Goal: Task Accomplishment & Management: Use online tool/utility

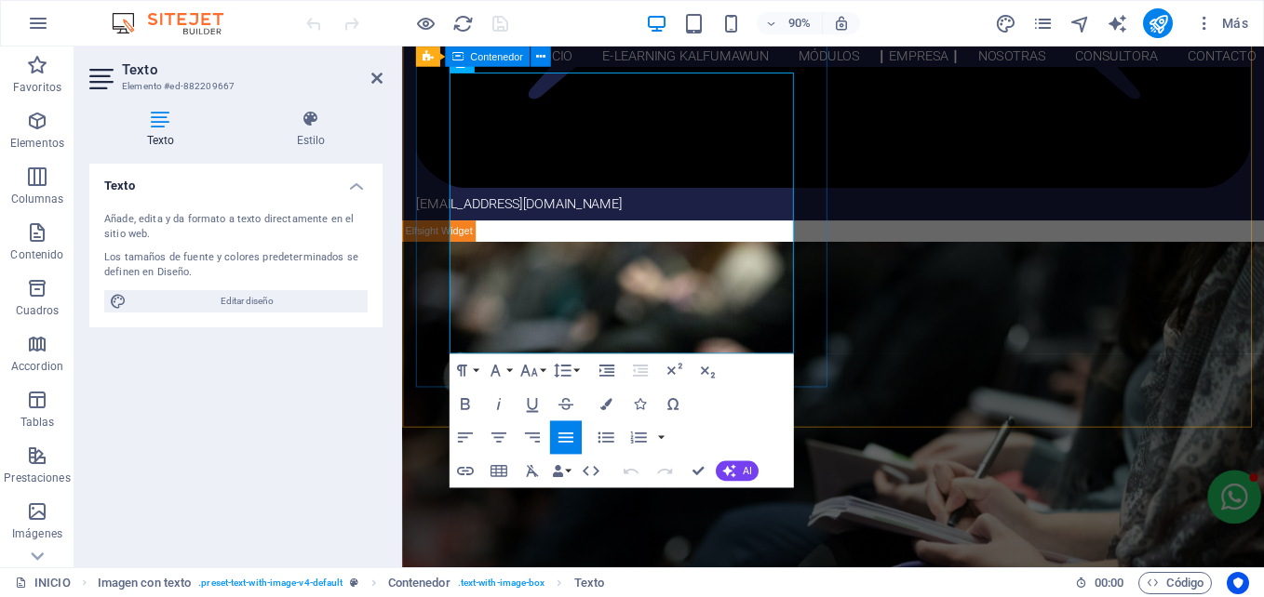
drag, startPoint x: 688, startPoint y: 385, endPoint x: 451, endPoint y: 85, distance: 382.3
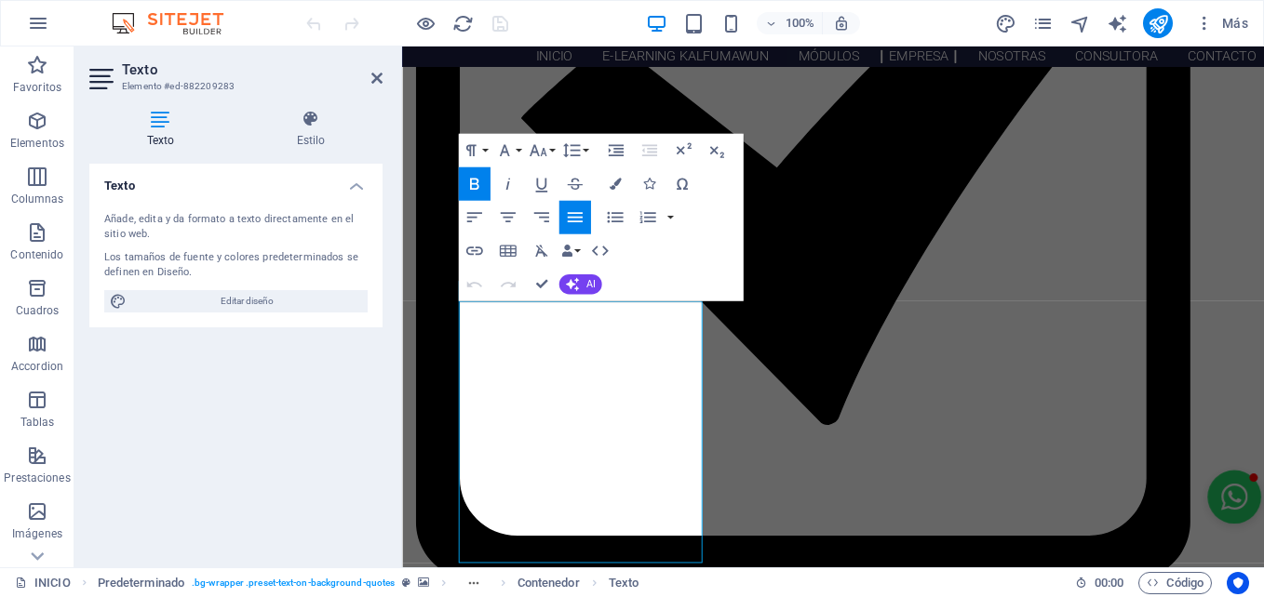
scroll to position [2694, 0]
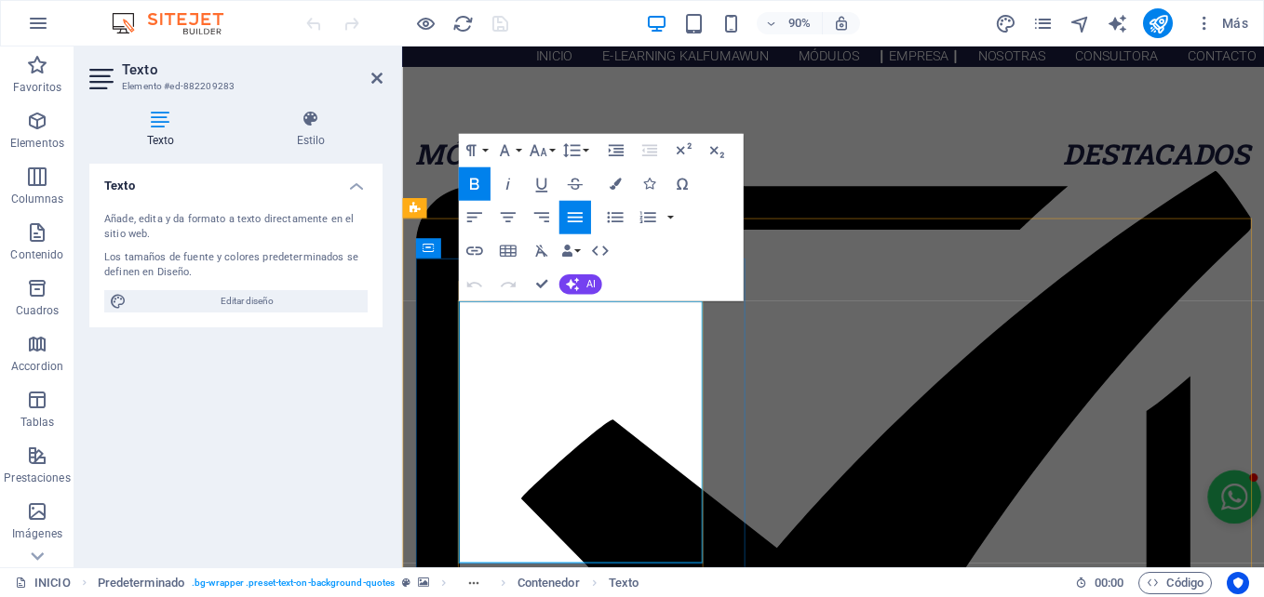
click at [517, 146] on button "Font Family" at bounding box center [507, 149] width 32 height 33
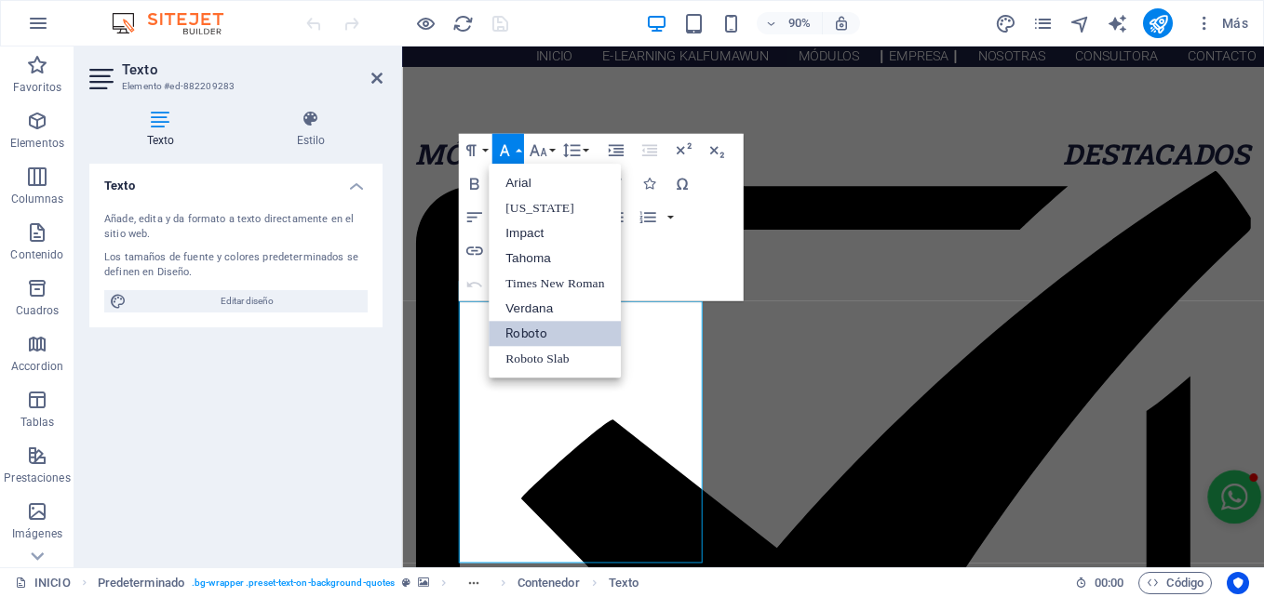
scroll to position [0, 0]
click at [543, 148] on icon "button" at bounding box center [538, 150] width 20 height 20
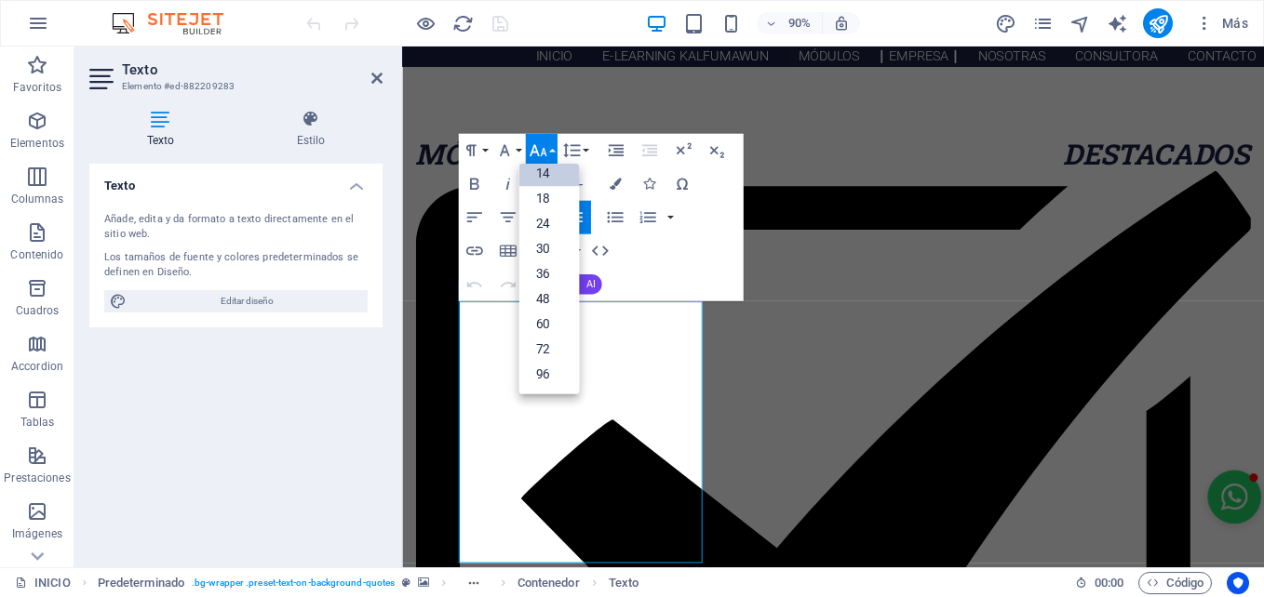
scroll to position [150, 0]
click at [555, 202] on link "18" at bounding box center [548, 198] width 60 height 25
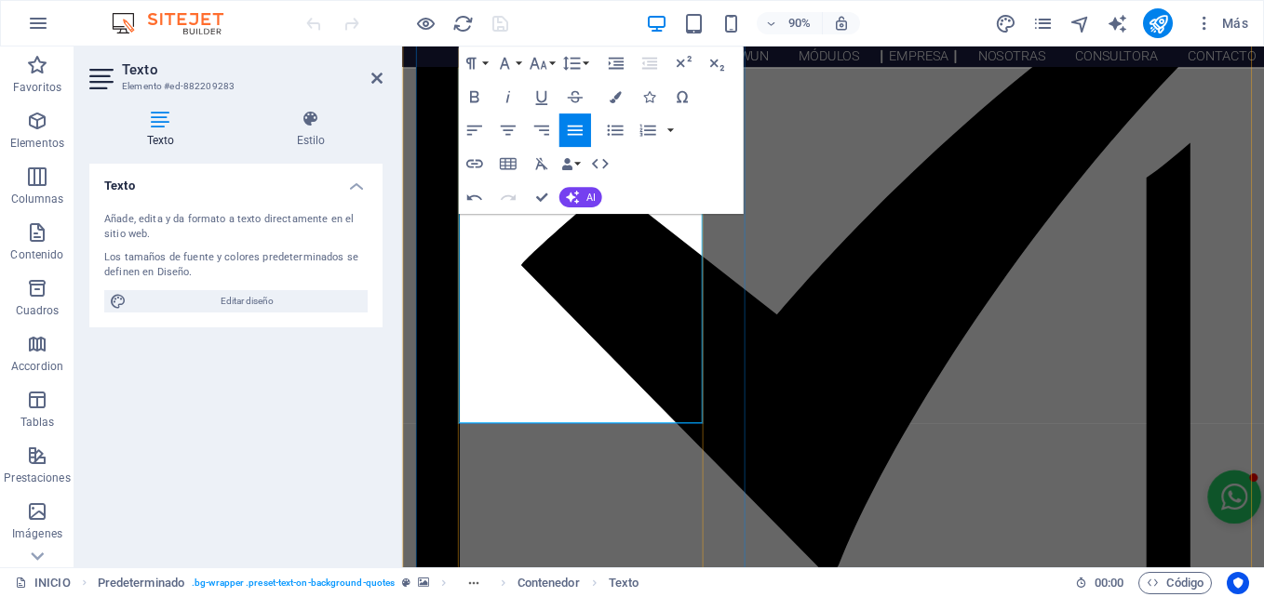
scroll to position [2953, 0]
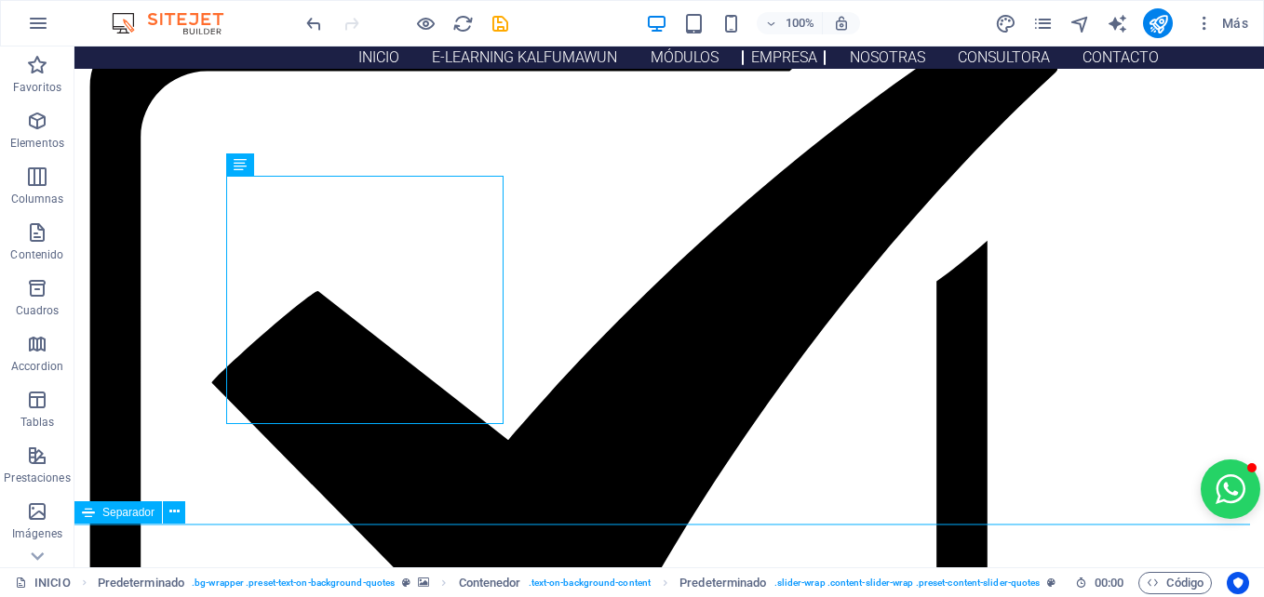
scroll to position [3365, 0]
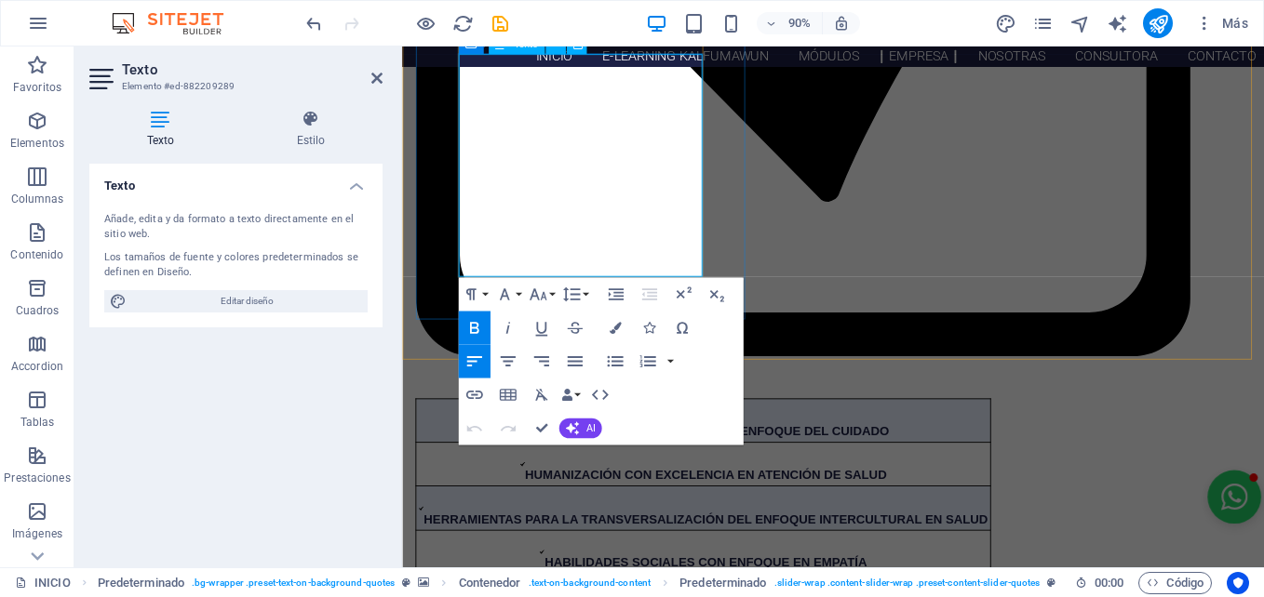
drag, startPoint x: 710, startPoint y: 287, endPoint x: 466, endPoint y: 103, distance: 305.0
click at [538, 281] on button "Font Size" at bounding box center [541, 293] width 32 height 33
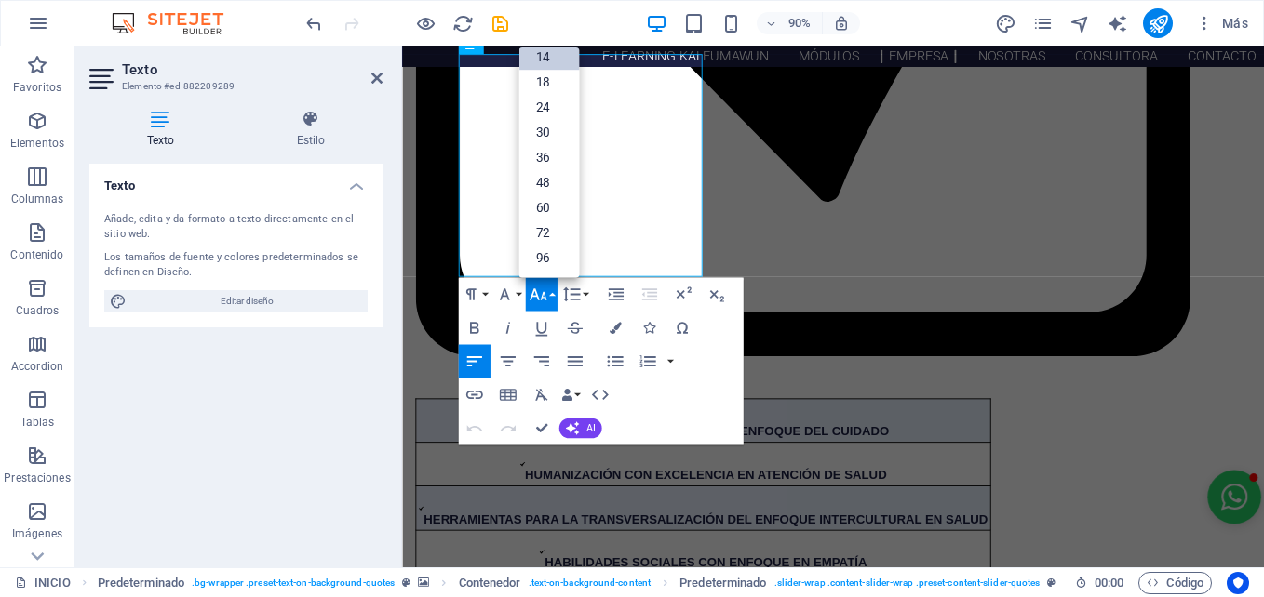
scroll to position [150, 0]
click at [545, 86] on link "18" at bounding box center [548, 82] width 60 height 25
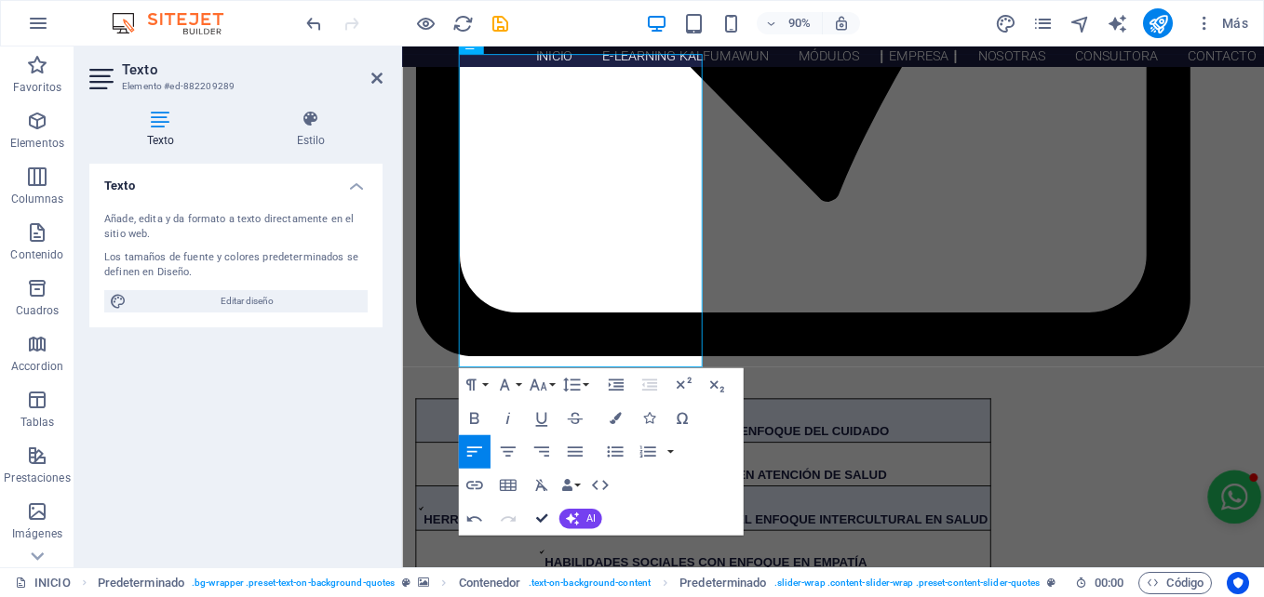
scroll to position [3364, 0]
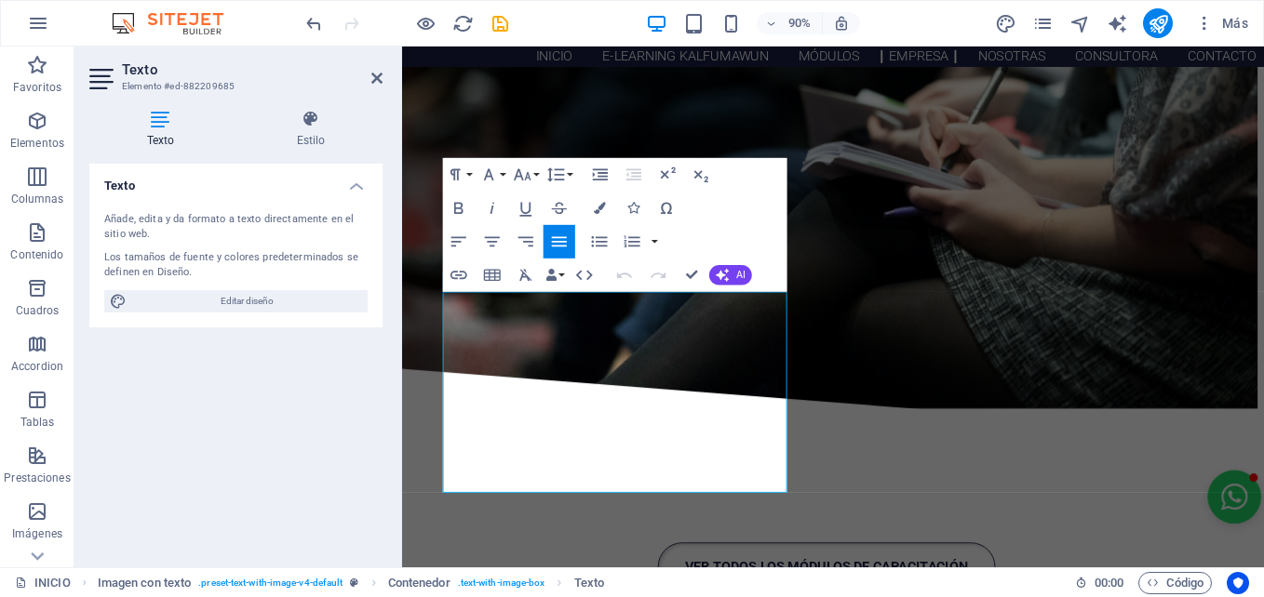
scroll to position [1968, 7]
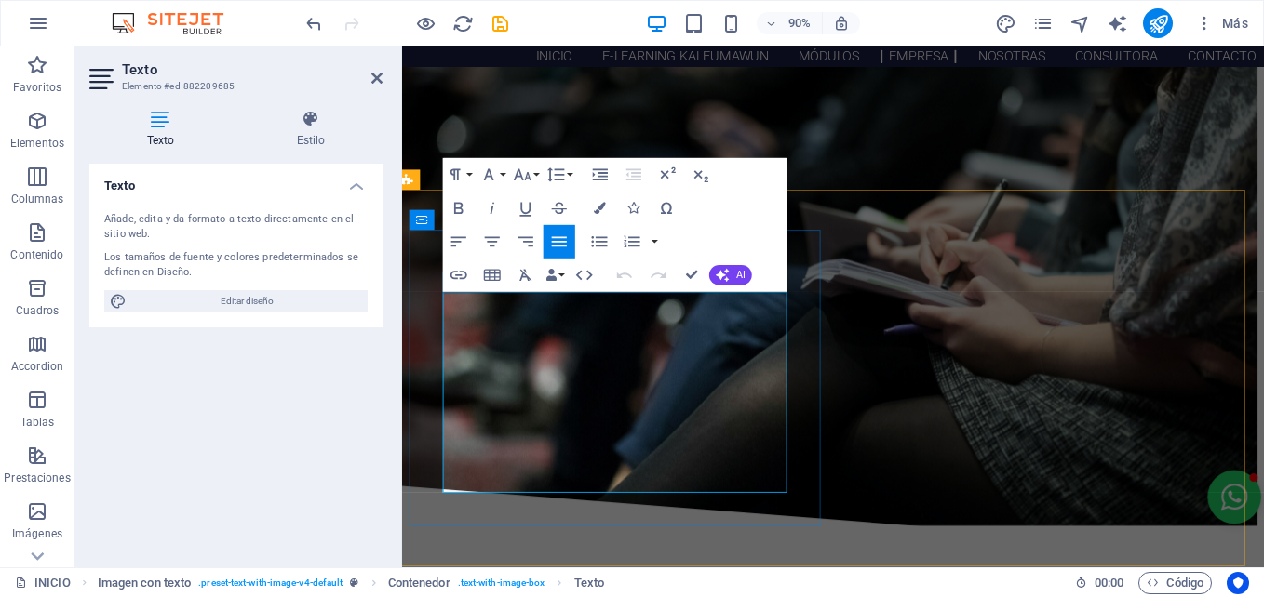
drag, startPoint x: 585, startPoint y: 386, endPoint x: 528, endPoint y: 364, distance: 61.9
click at [531, 175] on button "Font Size" at bounding box center [525, 174] width 32 height 33
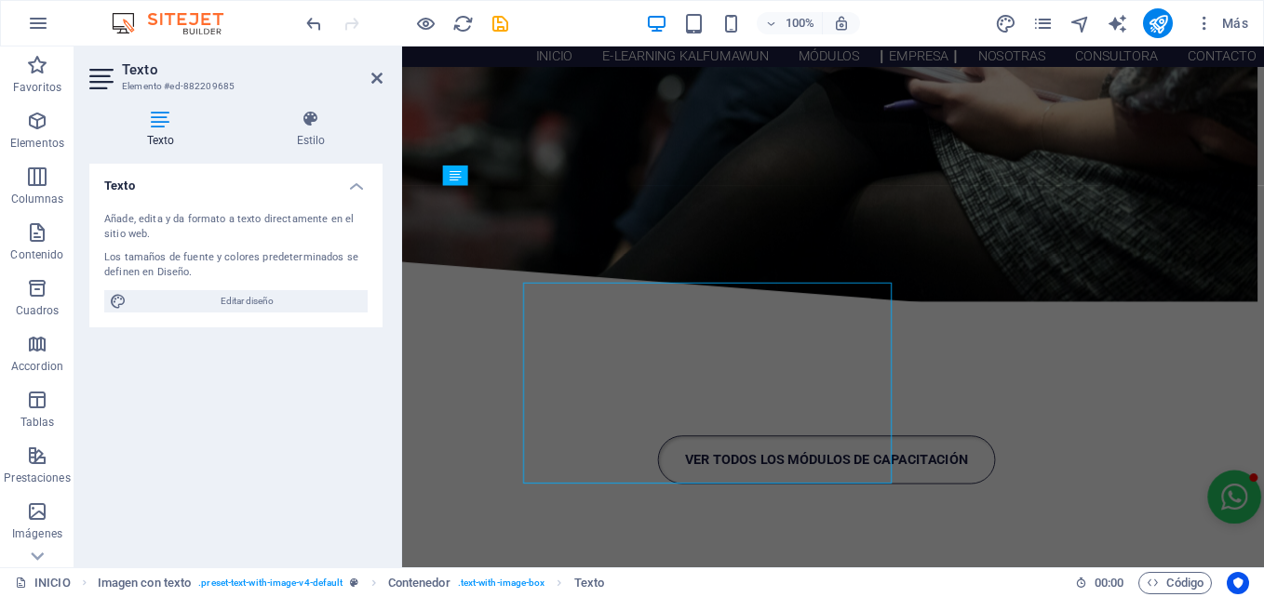
scroll to position [2086, 7]
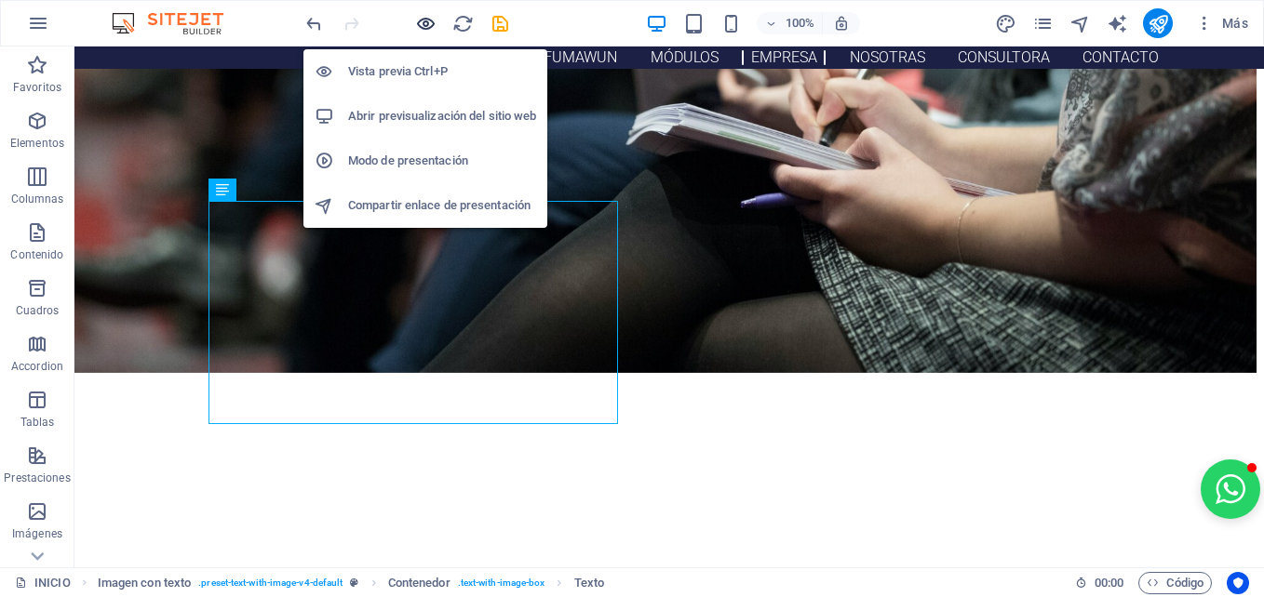
click at [428, 27] on icon "button" at bounding box center [425, 23] width 21 height 21
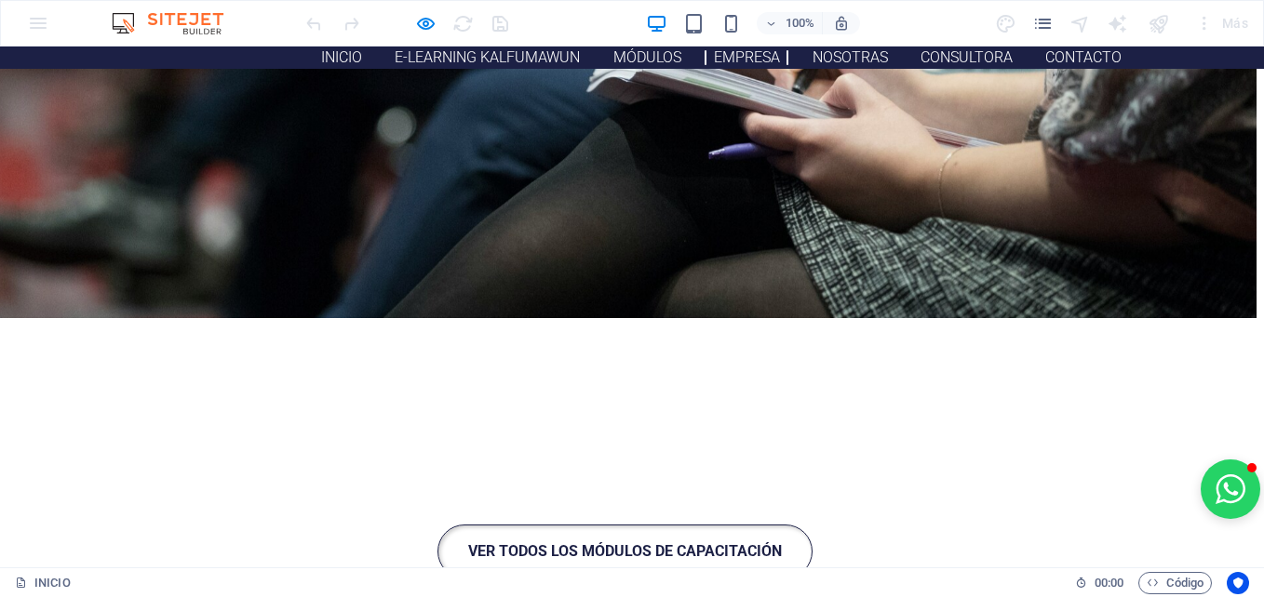
scroll to position [2224, 7]
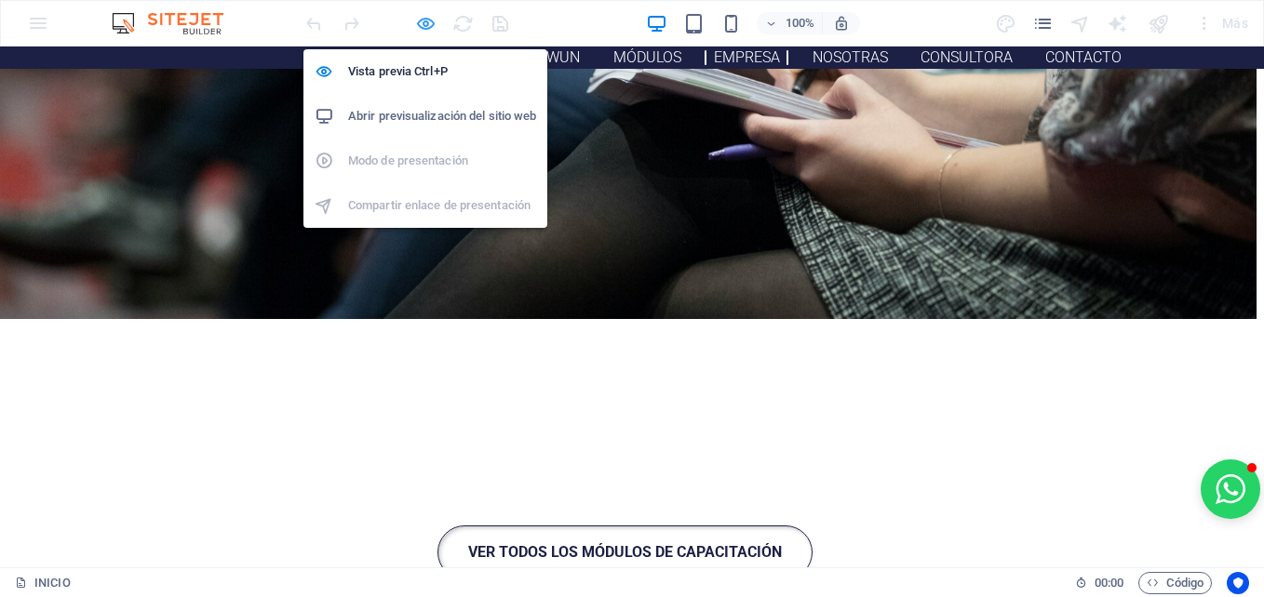
click at [433, 29] on icon "button" at bounding box center [425, 23] width 21 height 21
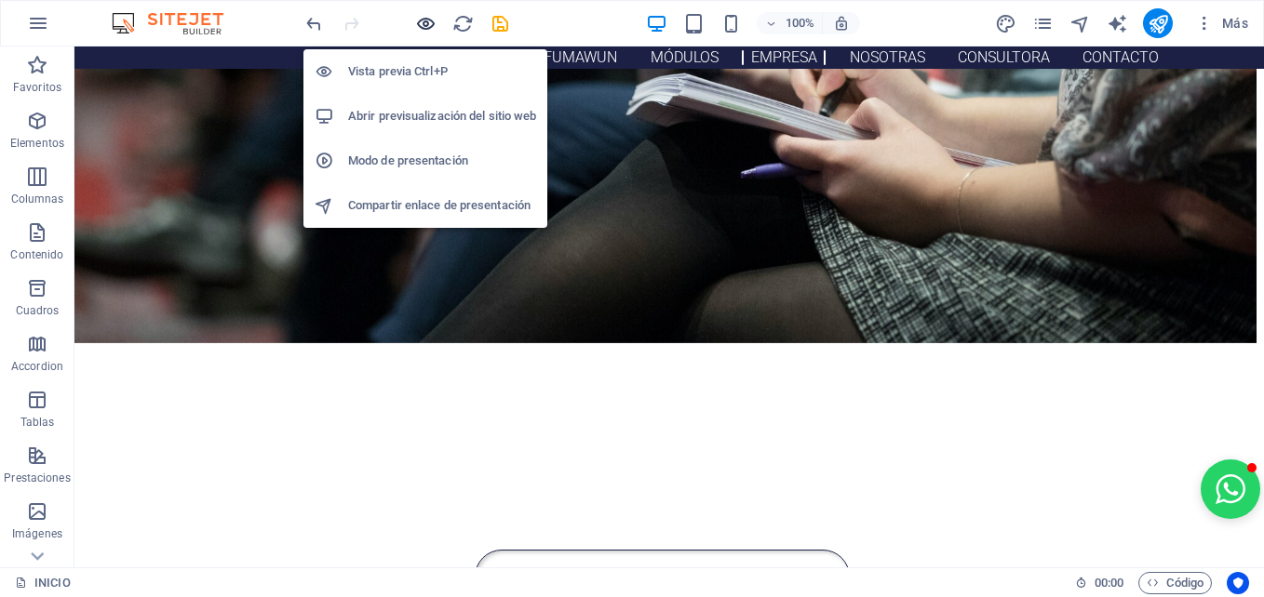
scroll to position [2206, 7]
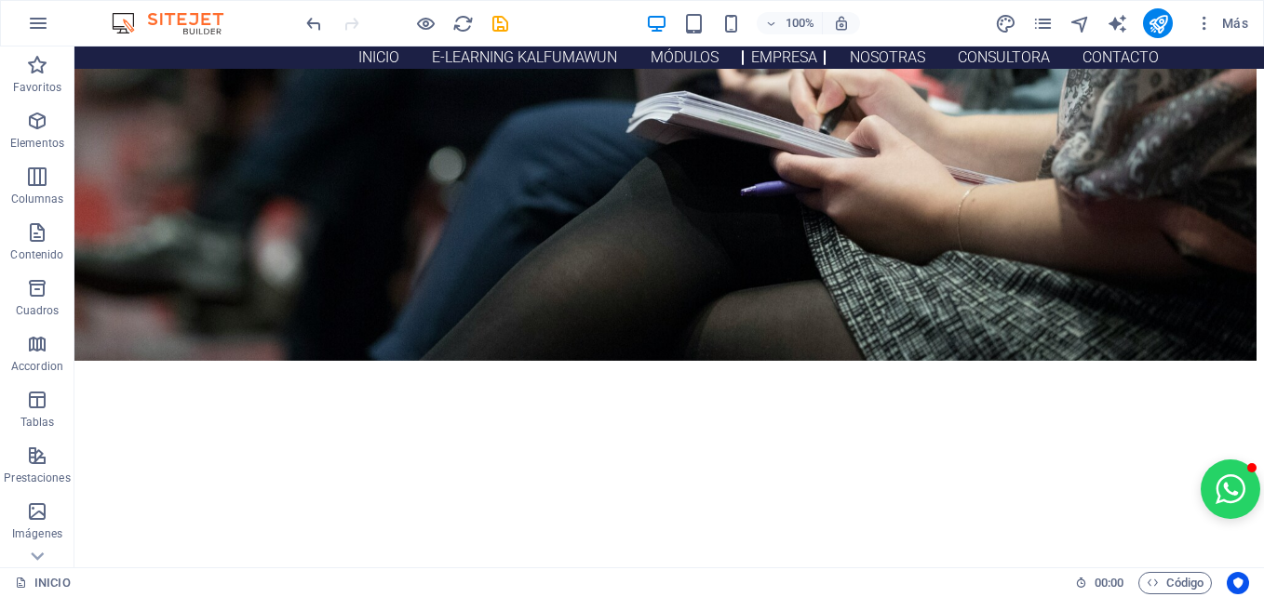
click at [499, 24] on icon "save" at bounding box center [499, 23] width 21 height 21
checkbox input "false"
click at [1157, 23] on icon "publish" at bounding box center [1157, 23] width 21 height 21
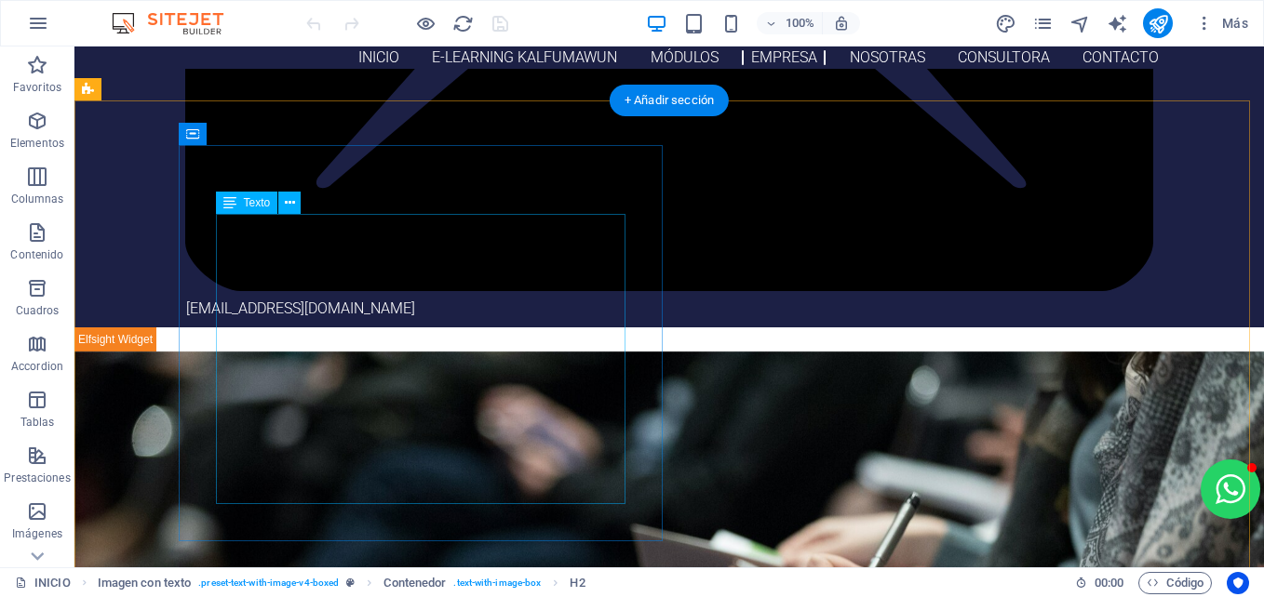
scroll to position [1695, 0]
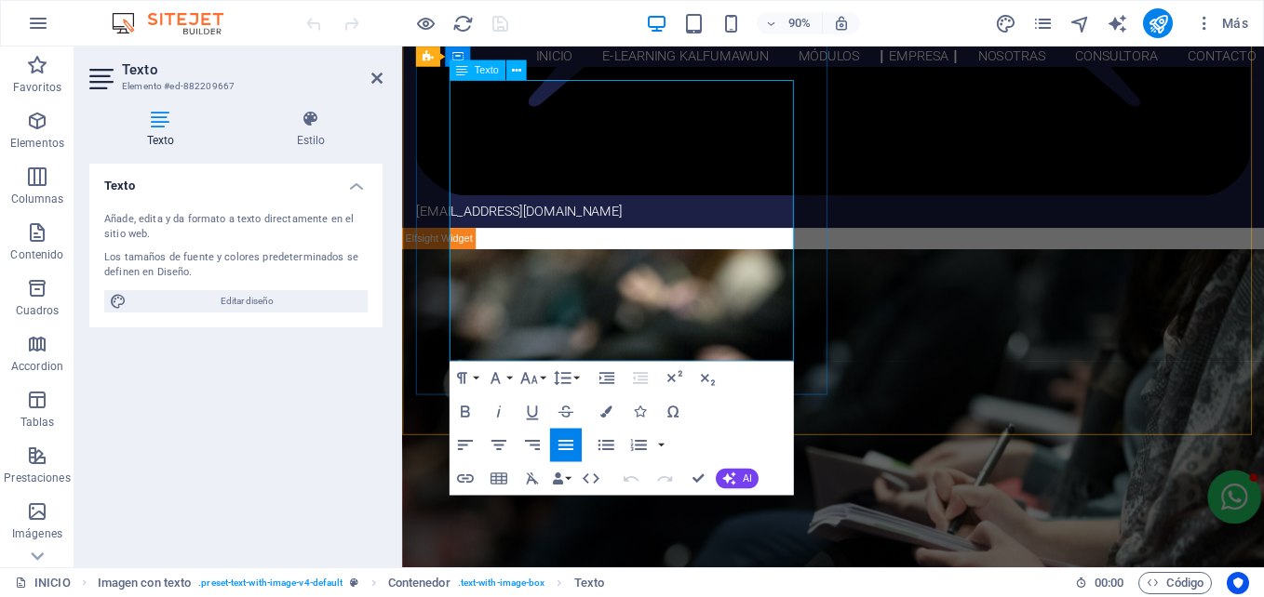
drag, startPoint x: 665, startPoint y: 382, endPoint x: 455, endPoint y: 99, distance: 353.2
click at [532, 379] on icon "button" at bounding box center [528, 378] width 20 height 20
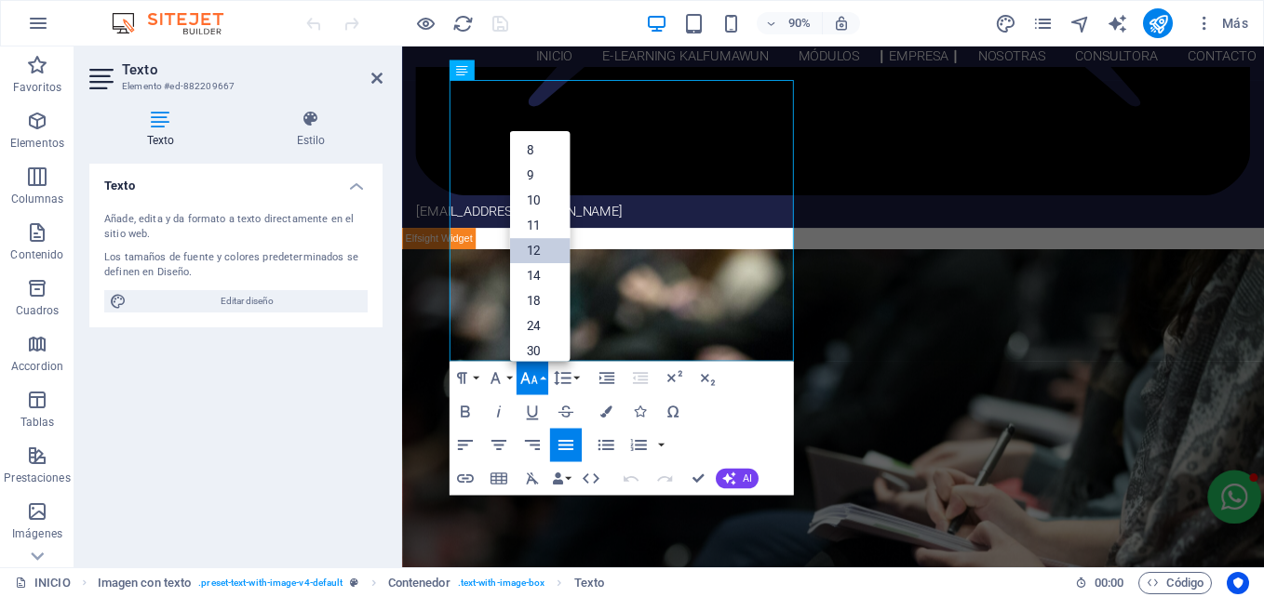
click at [541, 299] on link "18" at bounding box center [539, 300] width 60 height 25
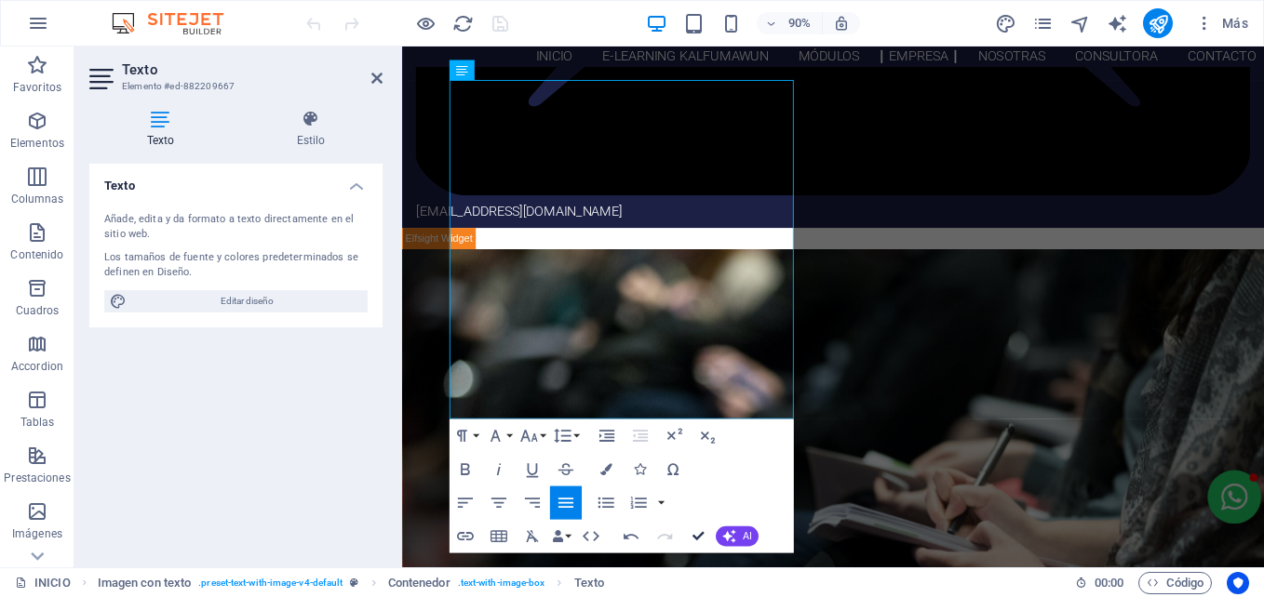
drag, startPoint x: 697, startPoint y: 534, endPoint x: 622, endPoint y: 488, distance: 87.8
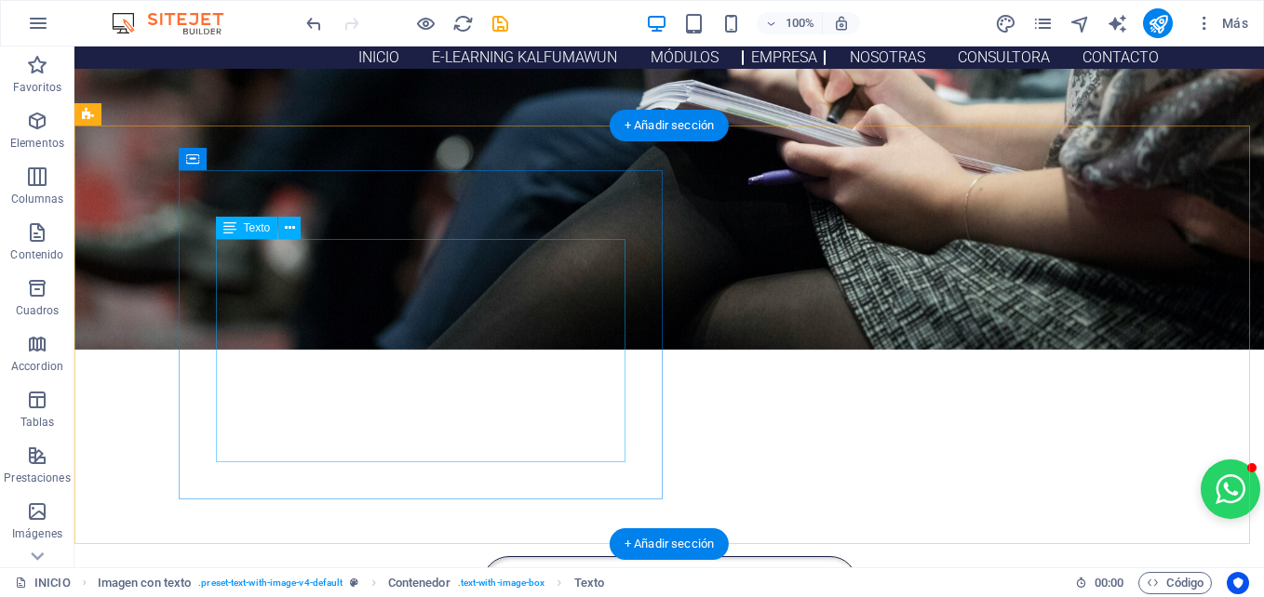
scroll to position [2218, 0]
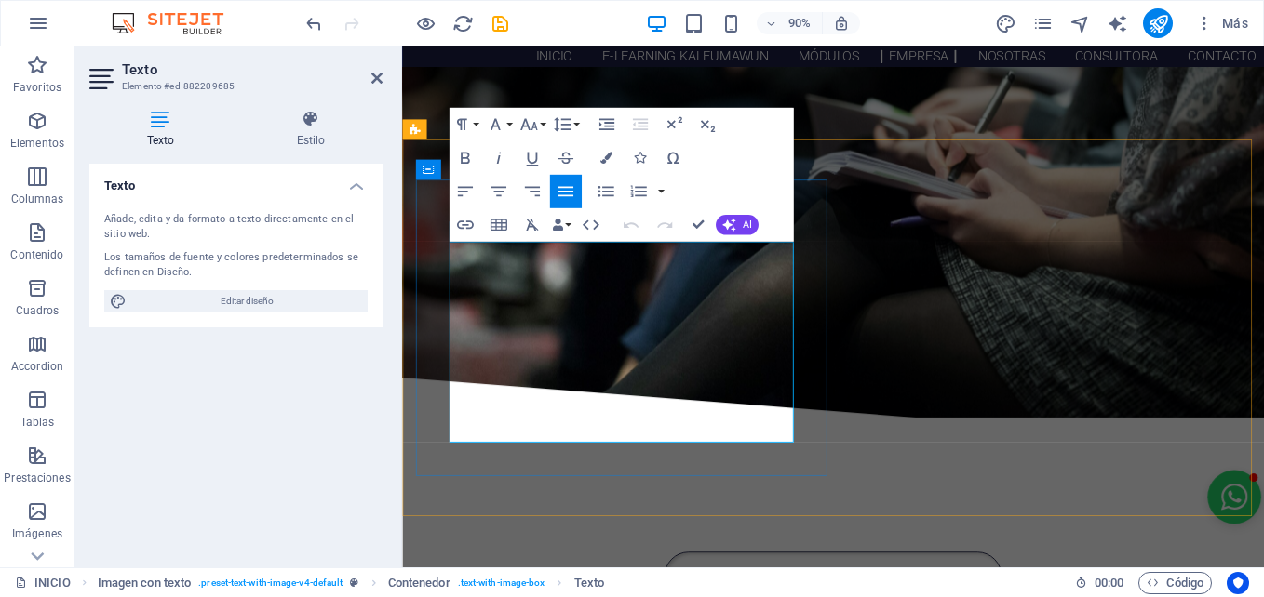
drag, startPoint x: 827, startPoint y: 475, endPoint x: 461, endPoint y: 330, distance: 394.3
drag, startPoint x: 831, startPoint y: 479, endPoint x: 438, endPoint y: 278, distance: 441.1
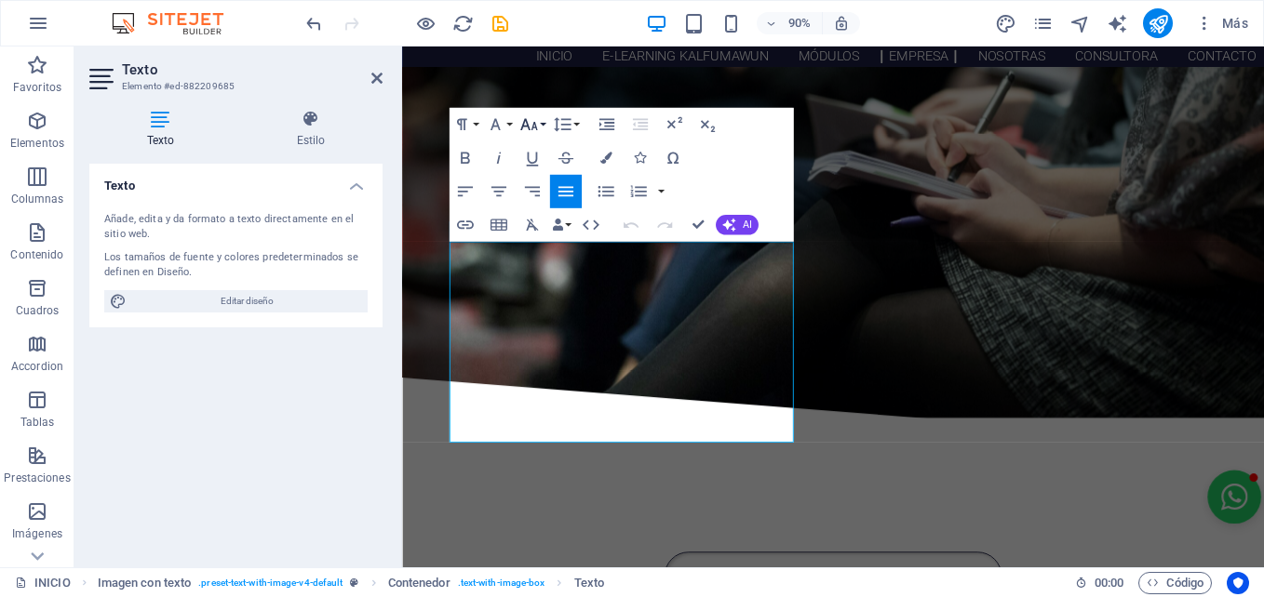
click at [536, 125] on icon "button" at bounding box center [528, 124] width 20 height 20
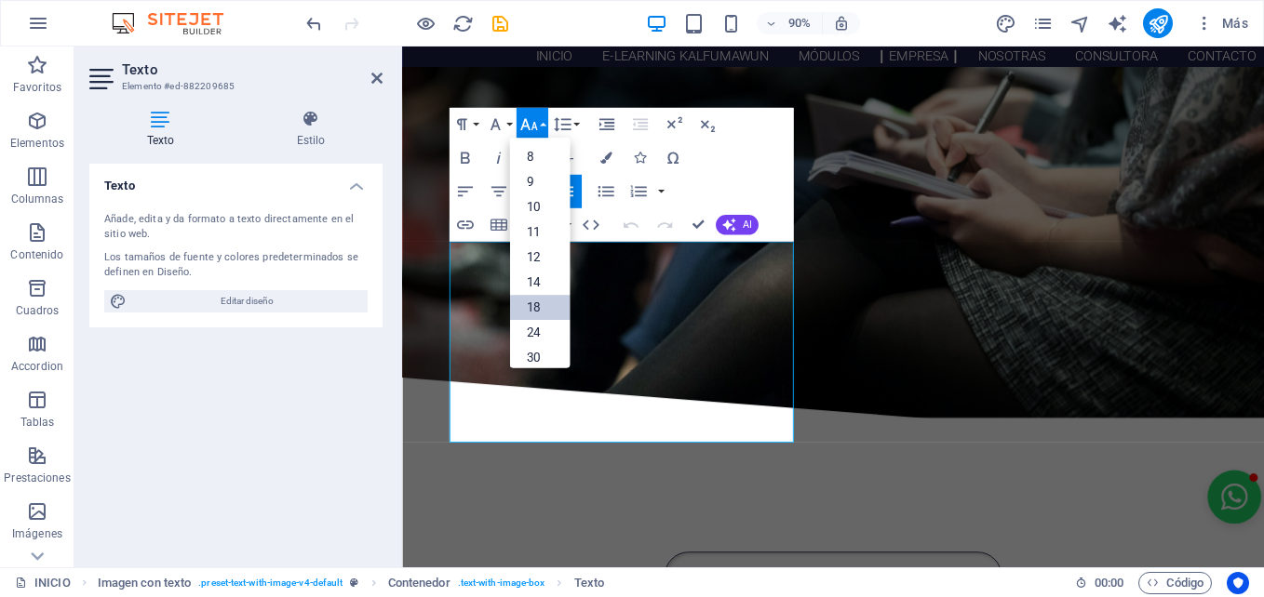
click at [524, 301] on link "18" at bounding box center [539, 307] width 60 height 25
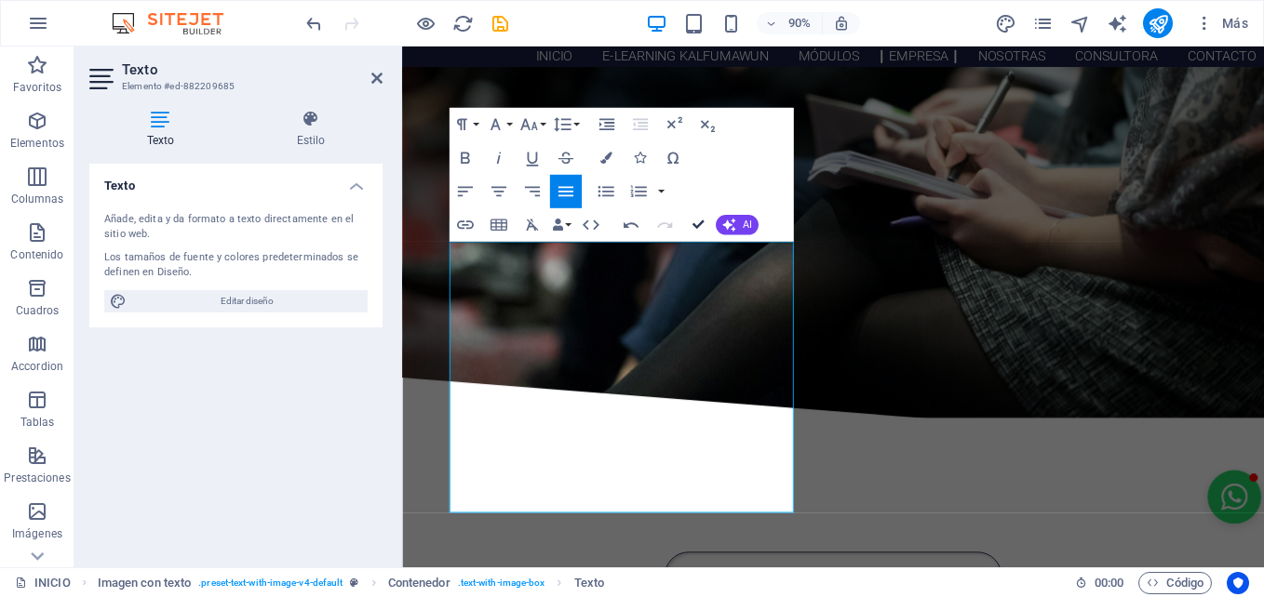
drag, startPoint x: 698, startPoint y: 222, endPoint x: 623, endPoint y: 176, distance: 87.8
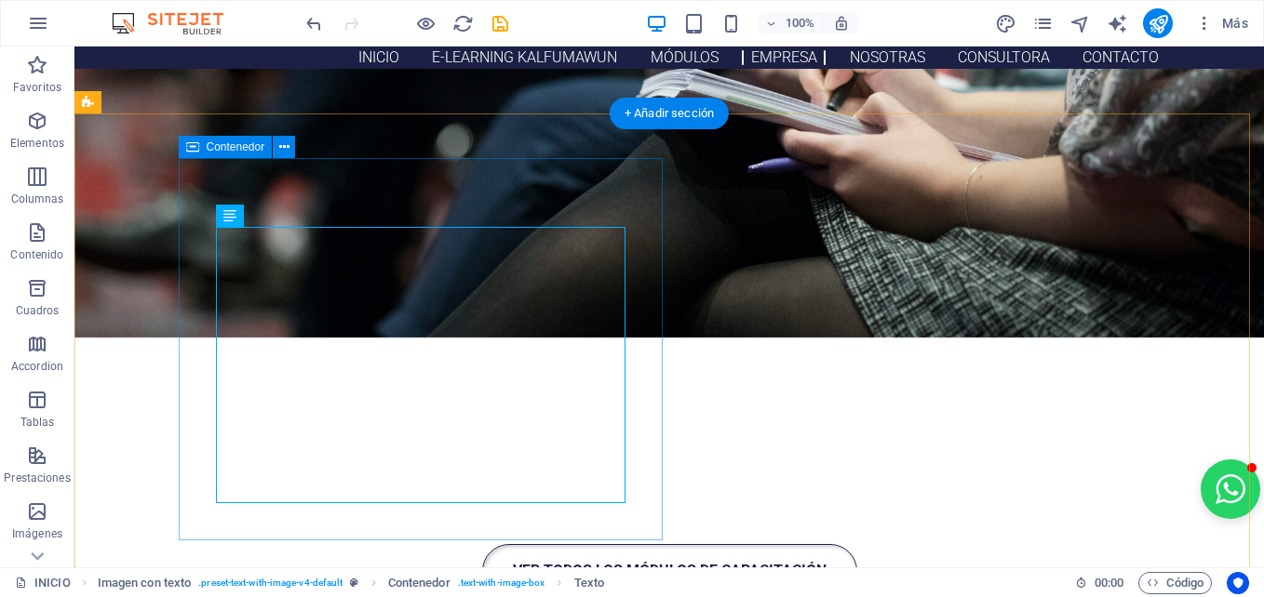
scroll to position [2230, 0]
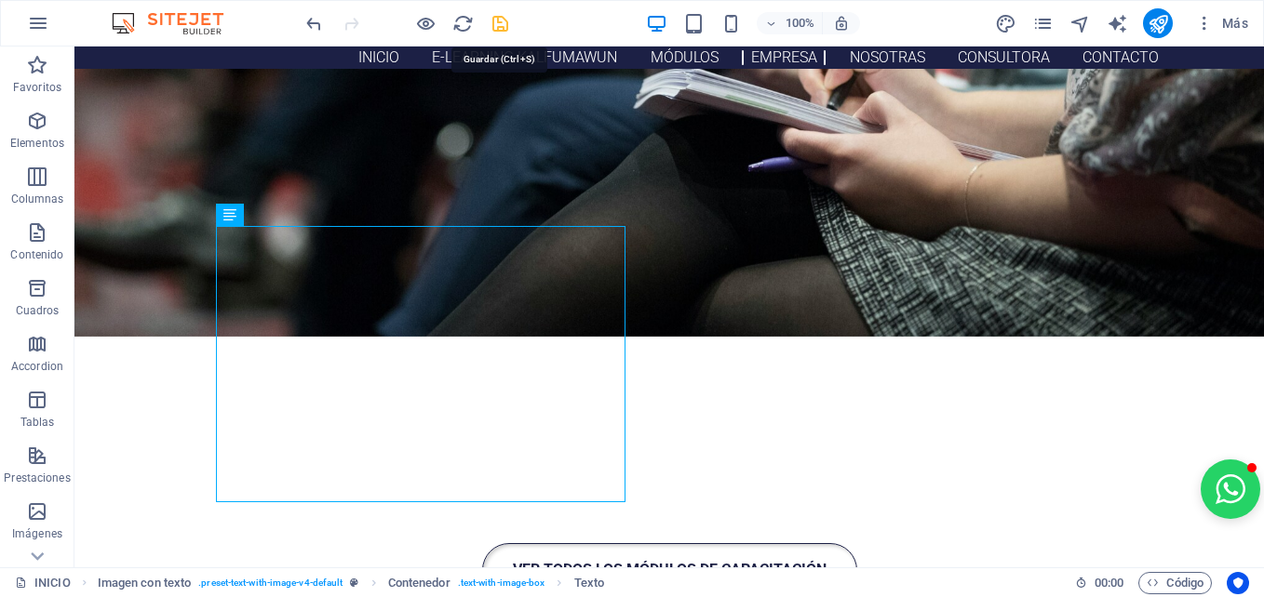
click at [509, 20] on icon "save" at bounding box center [499, 23] width 21 height 21
checkbox input "false"
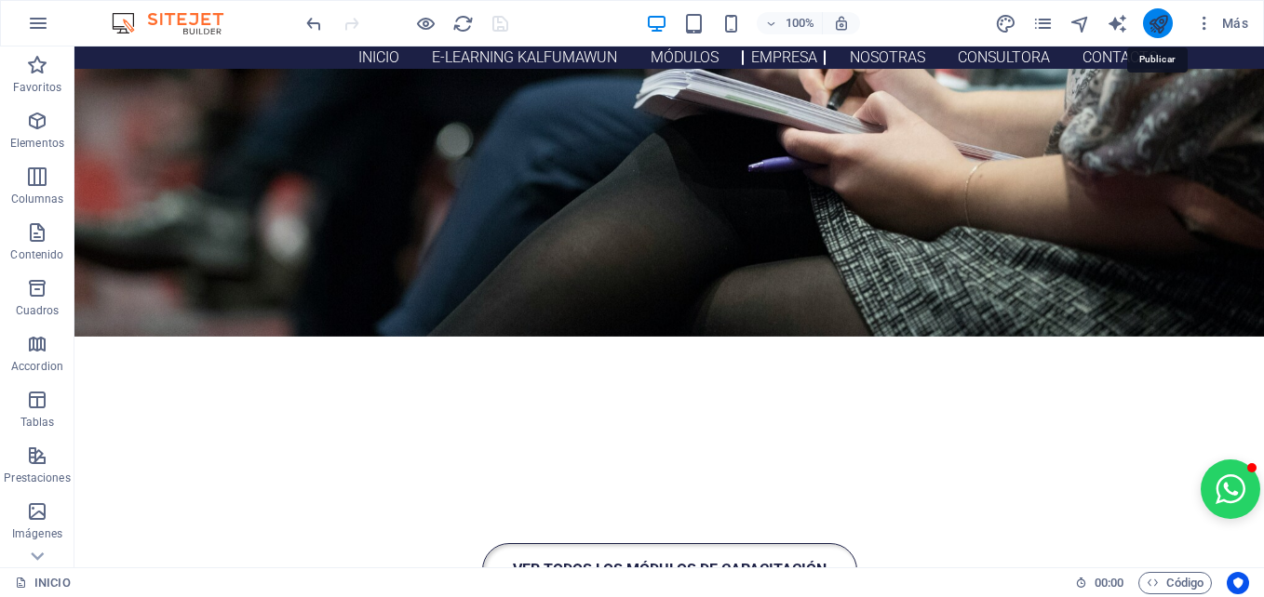
click at [1150, 18] on icon "publish" at bounding box center [1157, 23] width 21 height 21
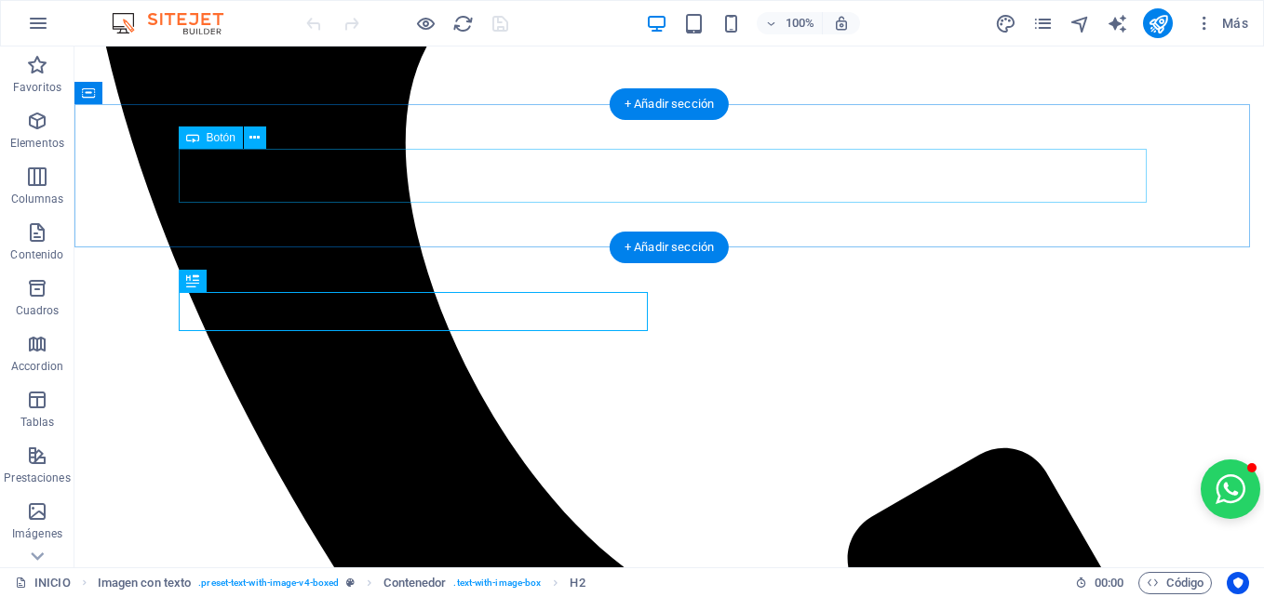
scroll to position [594, 0]
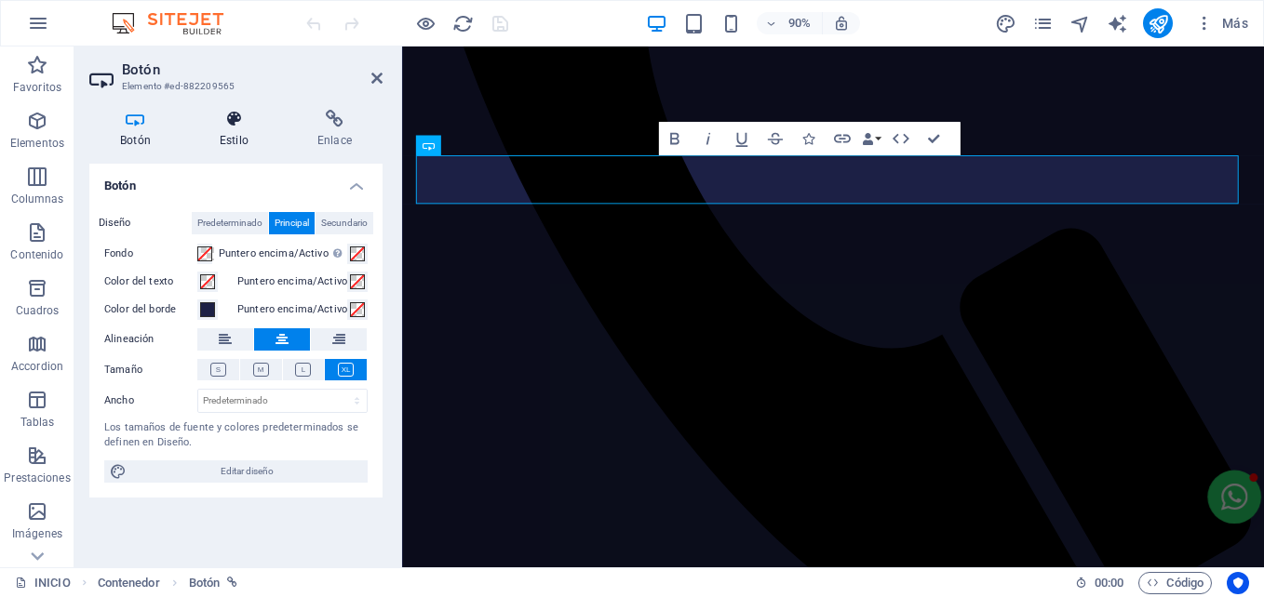
click at [267, 130] on h4 "Estilo" at bounding box center [238, 129] width 98 height 39
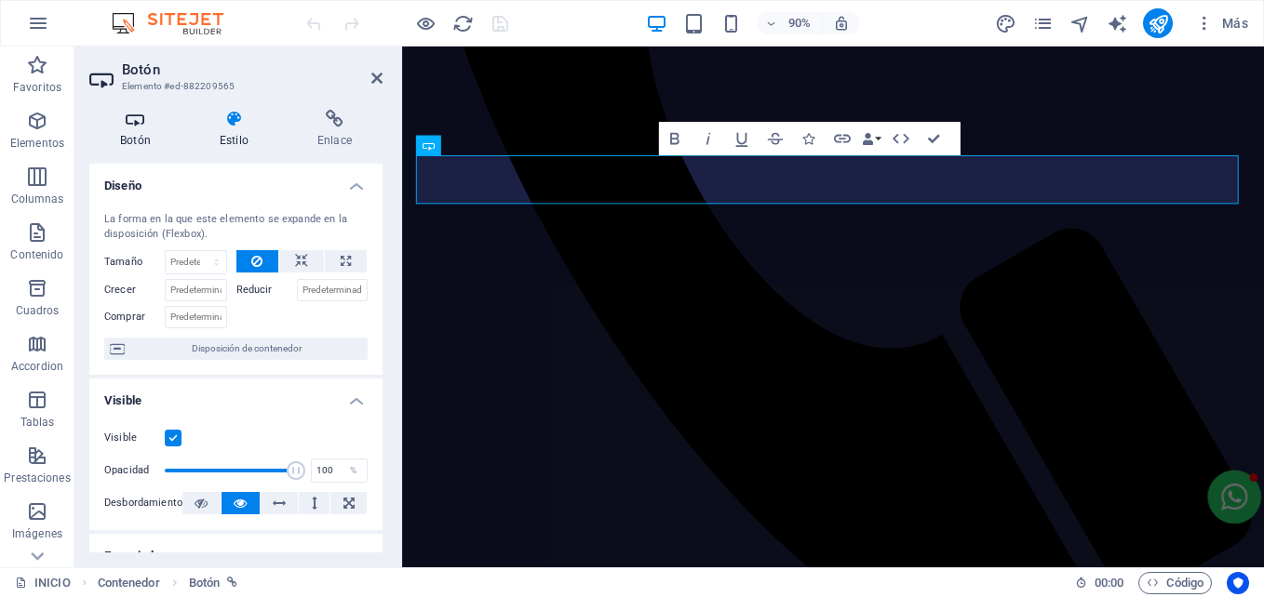
click at [128, 128] on h4 "Botón" at bounding box center [139, 129] width 100 height 39
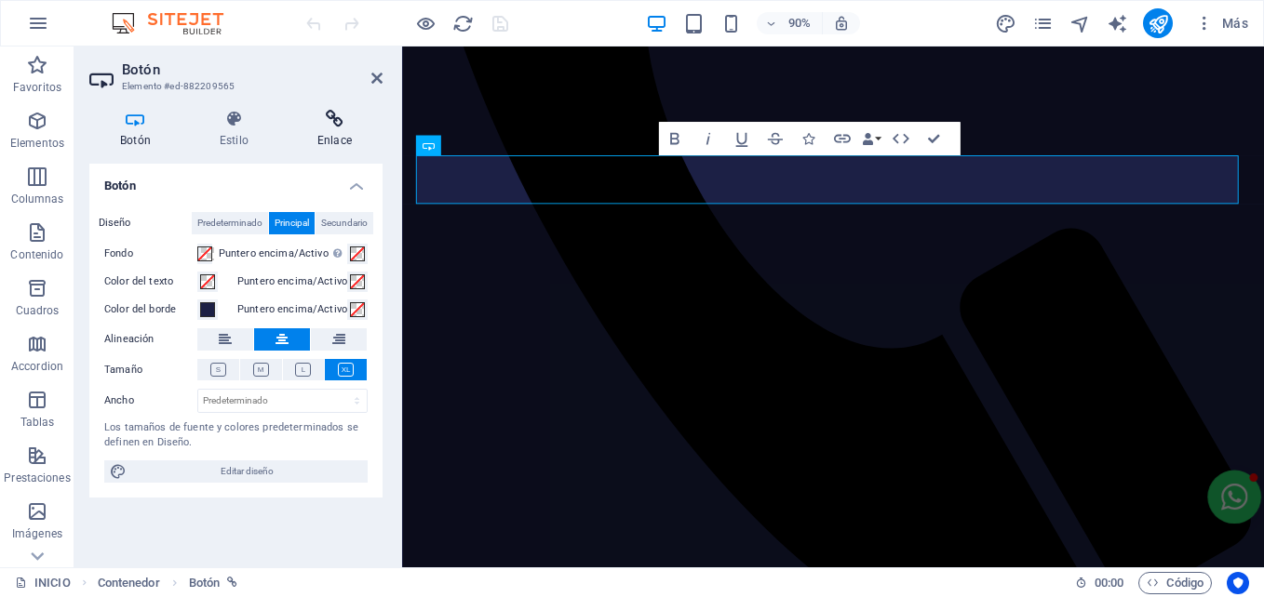
click at [341, 129] on h4 "Enlace" at bounding box center [335, 129] width 96 height 39
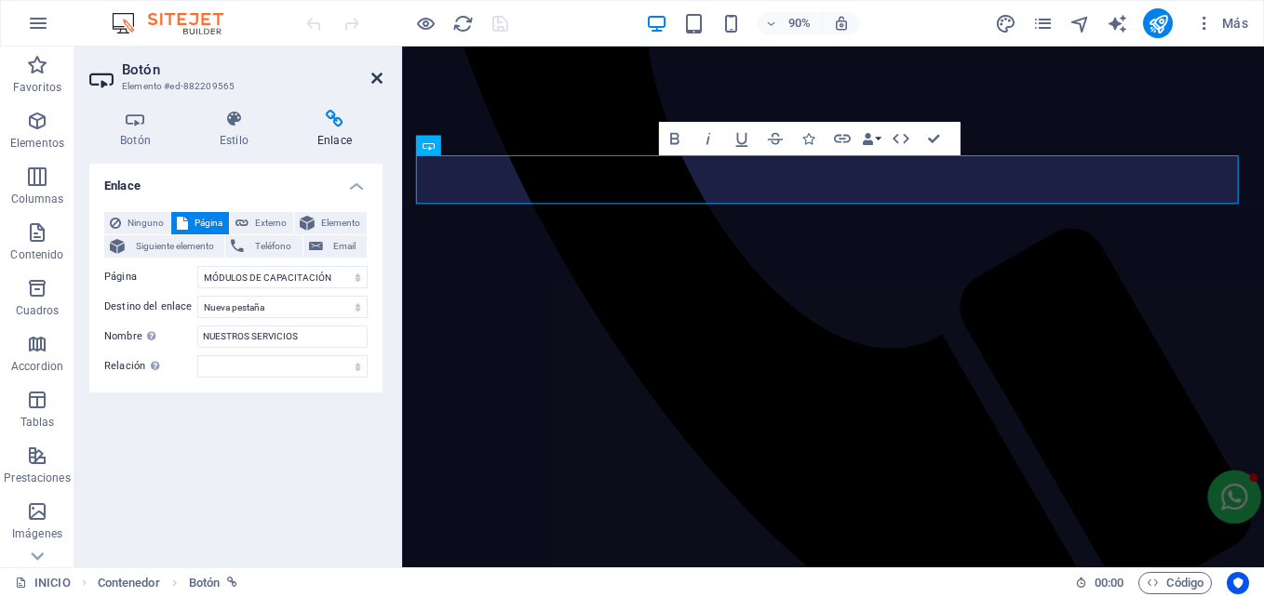
click at [376, 71] on icon at bounding box center [376, 78] width 11 height 15
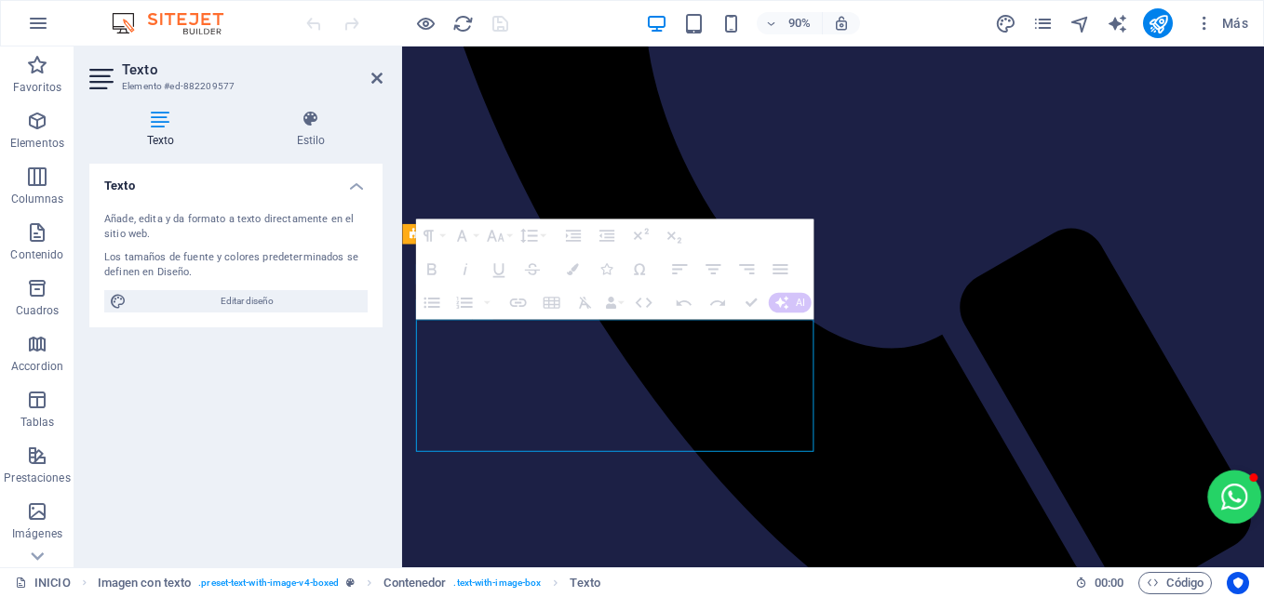
drag, startPoint x: 419, startPoint y: 364, endPoint x: 496, endPoint y: 358, distance: 77.4
drag, startPoint x: 498, startPoint y: 377, endPoint x: 418, endPoint y: 382, distance: 80.2
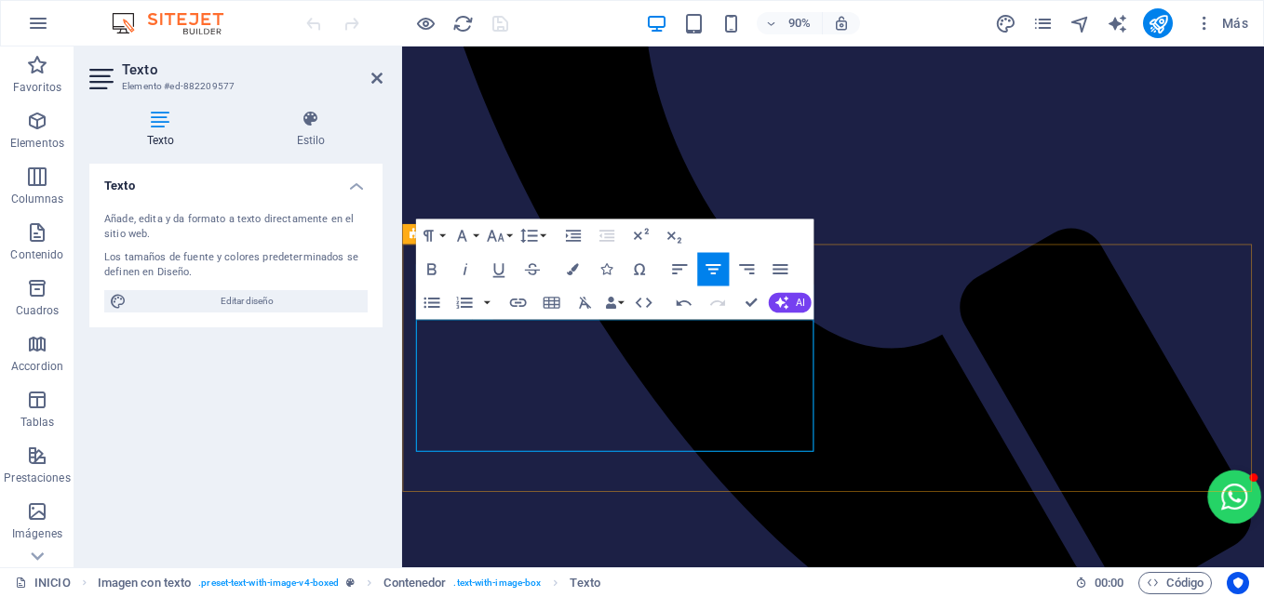
drag, startPoint x: 852, startPoint y: 364, endPoint x: 421, endPoint y: 365, distance: 430.8
click at [511, 299] on icon "button" at bounding box center [517, 303] width 20 height 20
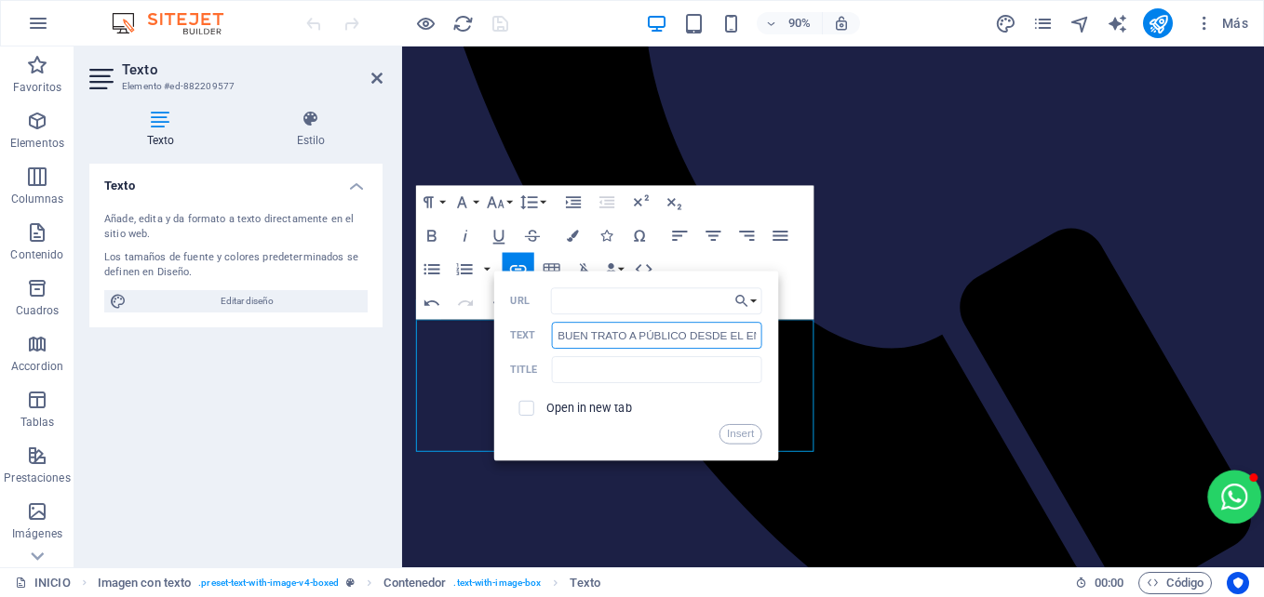
click at [597, 334] on input "BUEN TRATO A PÚBLICO DESDE EL ENFOQUE DEL CUIDADO" at bounding box center [655, 335] width 209 height 27
click at [584, 306] on input "URL" at bounding box center [655, 301] width 210 height 27
click at [742, 303] on icon "button" at bounding box center [740, 301] width 12 height 12
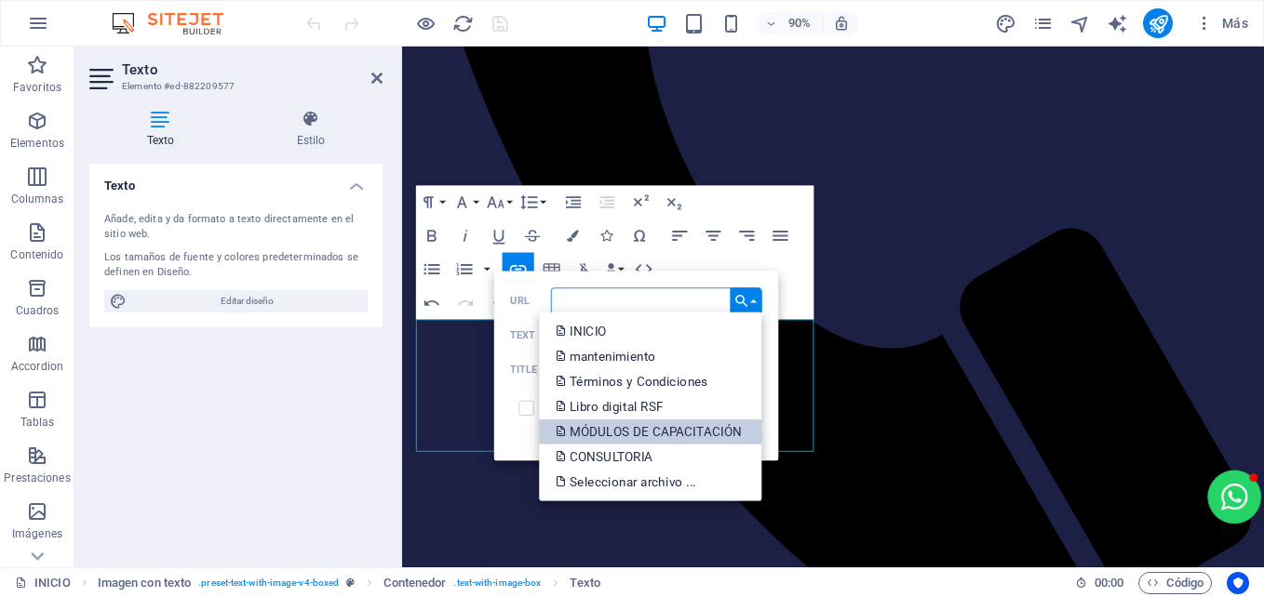
click at [626, 427] on p "MÓDULOS DE CAPACITACIÓN" at bounding box center [649, 431] width 189 height 25
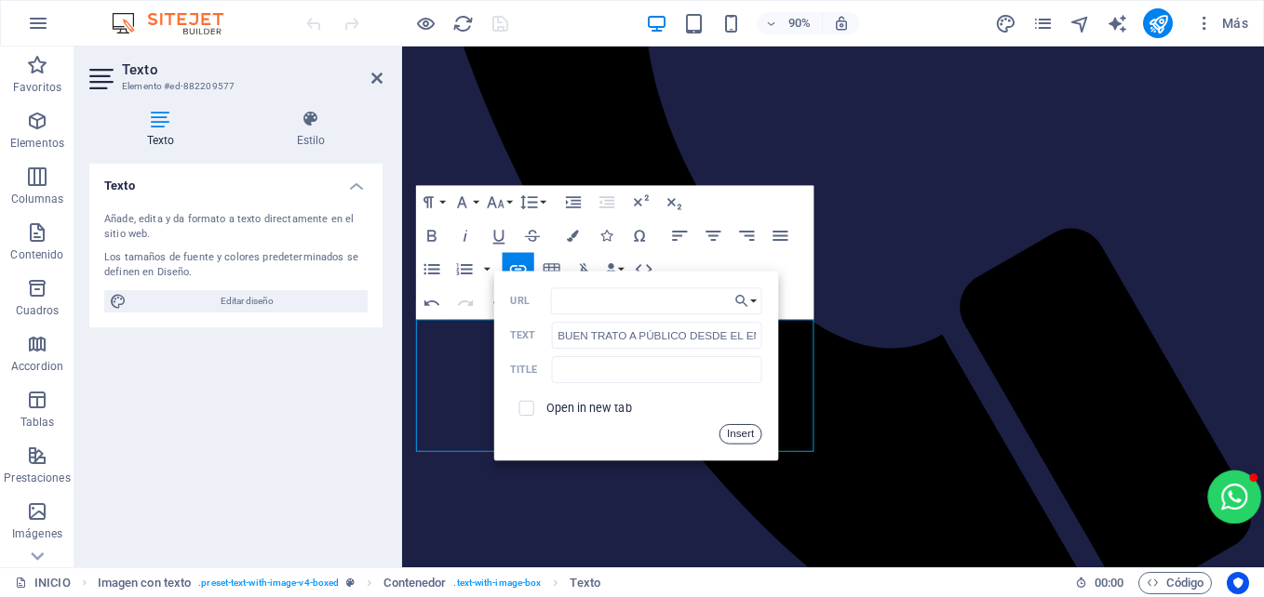
click at [749, 433] on button "Insert" at bounding box center [739, 434] width 42 height 20
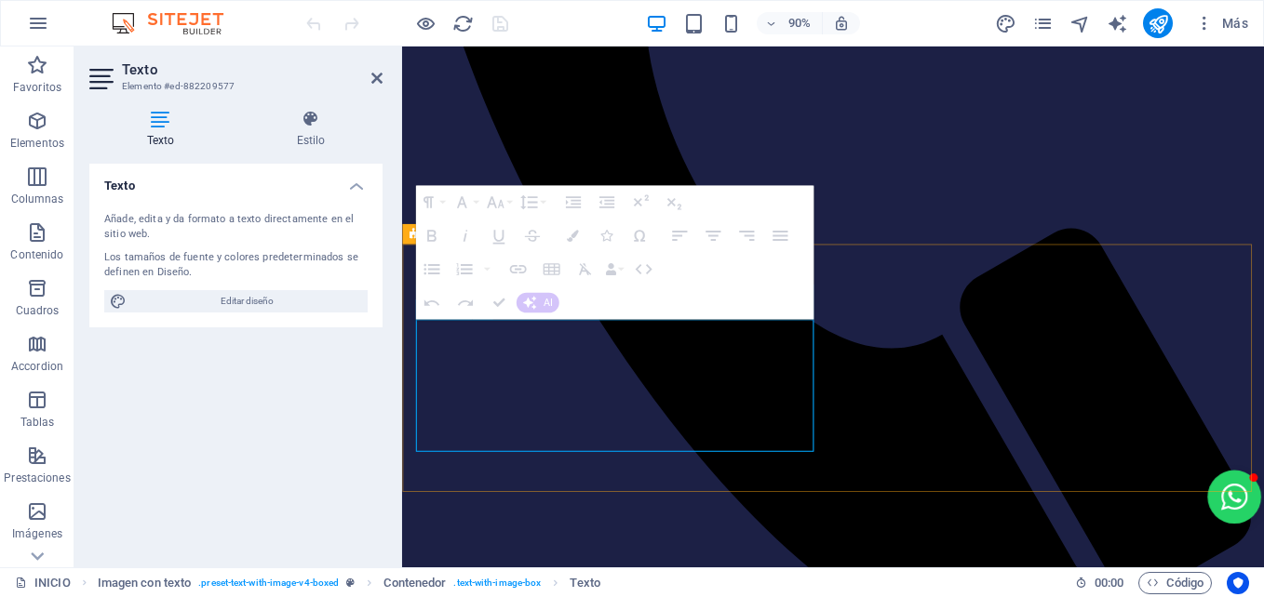
drag, startPoint x: 847, startPoint y: 386, endPoint x: 427, endPoint y: 389, distance: 419.6
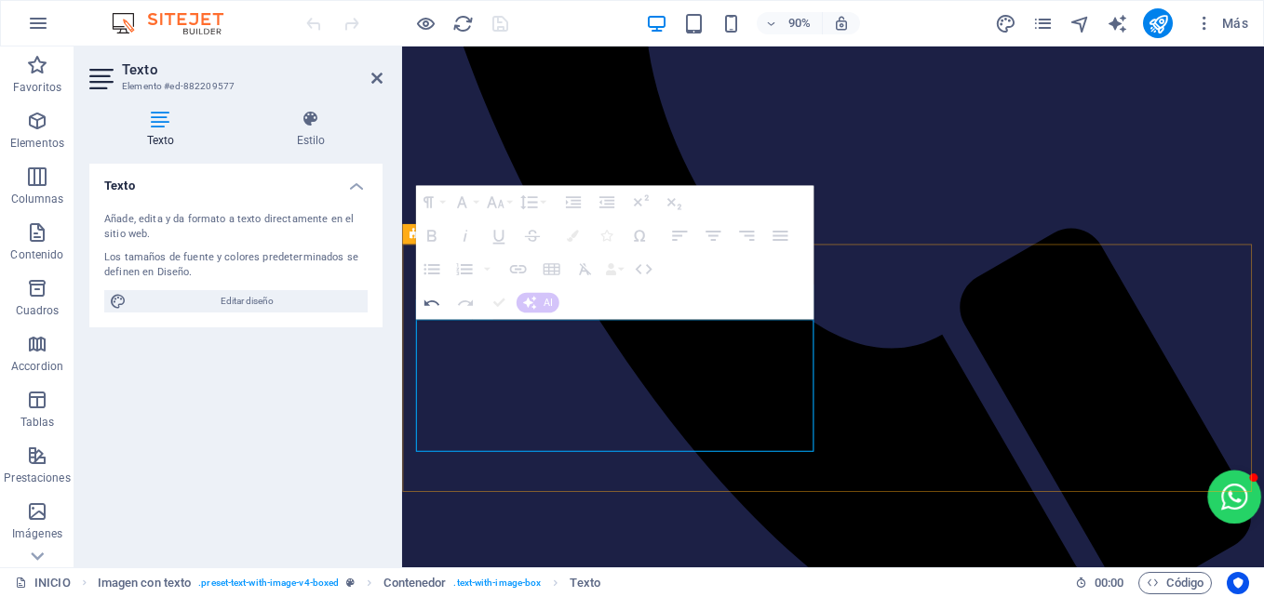
drag, startPoint x: 842, startPoint y: 389, endPoint x: 825, endPoint y: 389, distance: 16.7
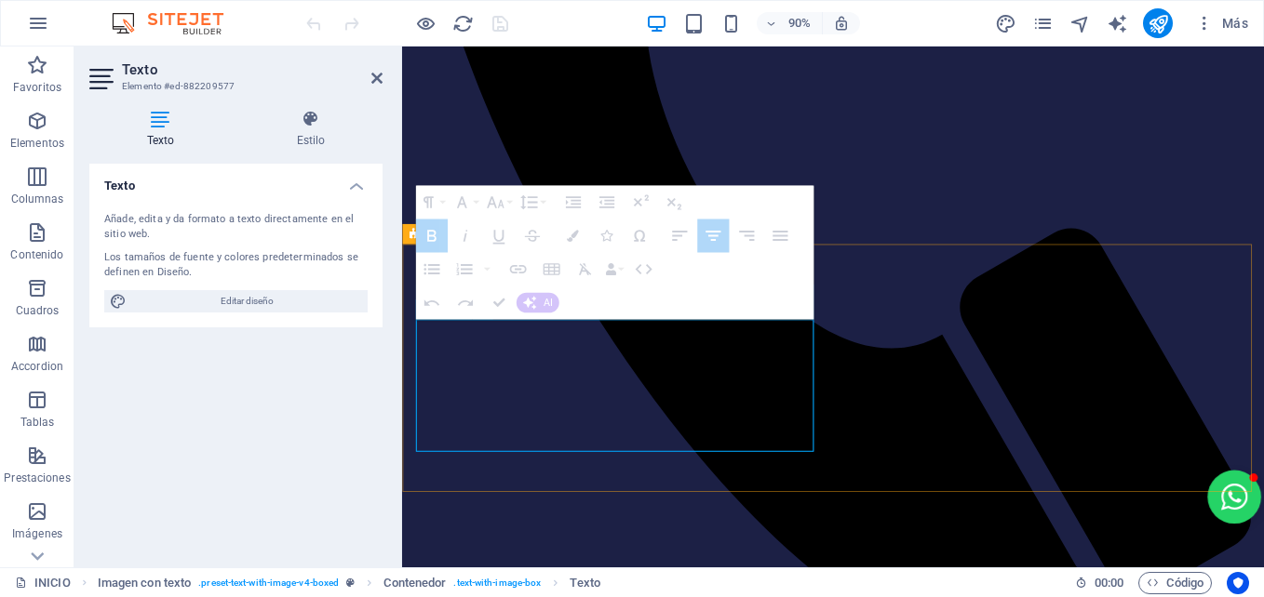
drag, startPoint x: 847, startPoint y: 388, endPoint x: 443, endPoint y: 384, distance: 403.8
drag, startPoint x: 842, startPoint y: 382, endPoint x: 820, endPoint y: 382, distance: 22.3
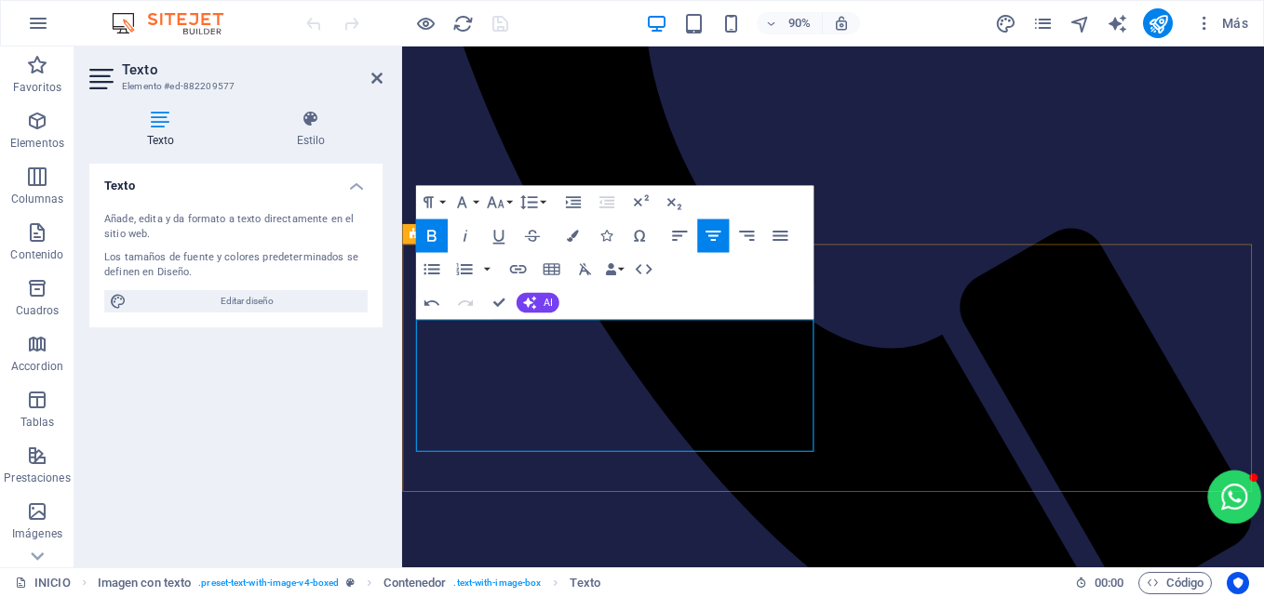
drag, startPoint x: 844, startPoint y: 389, endPoint x: 434, endPoint y: 393, distance: 410.4
drag, startPoint x: 32, startPoint y: 346, endPoint x: 658, endPoint y: 269, distance: 630.9
click at [658, 269] on button "HTML" at bounding box center [643, 269] width 32 height 33
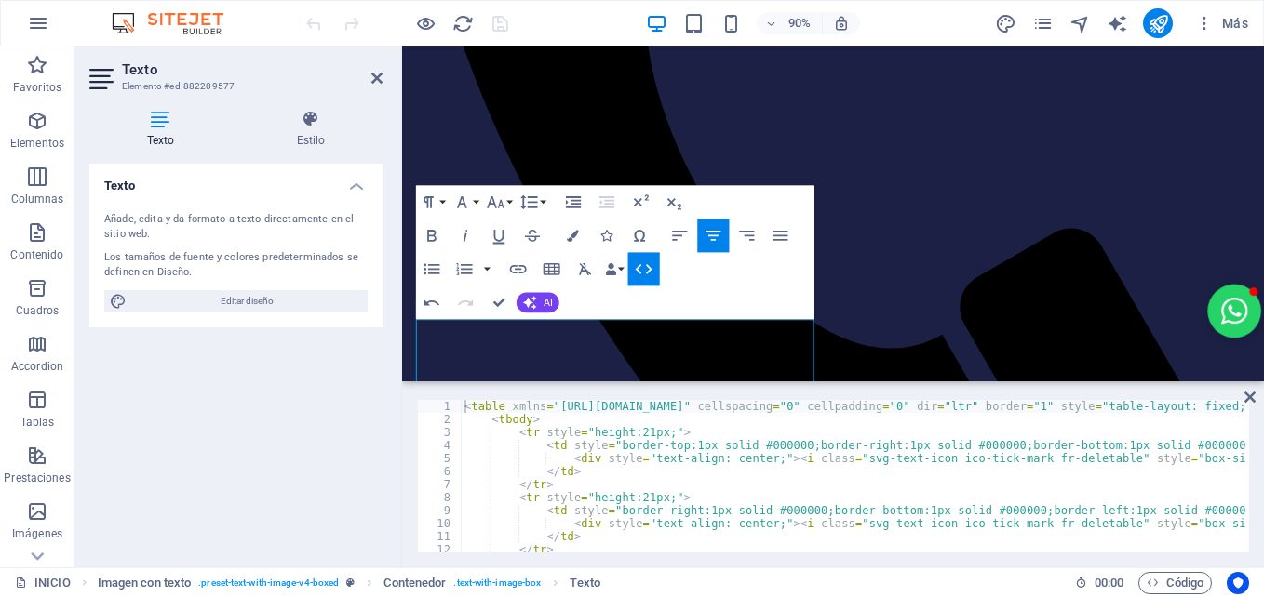
click at [644, 266] on icon "button" at bounding box center [643, 270] width 20 height 20
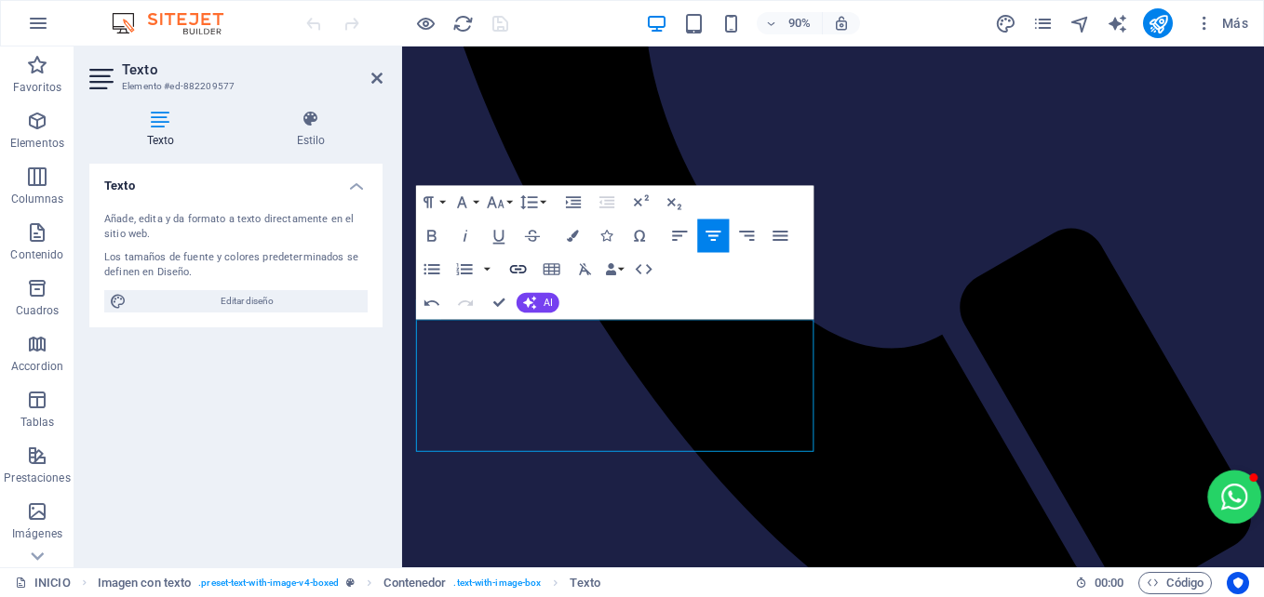
type input "HUMANIZACIÓN CON EXCELENCIA EN ATENCIÓN DE SALUD"
click at [525, 261] on icon "button" at bounding box center [517, 270] width 20 height 20
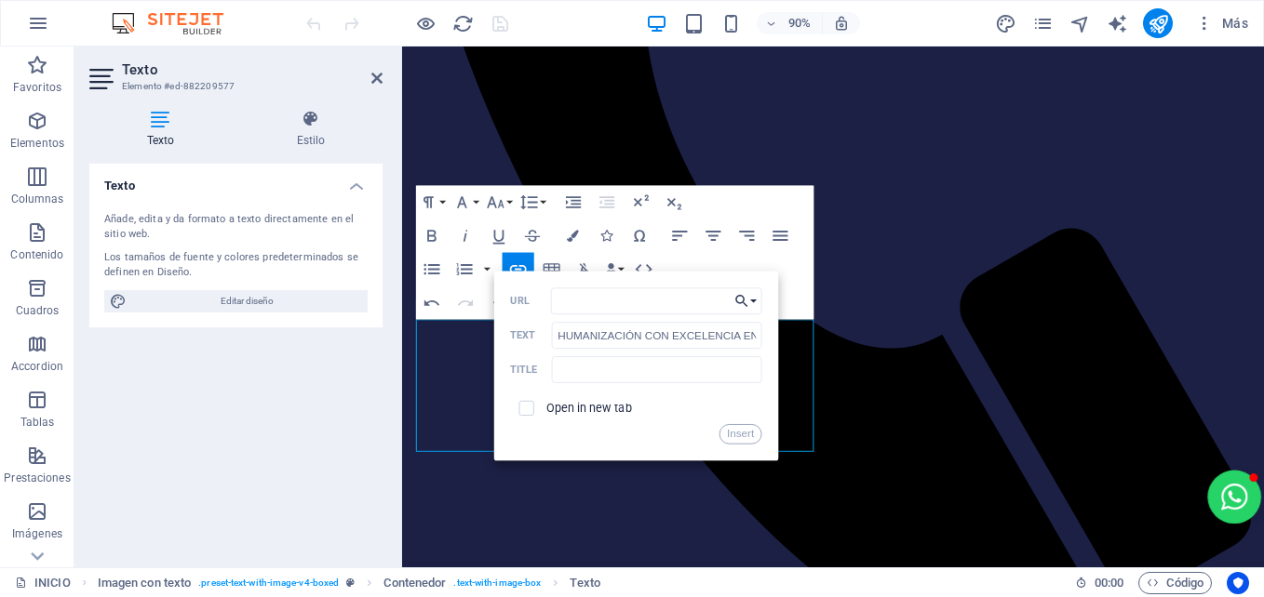
click at [750, 295] on button "Choose Link" at bounding box center [745, 301] width 32 height 27
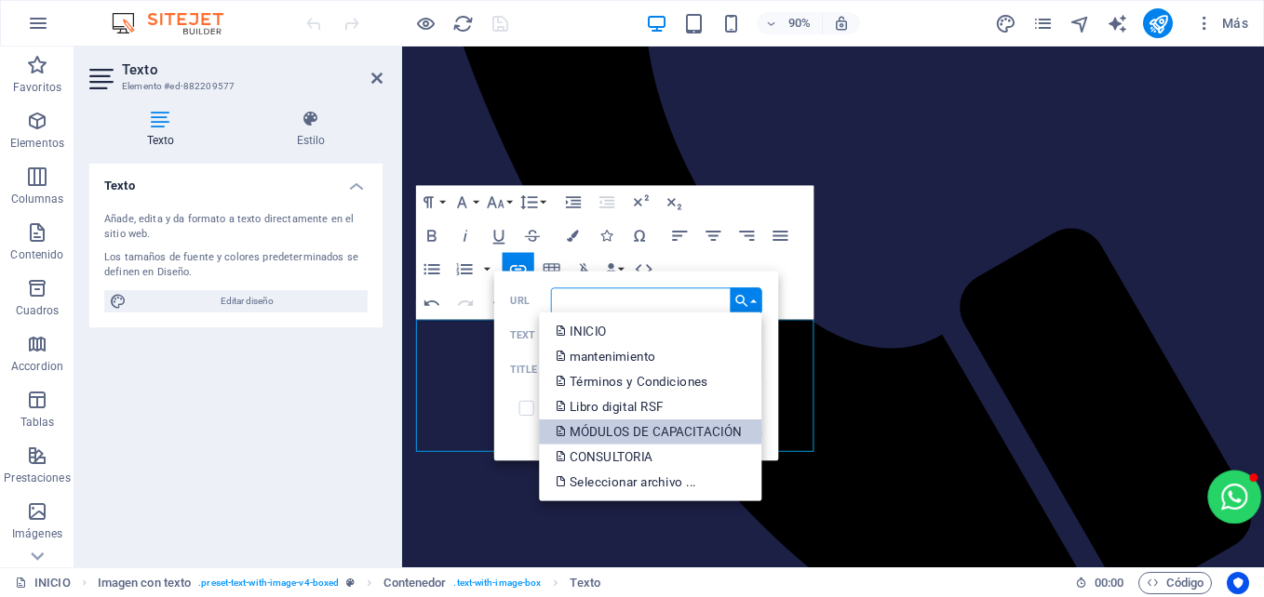
click at [631, 428] on p "MÓDULOS DE CAPACITACIÓN" at bounding box center [649, 431] width 189 height 25
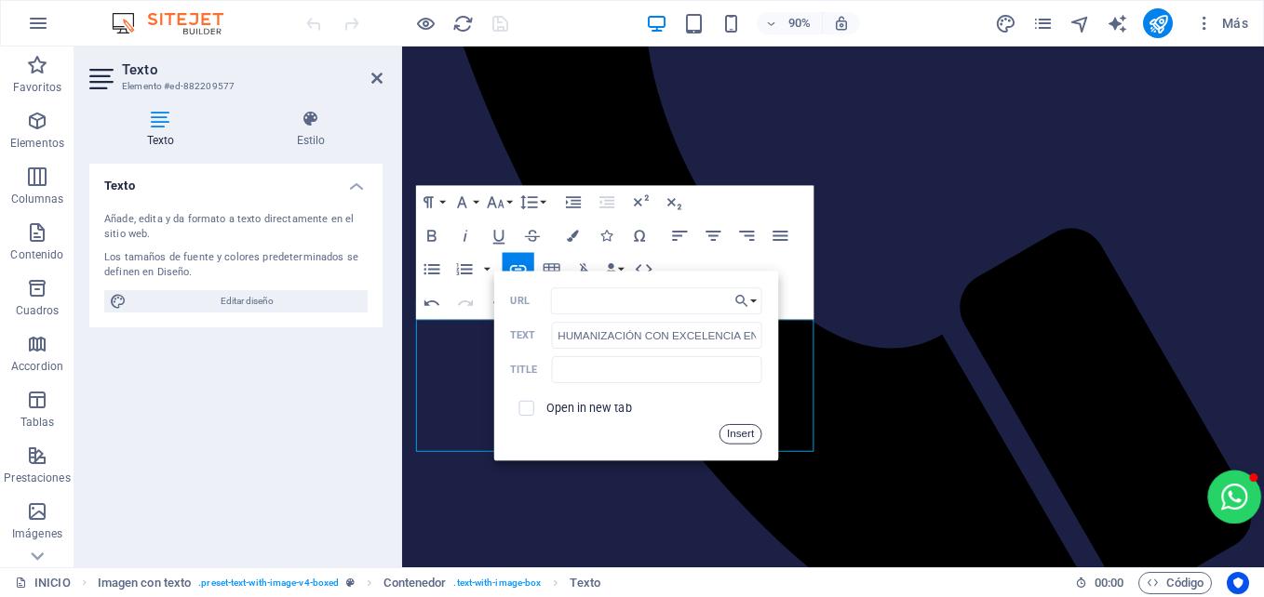
click at [750, 435] on button "Insert" at bounding box center [739, 434] width 42 height 20
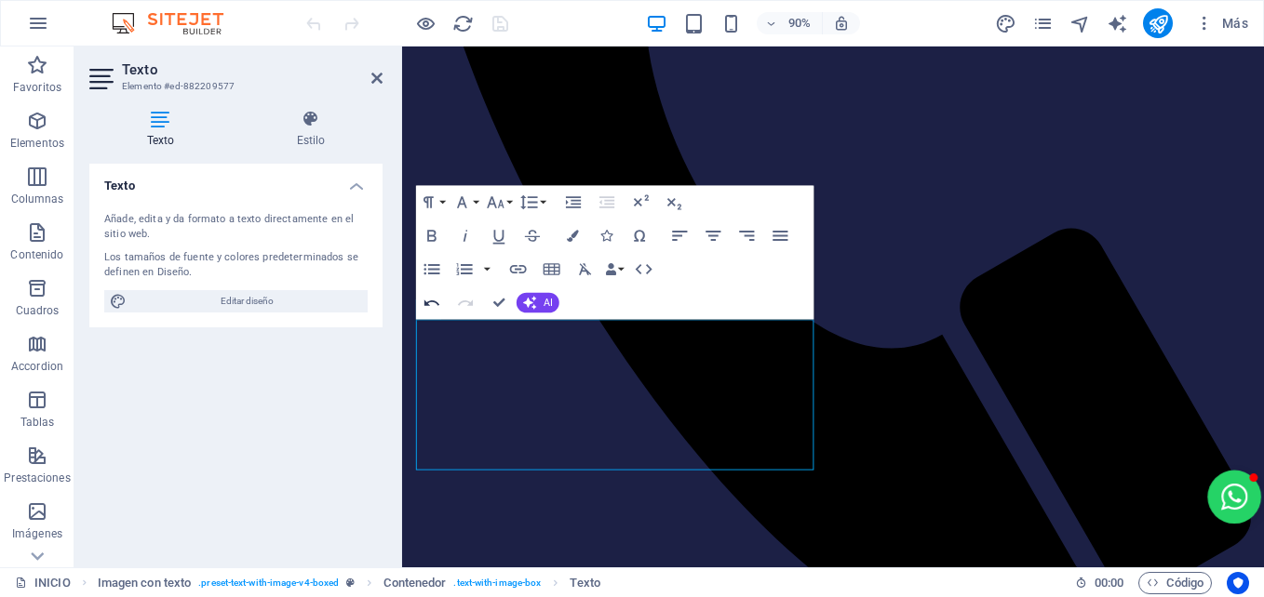
click at [424, 301] on icon "button" at bounding box center [431, 303] width 20 height 20
click at [515, 268] on icon "button" at bounding box center [517, 270] width 20 height 20
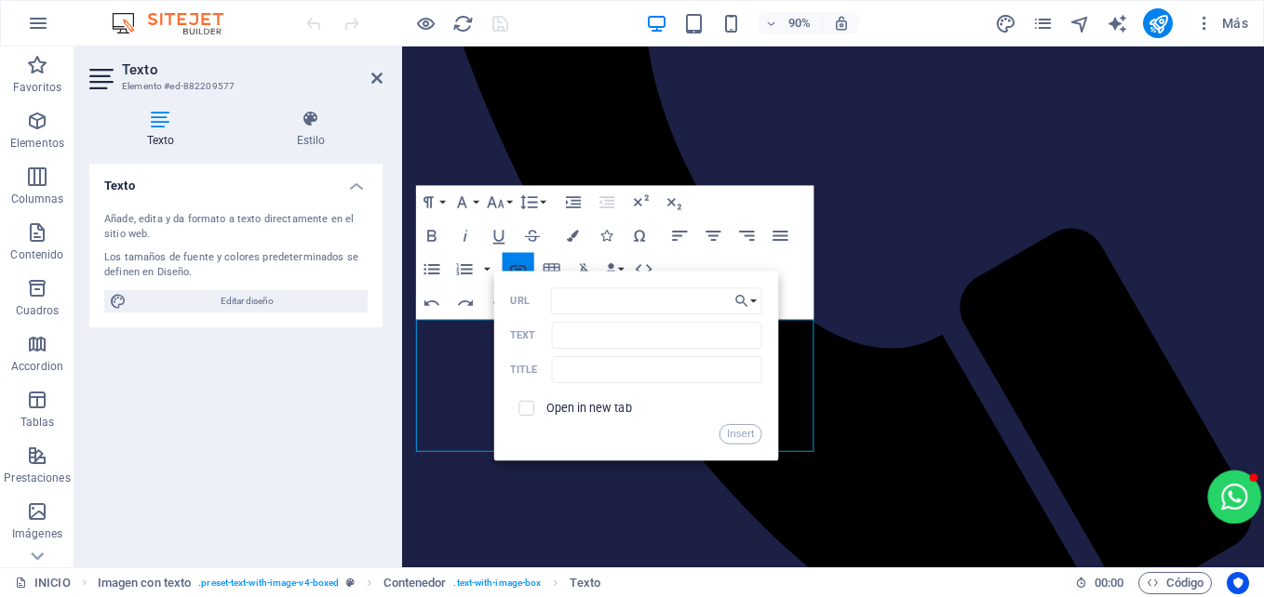
click at [515, 268] on icon "button" at bounding box center [517, 270] width 20 height 20
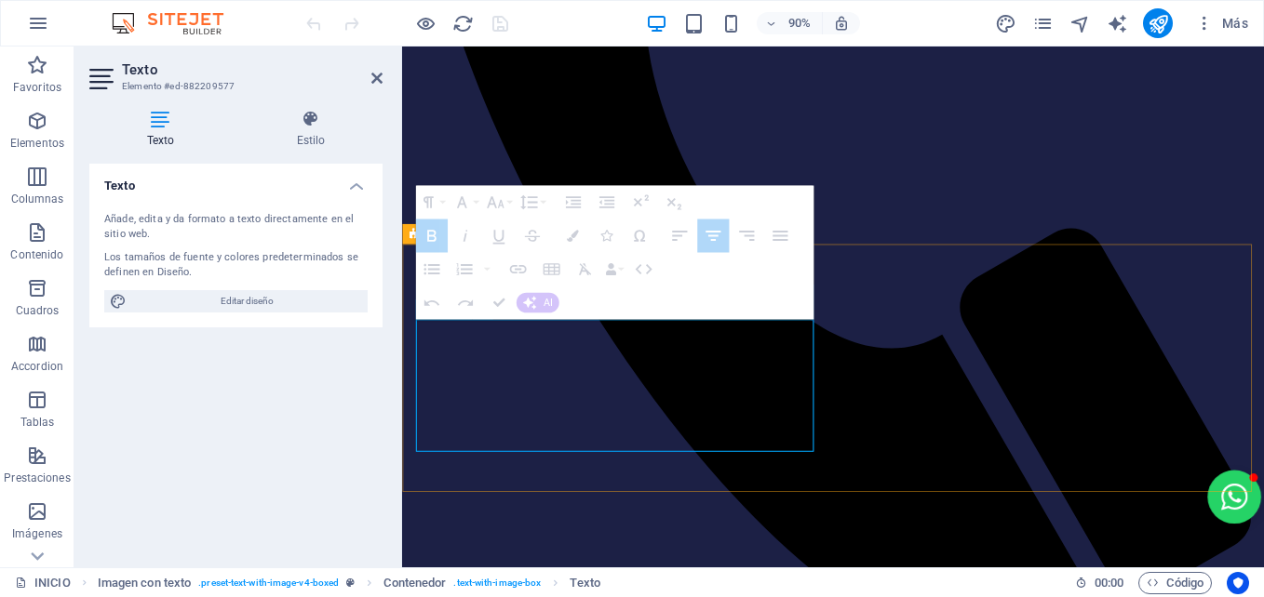
drag, startPoint x: 847, startPoint y: 386, endPoint x: 447, endPoint y: 388, distance: 400.1
drag, startPoint x: 447, startPoint y: 388, endPoint x: 846, endPoint y: 389, distance: 399.2
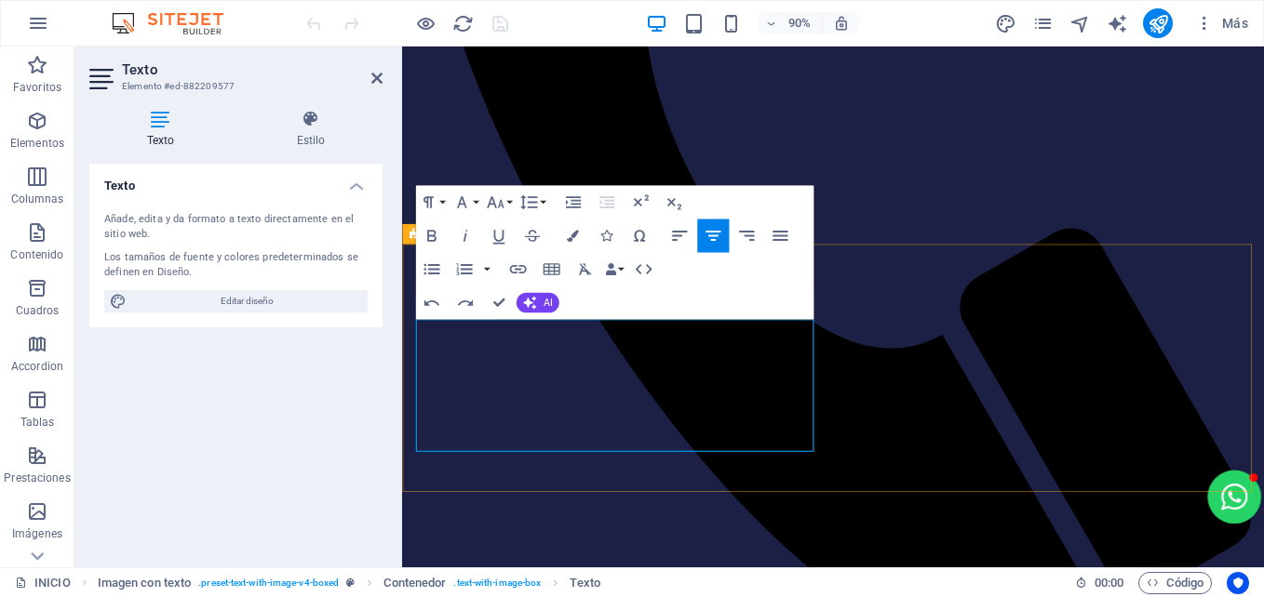
drag, startPoint x: 846, startPoint y: 389, endPoint x: 445, endPoint y: 388, distance: 401.0
click at [514, 277] on icon "button" at bounding box center [517, 270] width 20 height 20
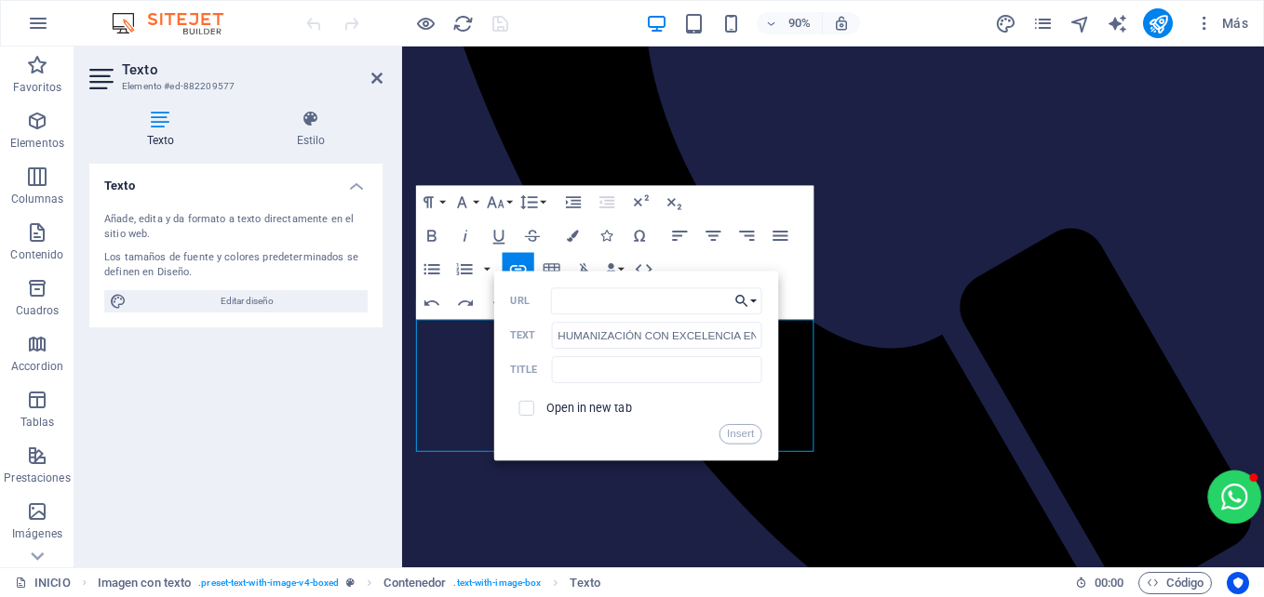
click at [756, 300] on button "Choose Link" at bounding box center [745, 301] width 32 height 27
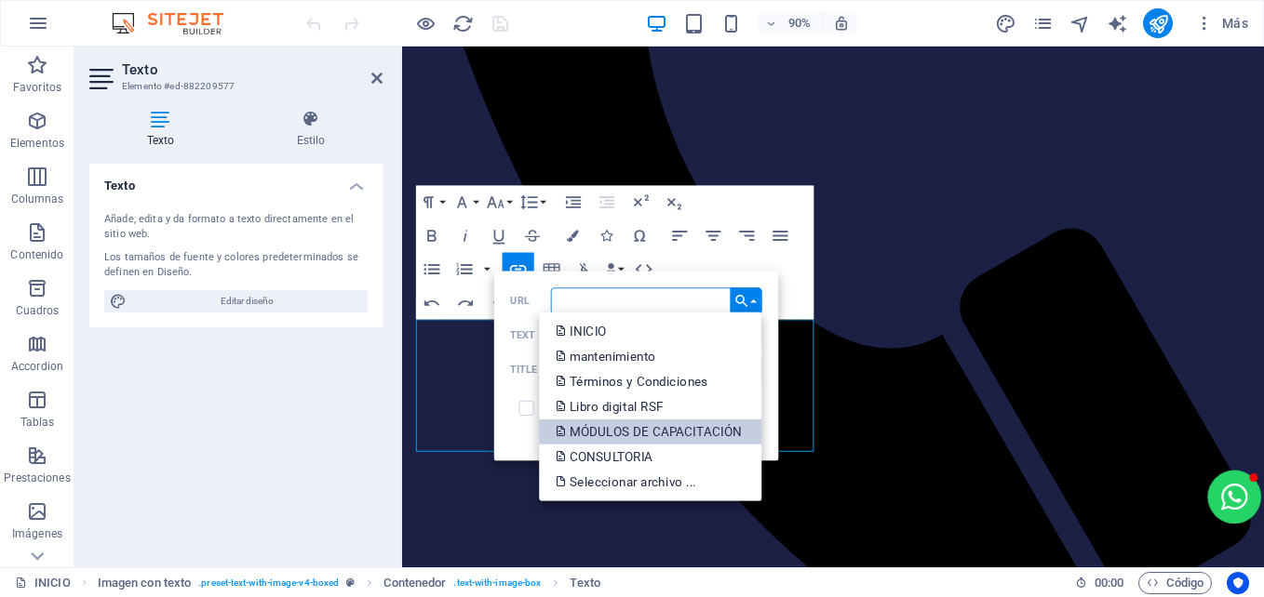
click at [665, 424] on p "MÓDULOS DE CAPACITACIÓN" at bounding box center [649, 431] width 189 height 25
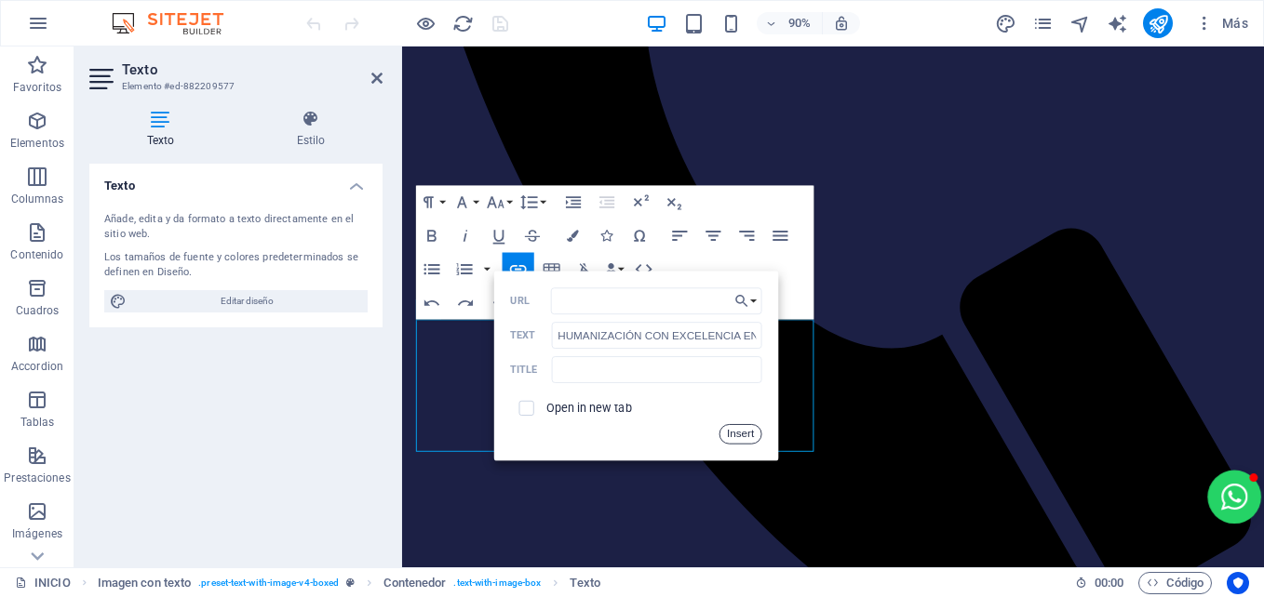
click at [744, 434] on button "Insert" at bounding box center [739, 434] width 42 height 20
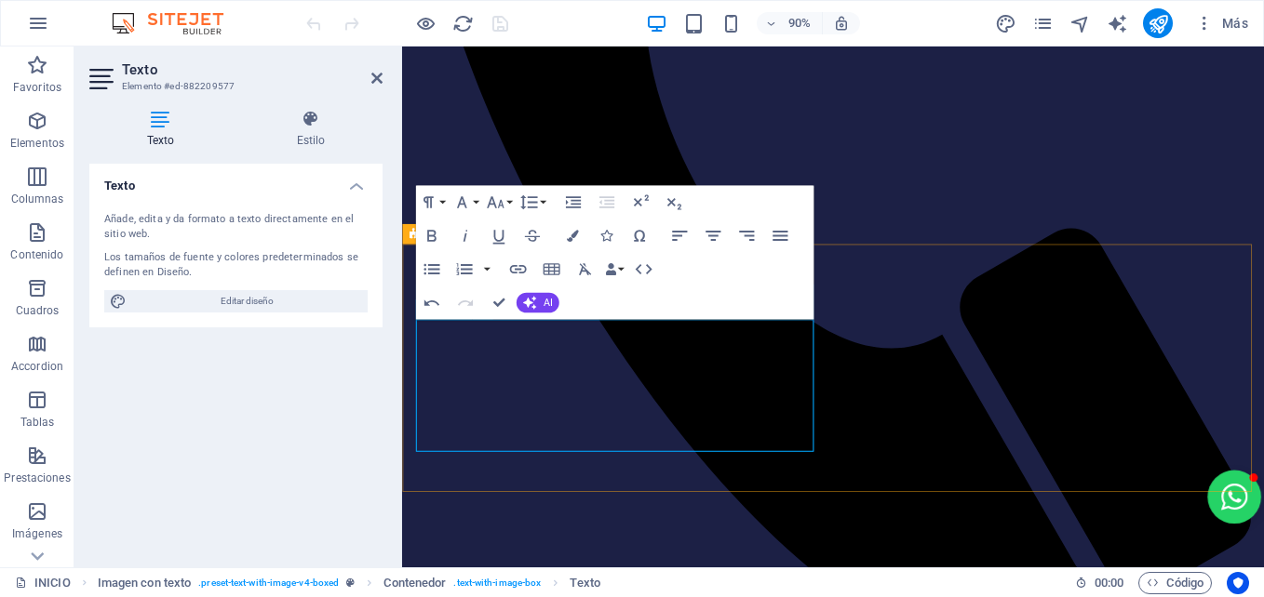
drag, startPoint x: 787, startPoint y: 435, endPoint x: 465, endPoint y: 408, distance: 323.1
click at [525, 267] on icon "button" at bounding box center [517, 269] width 17 height 8
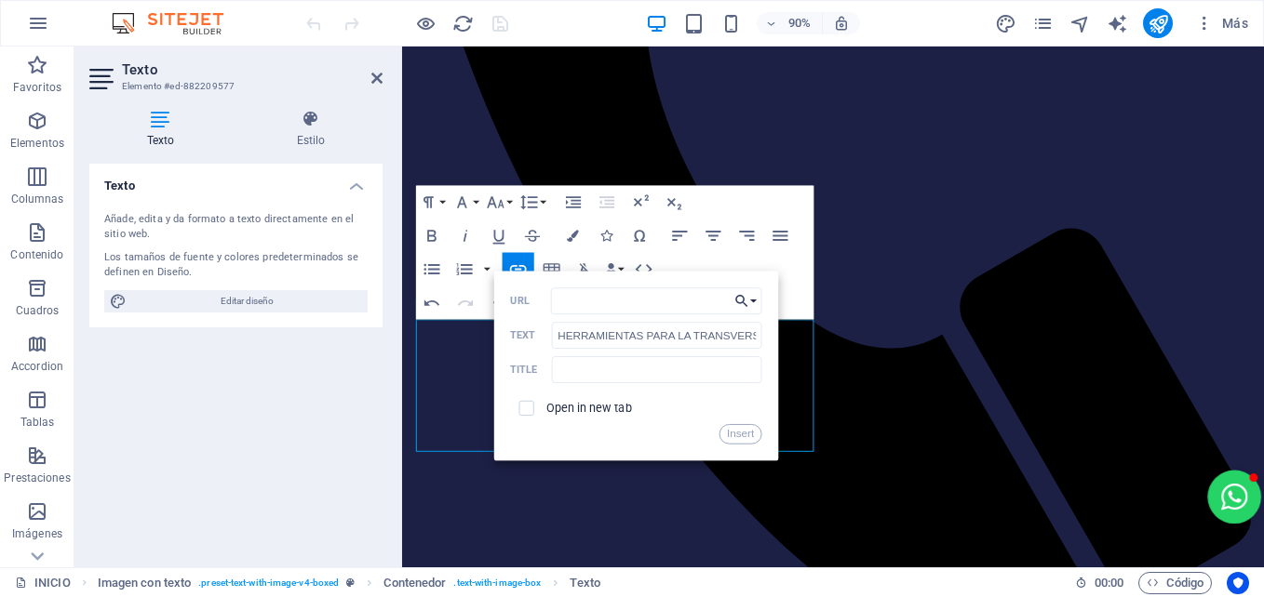
click at [756, 303] on button "Choose Link" at bounding box center [745, 301] width 32 height 27
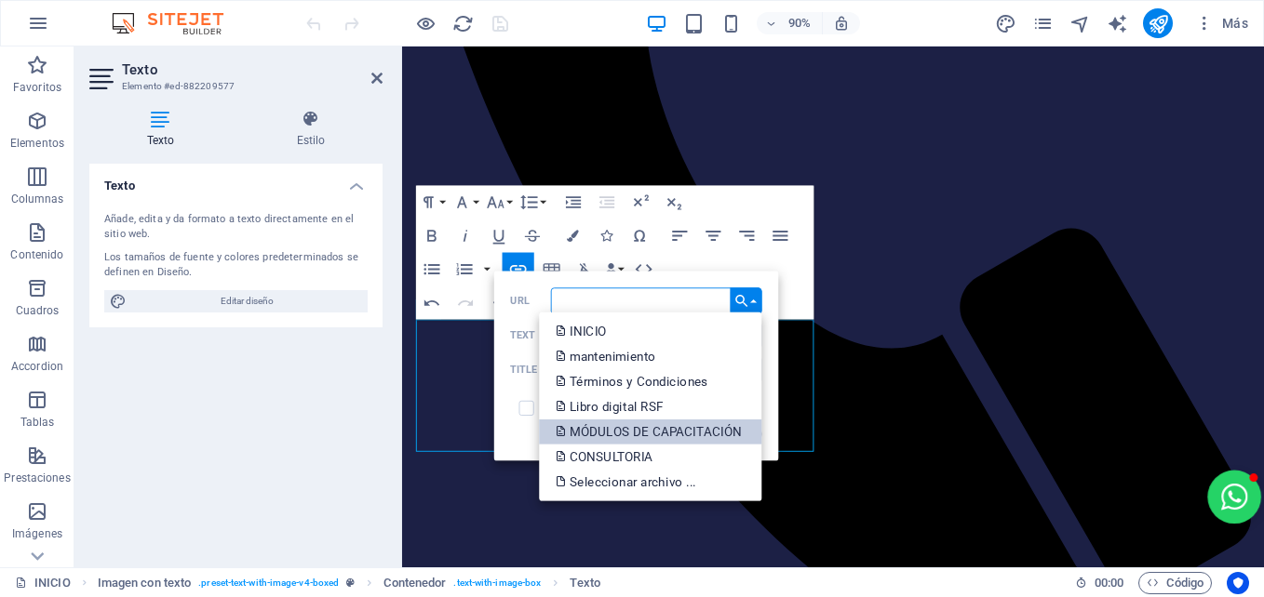
click at [682, 432] on p "MÓDULOS DE CAPACITACIÓN" at bounding box center [649, 431] width 189 height 25
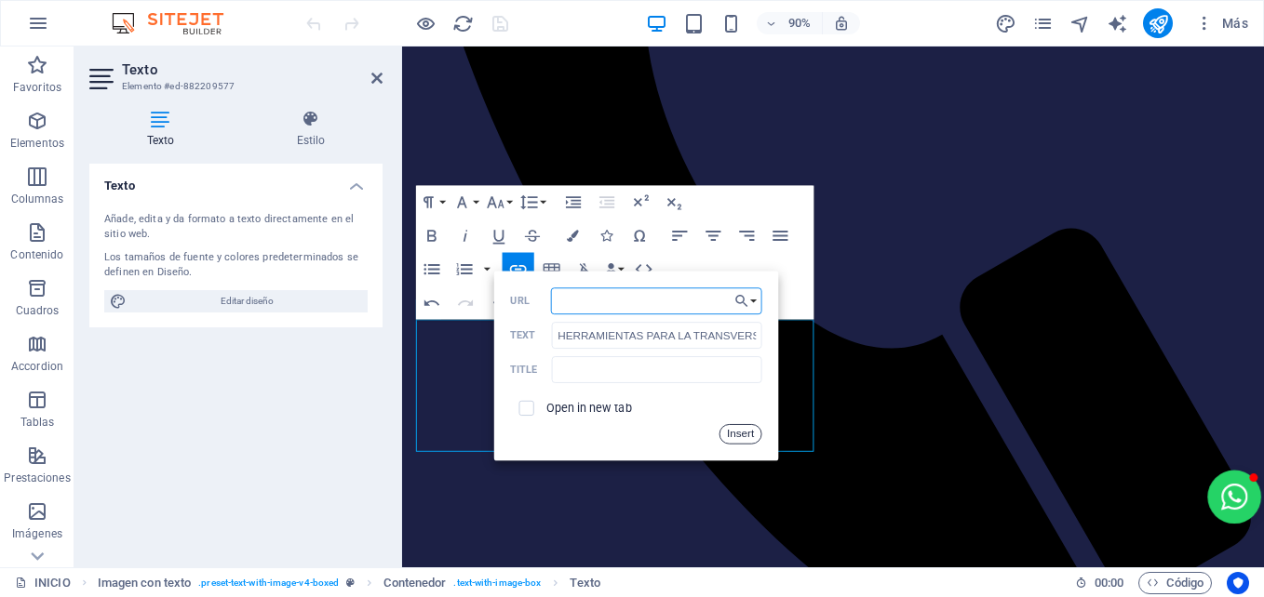
drag, startPoint x: 738, startPoint y: 436, endPoint x: 374, endPoint y: 433, distance: 363.8
click at [739, 436] on button "Insert" at bounding box center [739, 434] width 42 height 20
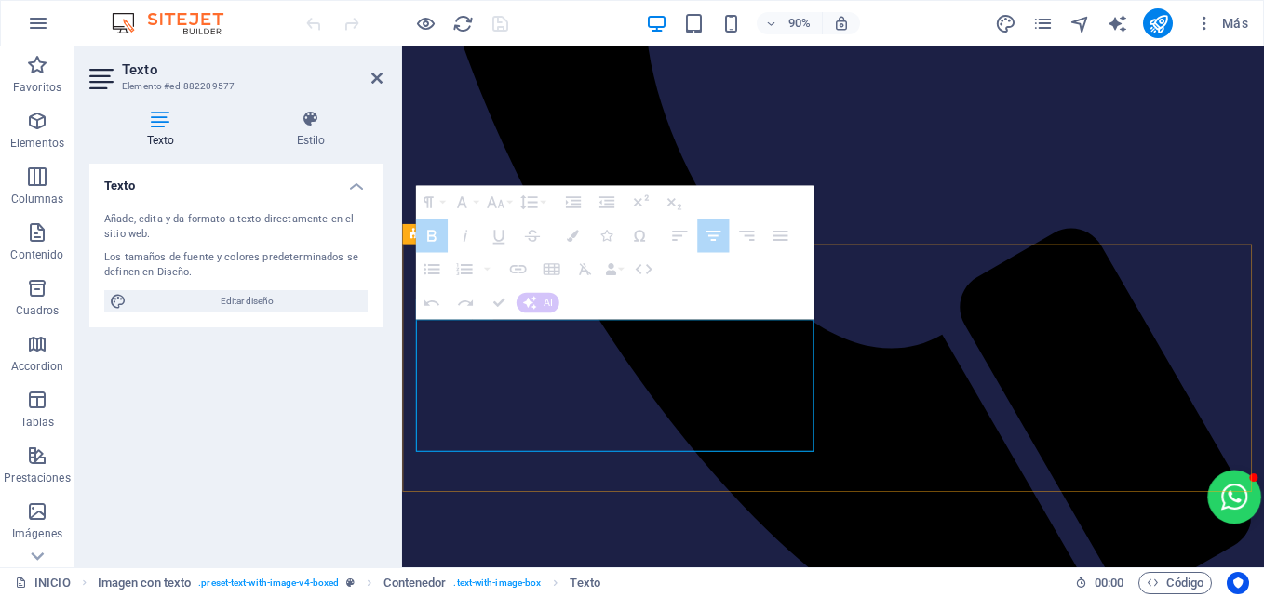
drag, startPoint x: 836, startPoint y: 459, endPoint x: 469, endPoint y: 458, distance: 367.5
drag, startPoint x: 829, startPoint y: 457, endPoint x: 1177, endPoint y: 454, distance: 348.0
drag, startPoint x: 838, startPoint y: 459, endPoint x: 610, endPoint y: 469, distance: 228.2
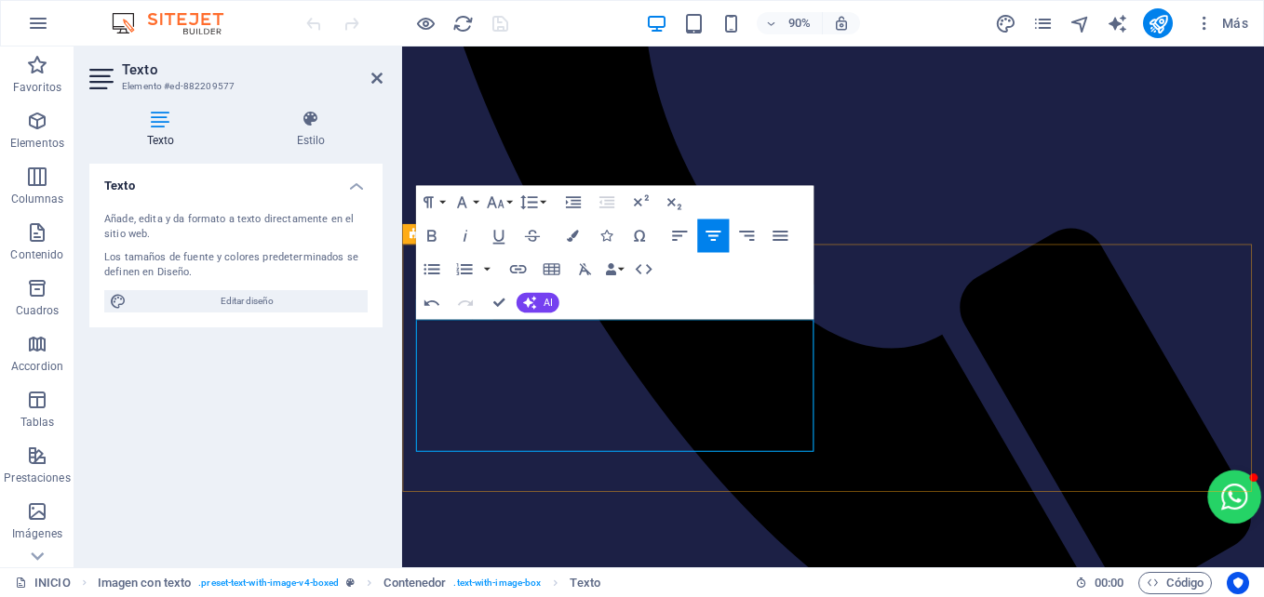
drag, startPoint x: 845, startPoint y: 462, endPoint x: 466, endPoint y: 459, distance: 378.7
click at [517, 267] on icon "button" at bounding box center [517, 270] width 20 height 20
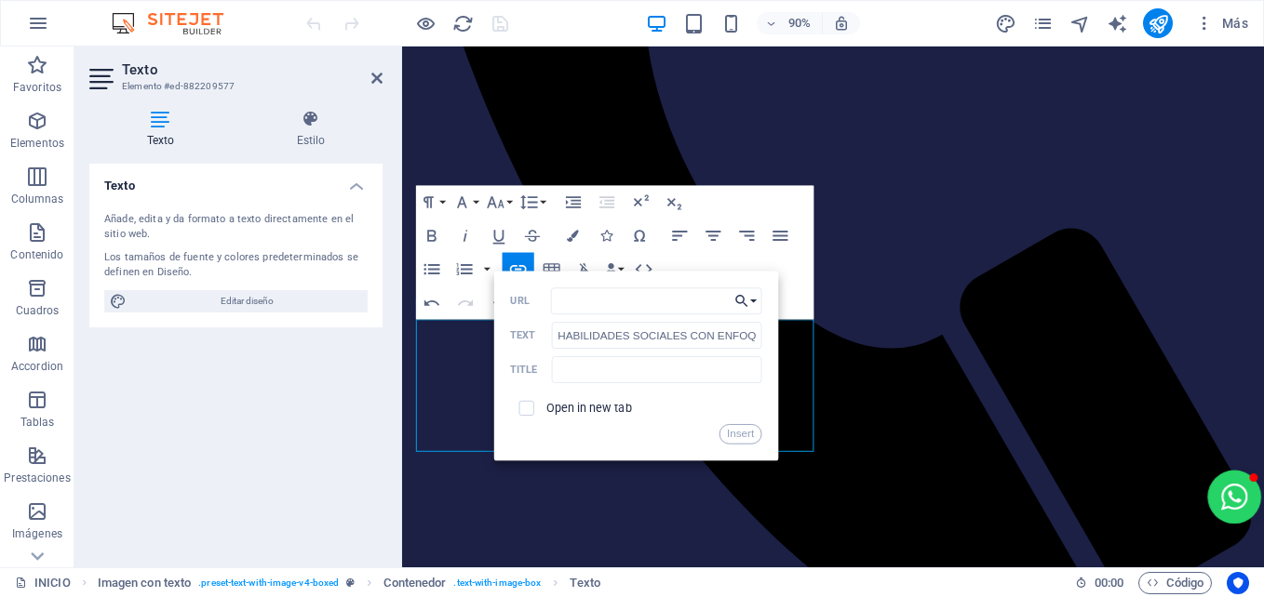
click at [748, 301] on button "Choose Link" at bounding box center [745, 301] width 32 height 27
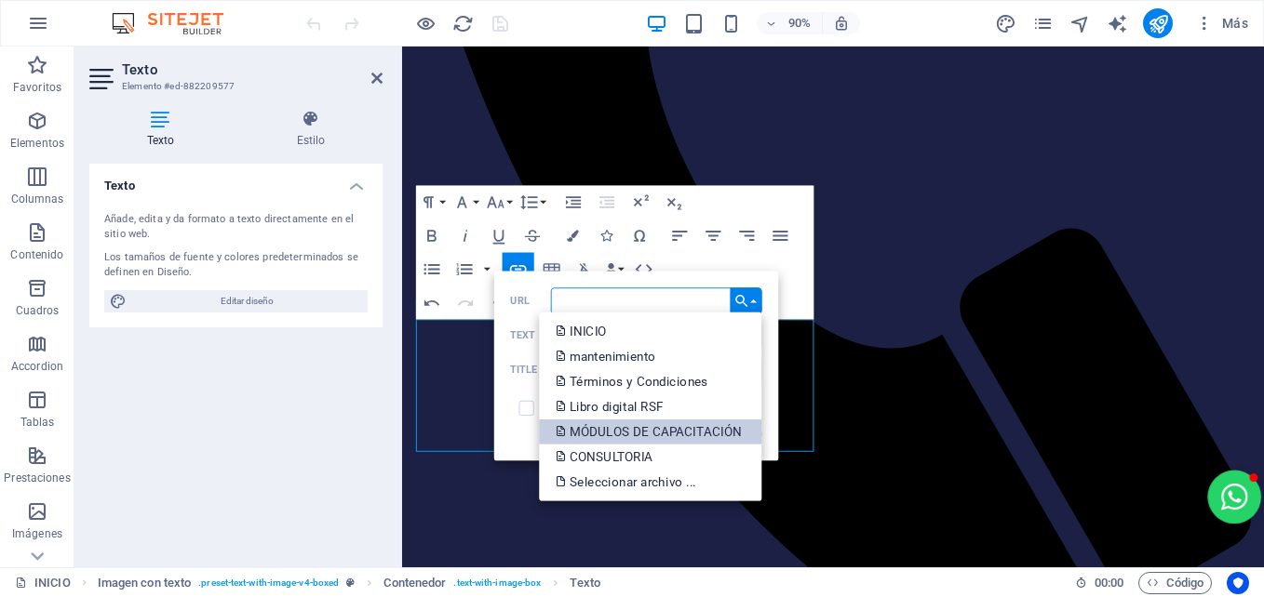
click at [650, 430] on p "MÓDULOS DE CAPACITACIÓN" at bounding box center [649, 431] width 189 height 25
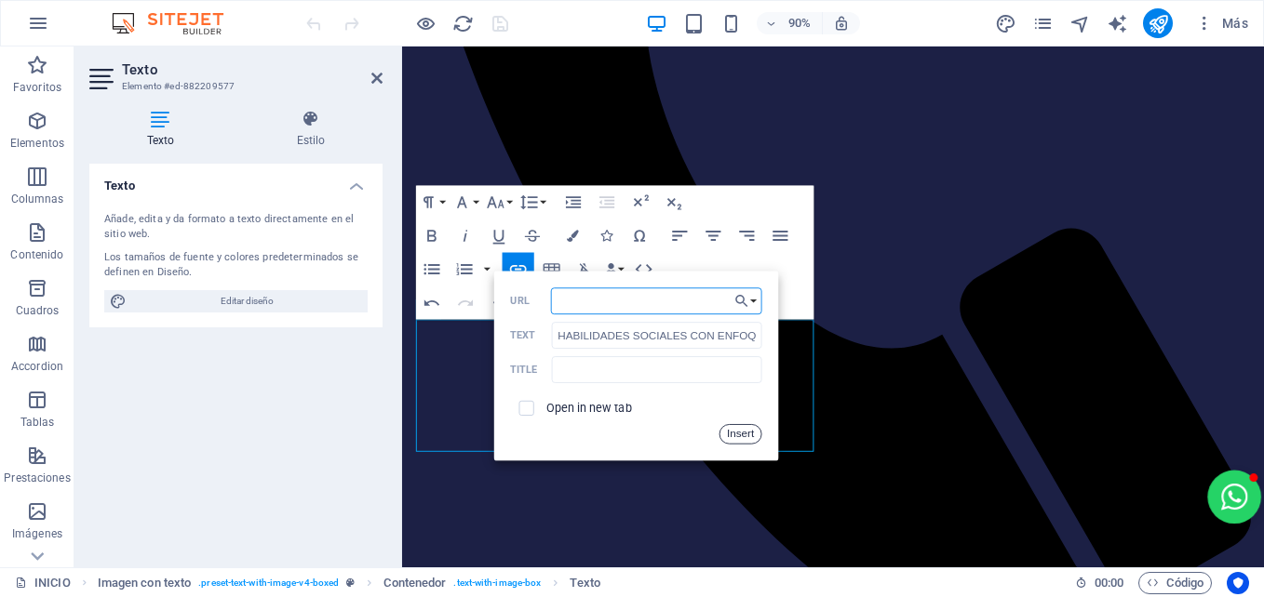
drag, startPoint x: 742, startPoint y: 437, endPoint x: 378, endPoint y: 434, distance: 363.8
click at [743, 437] on button "Insert" at bounding box center [739, 434] width 42 height 20
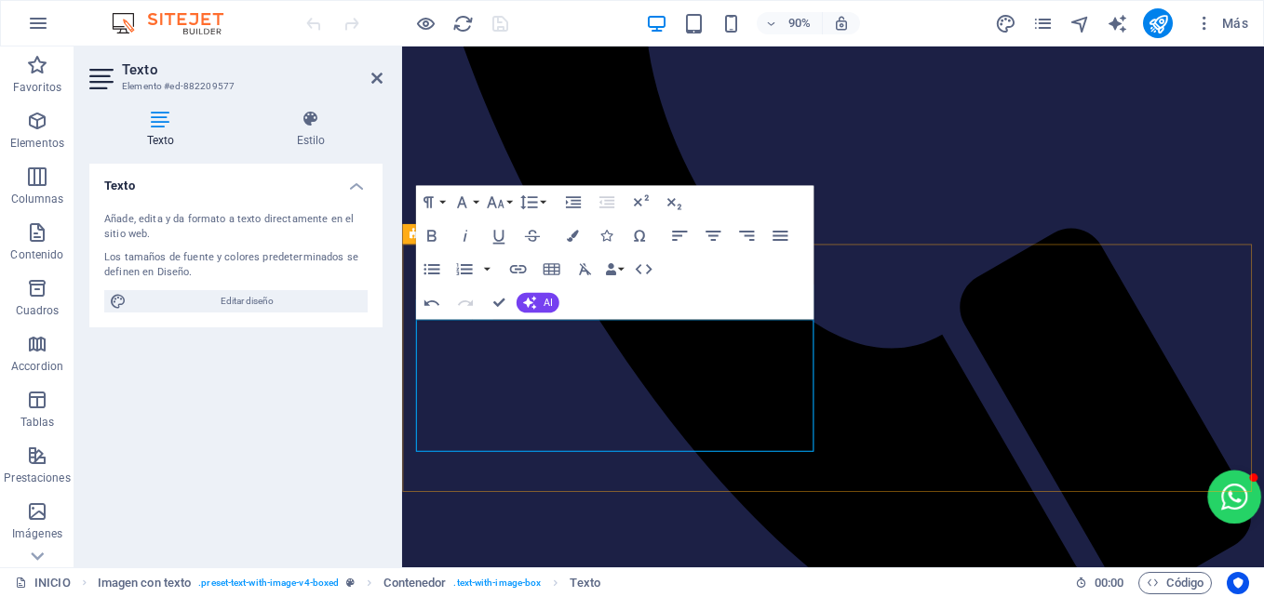
drag, startPoint x: 787, startPoint y: 488, endPoint x: 529, endPoint y: 485, distance: 258.7
type input "INTERPRETACIÓN NCH 3262: 2021"
click at [523, 268] on icon "button" at bounding box center [517, 270] width 20 height 20
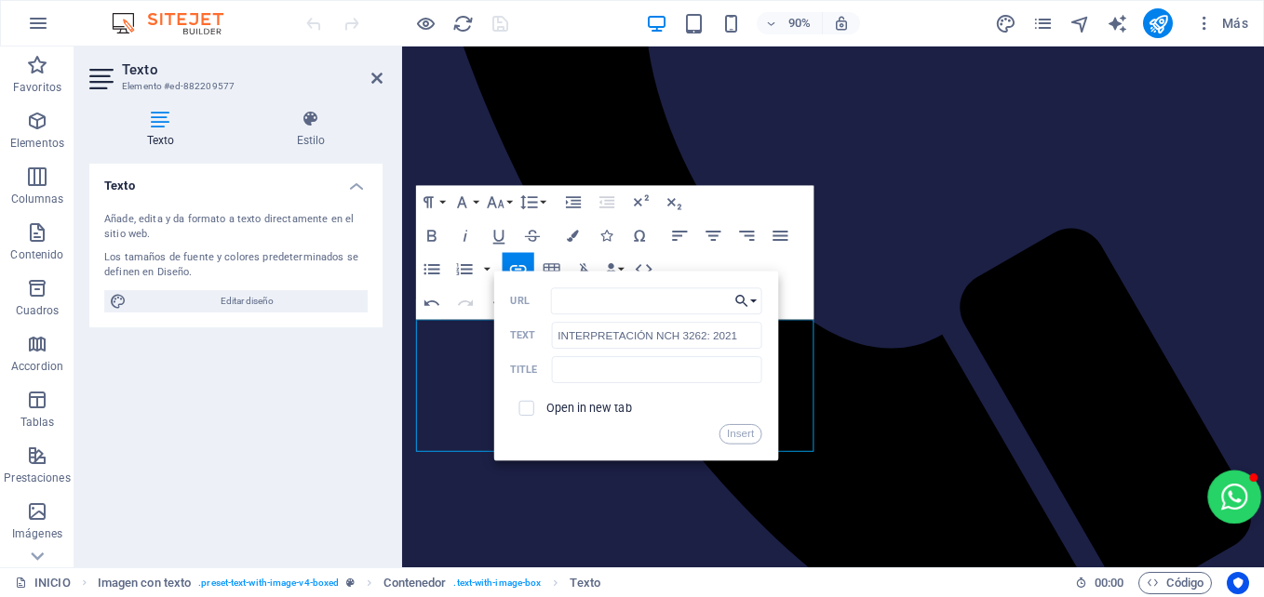
click at [755, 307] on button "Choose Link" at bounding box center [745, 301] width 32 height 27
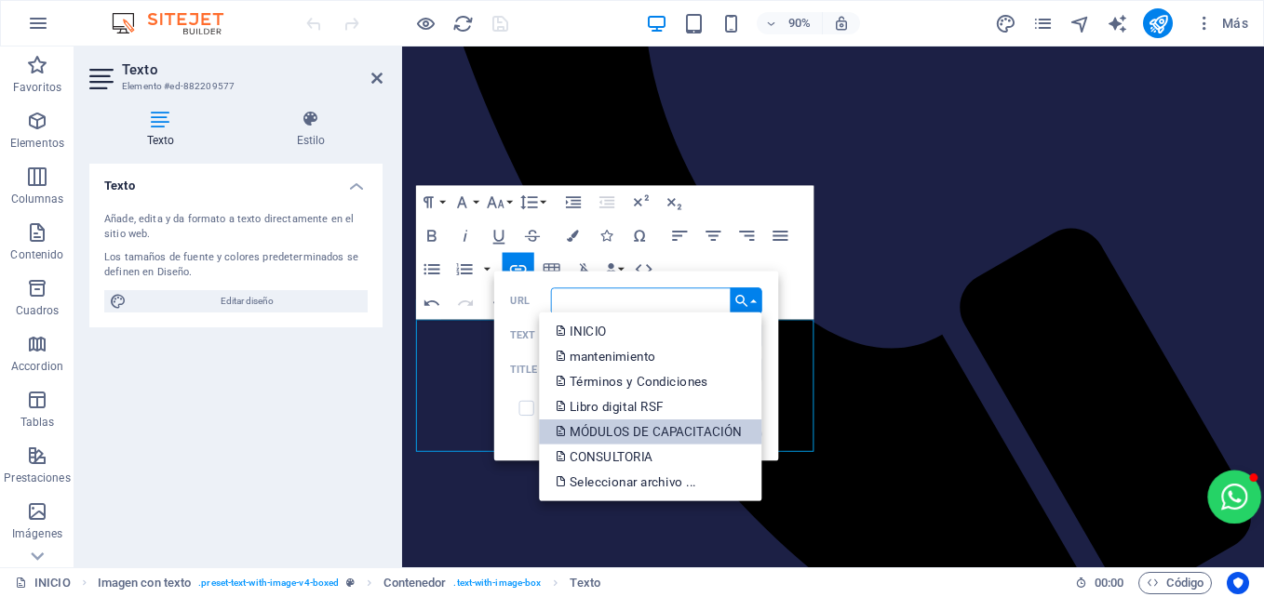
click at [663, 430] on p "MÓDULOS DE CAPACITACIÓN" at bounding box center [649, 431] width 189 height 25
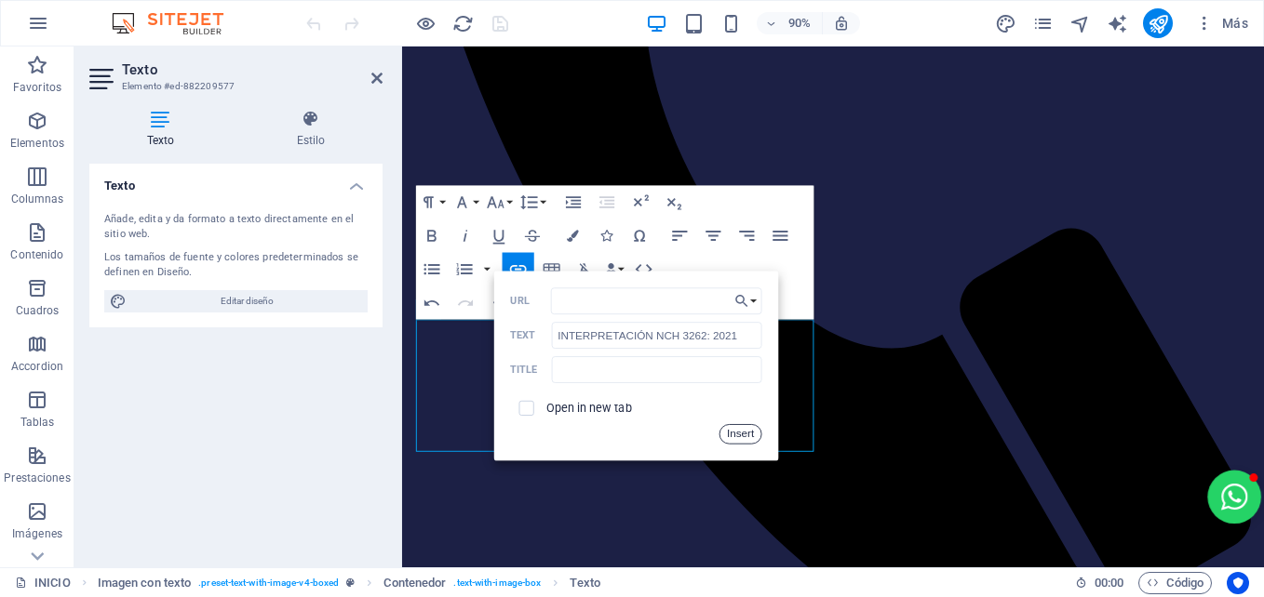
click at [743, 434] on button "Insert" at bounding box center [739, 434] width 42 height 20
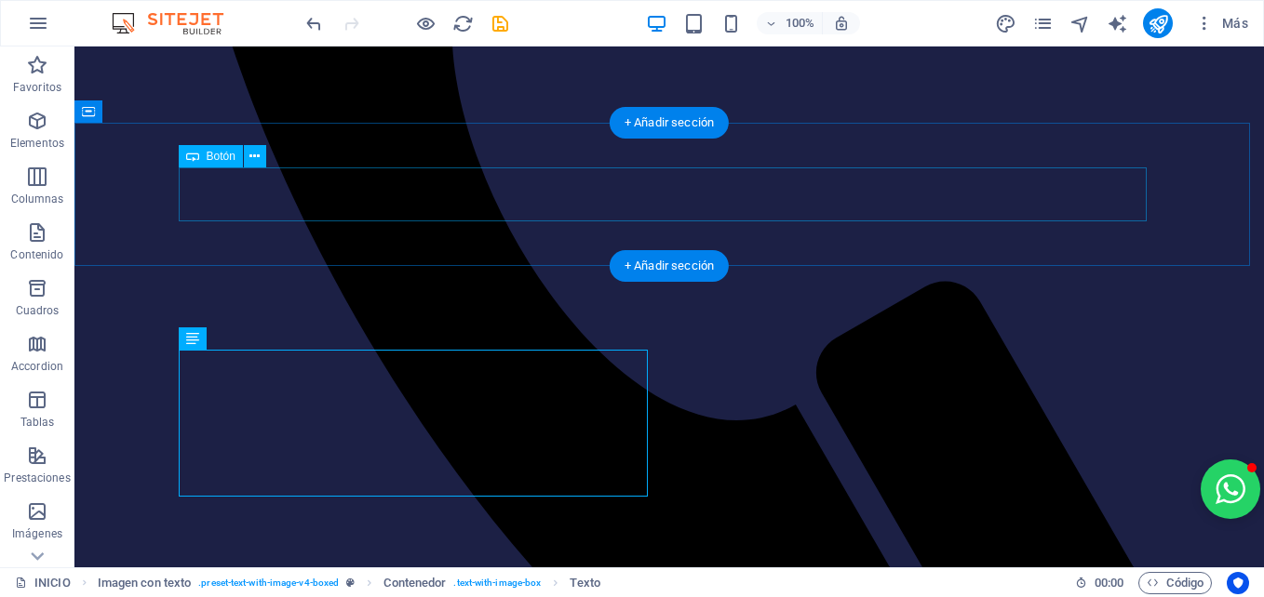
select select "4"
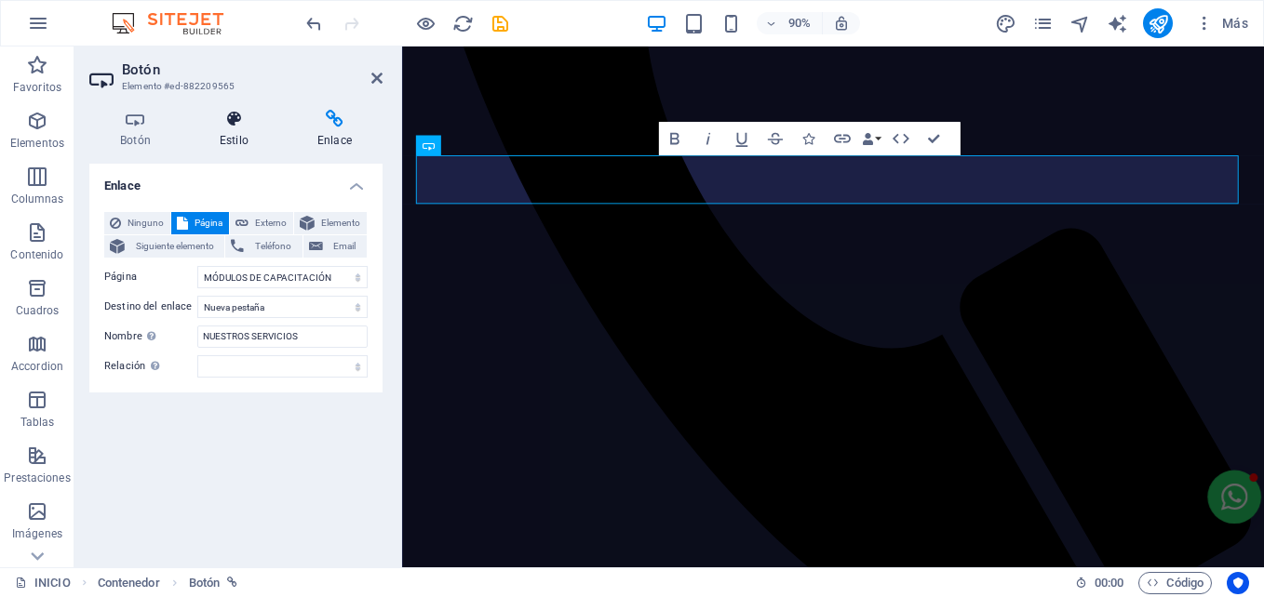
click at [244, 128] on h4 "Estilo" at bounding box center [238, 129] width 98 height 39
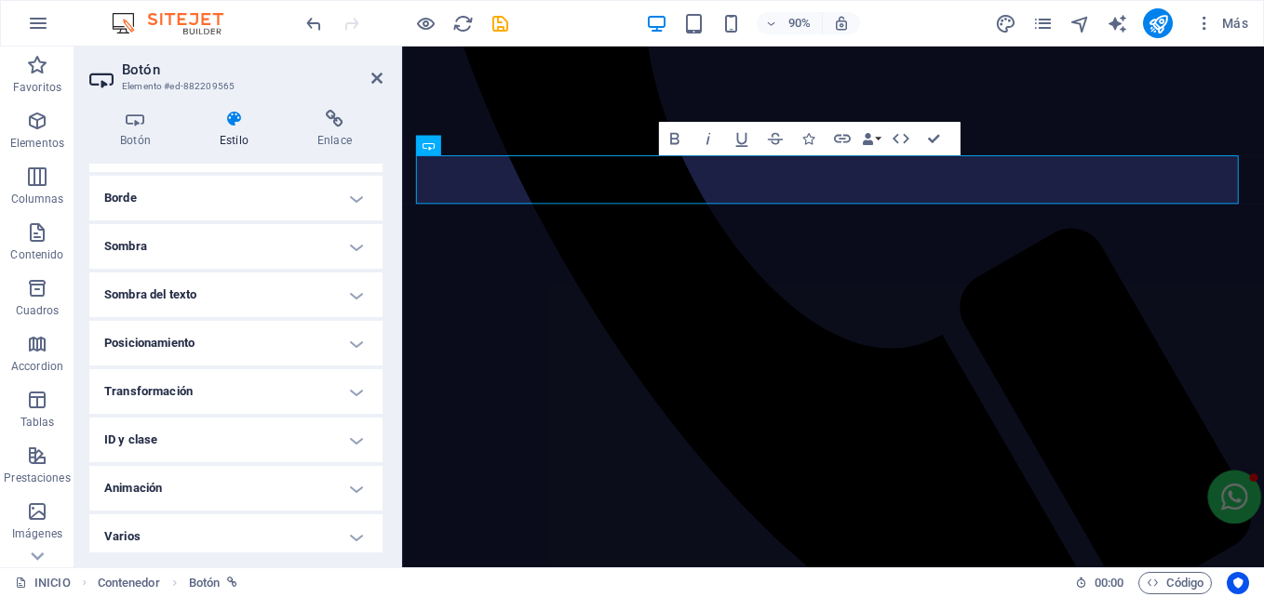
scroll to position [413, 0]
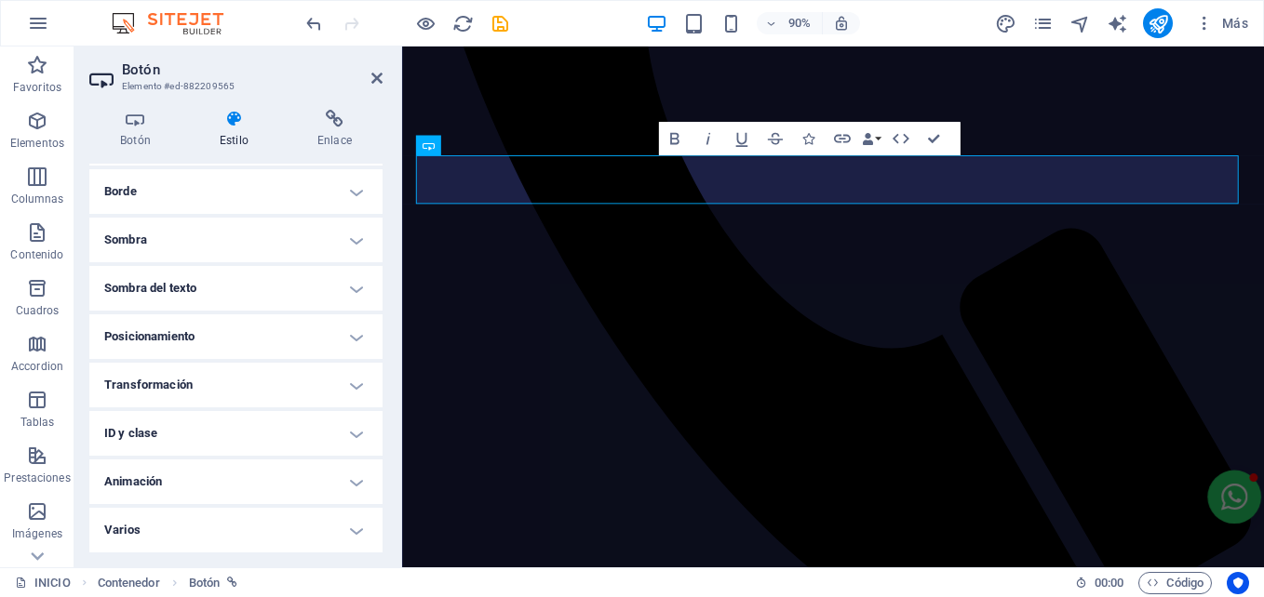
click at [181, 478] on h4 "Animación" at bounding box center [235, 482] width 293 height 45
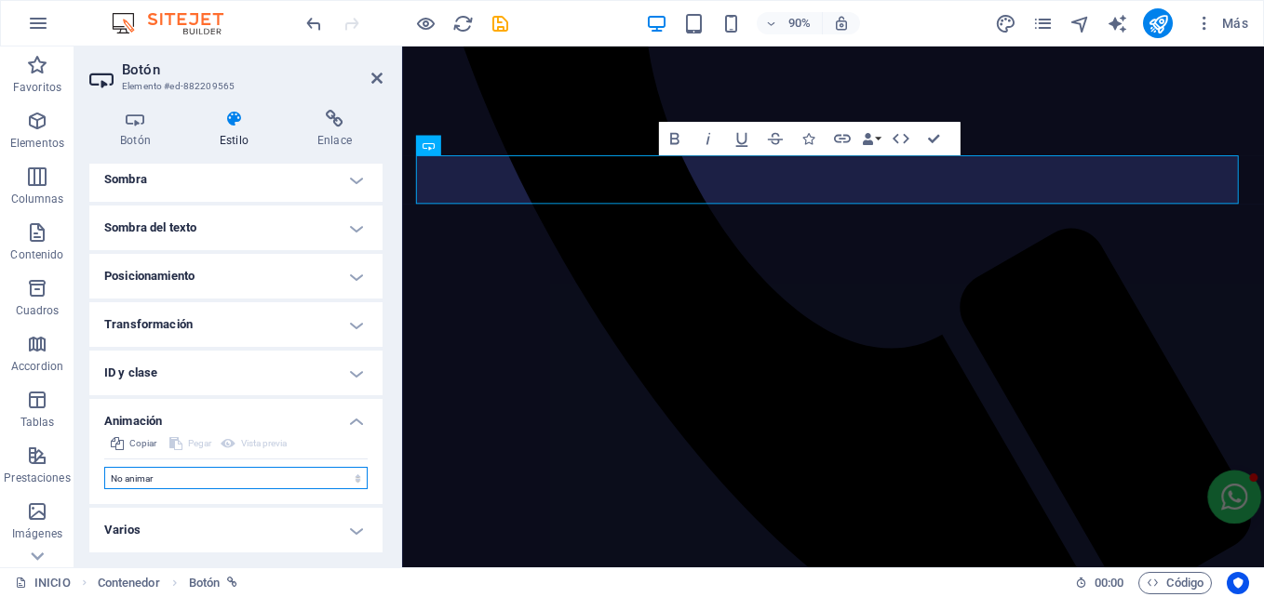
click at [180, 473] on select "No animar Mostrar / Ocultar Subir/bajar Acercar/alejar Deslizar de izquierda a …" at bounding box center [235, 478] width 263 height 22
select select "fade"
click at [104, 467] on select "No animar Mostrar / Ocultar Subir/bajar Acercar/alejar Deslizar de izquierda a …" at bounding box center [235, 478] width 263 height 22
select select "scroll"
click at [160, 479] on select "No animar Mostrar / Ocultar Subir/bajar Acercar/alejar Deslizar de izquierda a …" at bounding box center [235, 478] width 263 height 22
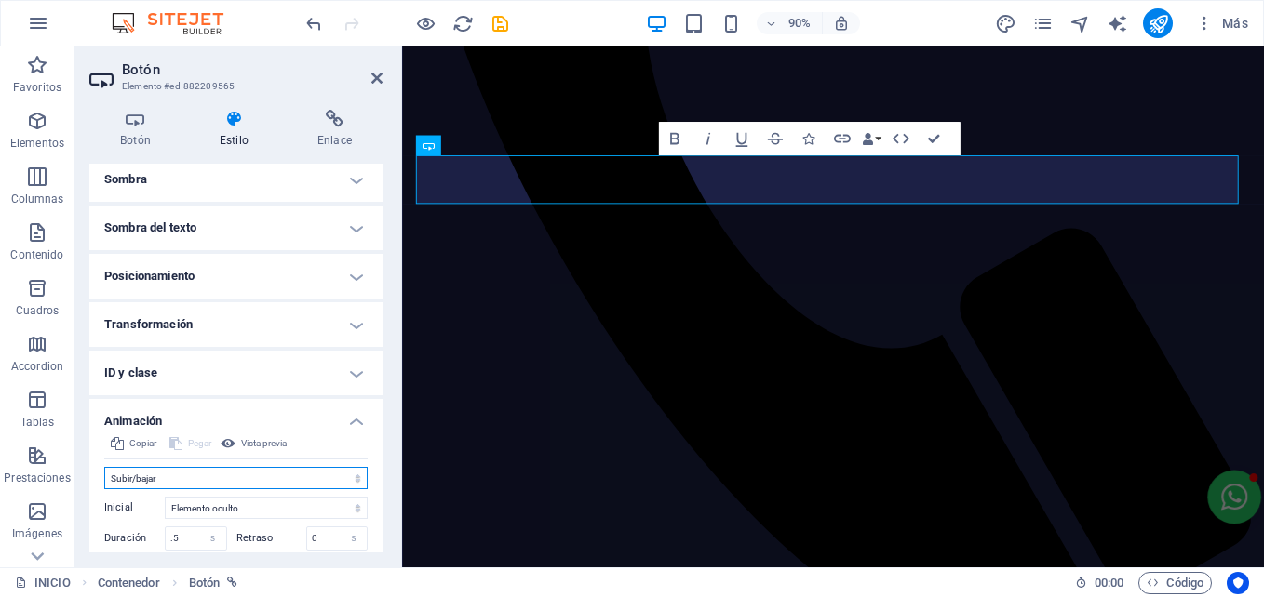
click at [104, 467] on select "No animar Mostrar / Ocultar Subir/bajar Acercar/alejar Deslizar de izquierda a …" at bounding box center [235, 478] width 263 height 22
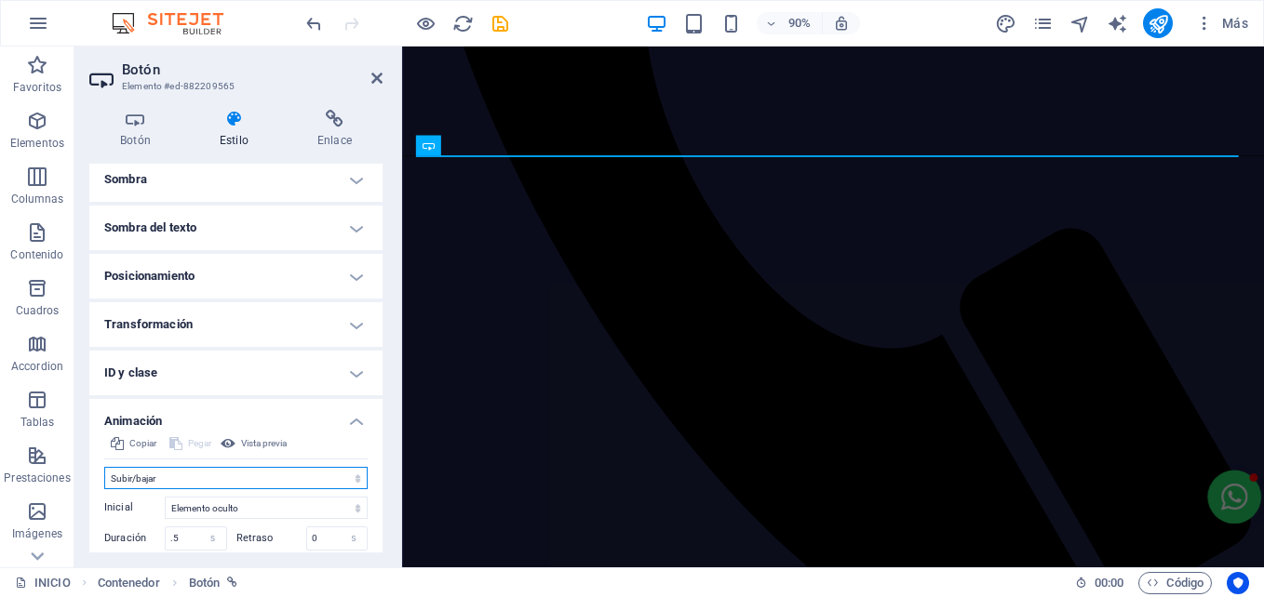
click at [159, 471] on select "No animar Mostrar / Ocultar Subir/bajar Acercar/alejar Deslizar de izquierda a …" at bounding box center [235, 478] width 263 height 22
click at [104, 467] on select "No animar Mostrar / Ocultar Subir/bajar Acercar/alejar Deslizar de izquierda a …" at bounding box center [235, 478] width 263 height 22
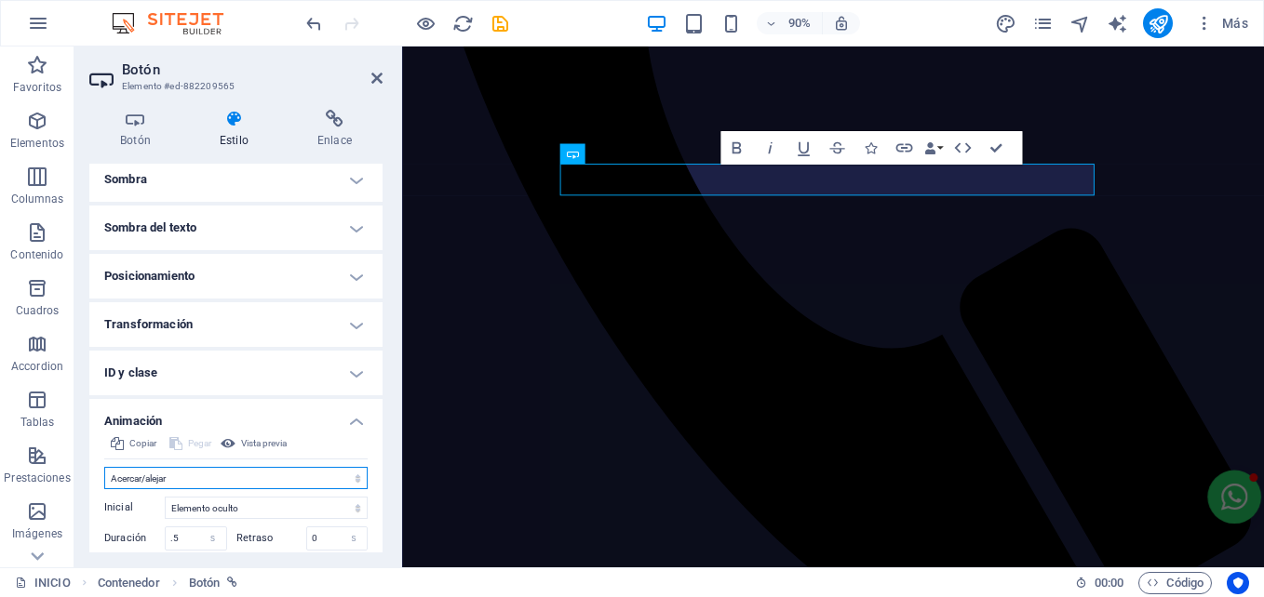
click at [167, 477] on select "No animar Mostrar / Ocultar Subir/bajar Acercar/alejar Deslizar de izquierda a …" at bounding box center [235, 478] width 263 height 22
click at [104, 467] on select "No animar Mostrar / Ocultar Subir/bajar Acercar/alejar Deslizar de izquierda a …" at bounding box center [235, 478] width 263 height 22
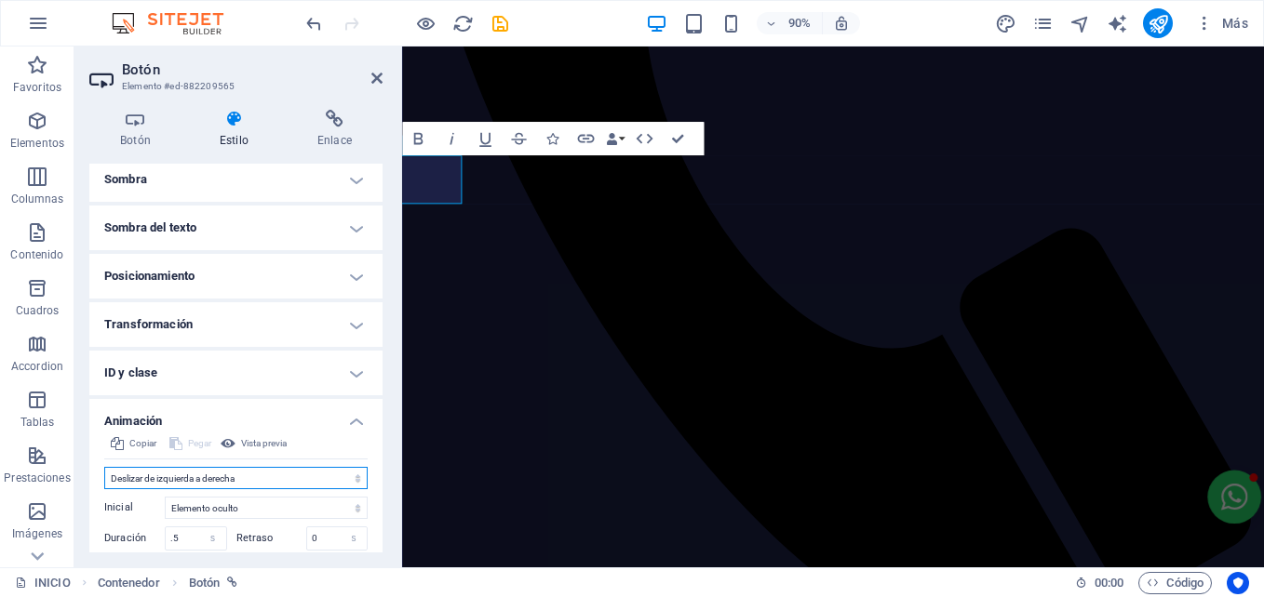
click at [191, 467] on select "No animar Mostrar / Ocultar Subir/bajar Acercar/alejar Deslizar de izquierda a …" at bounding box center [235, 478] width 263 height 22
select select "shrink"
click at [104, 467] on select "No animar Mostrar / Ocultar Subir/bajar Acercar/alejar Deslizar de izquierda a …" at bounding box center [235, 478] width 263 height 22
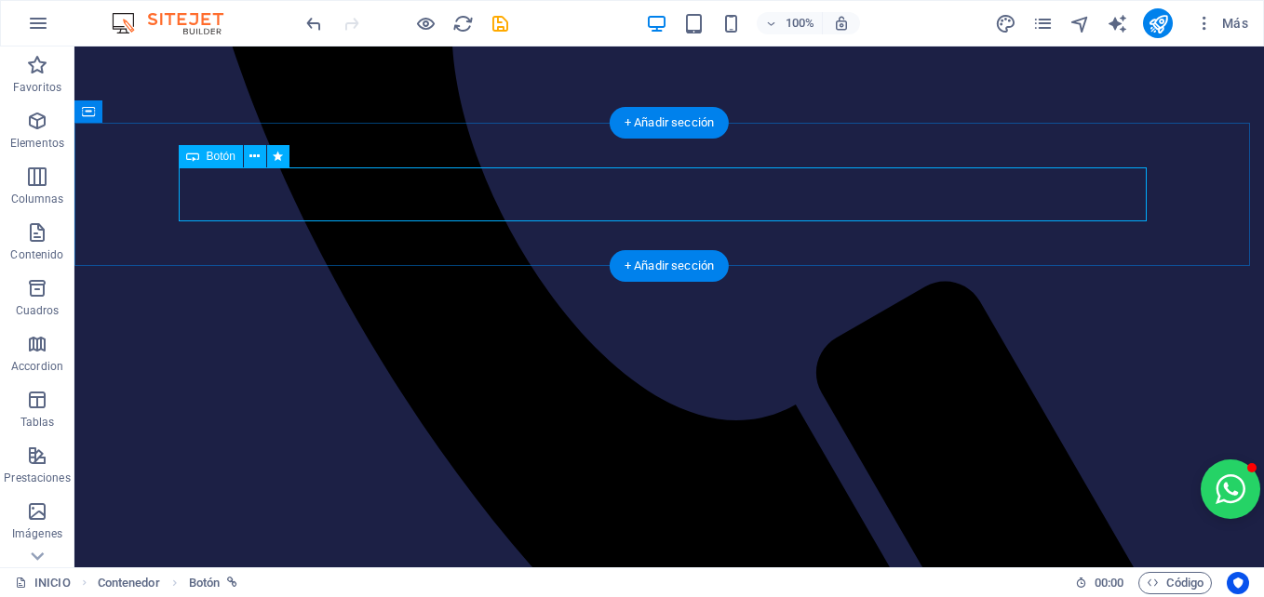
select select "px"
select select "shrink"
select select "s"
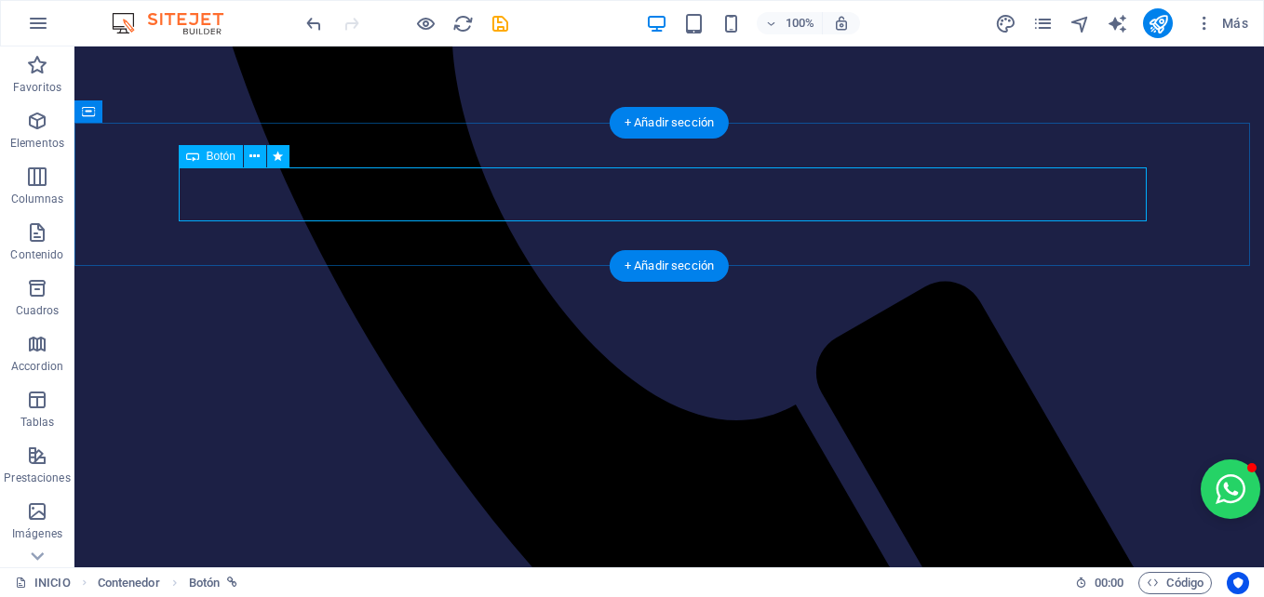
select select "s"
select select "scroll"
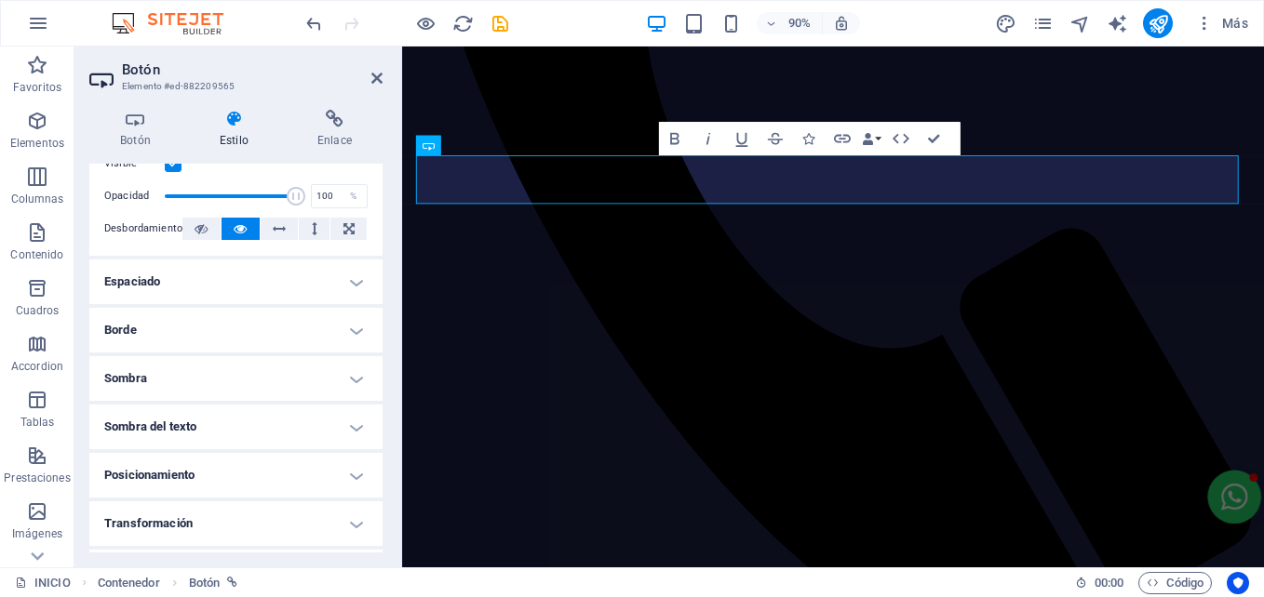
scroll to position [329, 0]
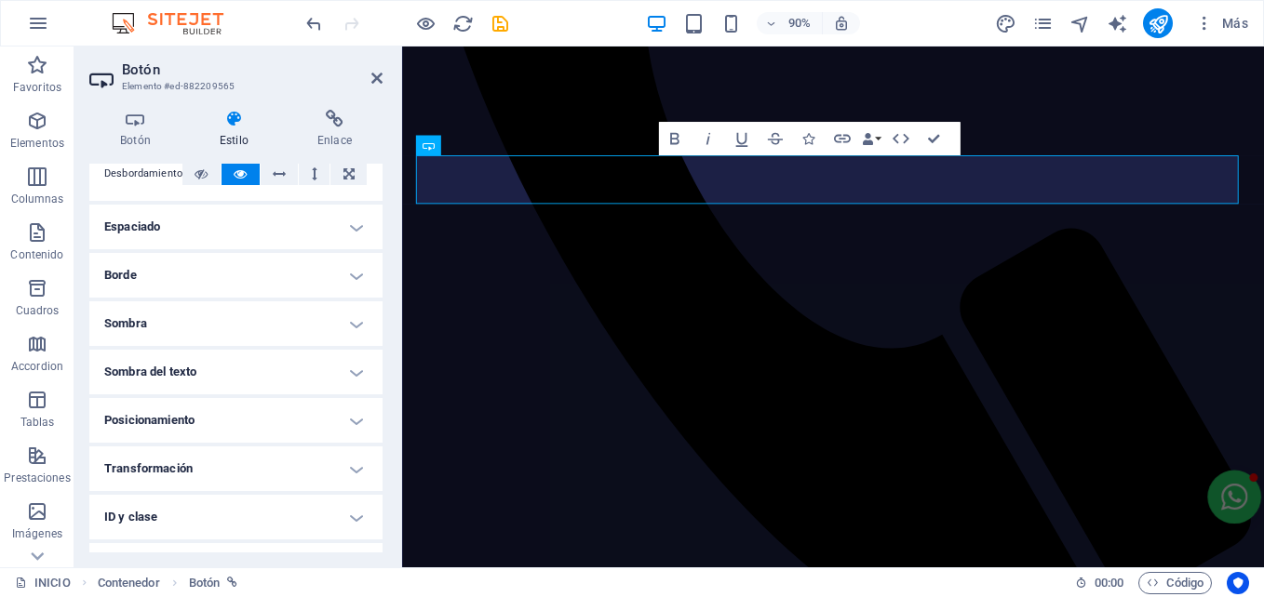
click at [338, 213] on h4 "Espaciado" at bounding box center [235, 227] width 293 height 45
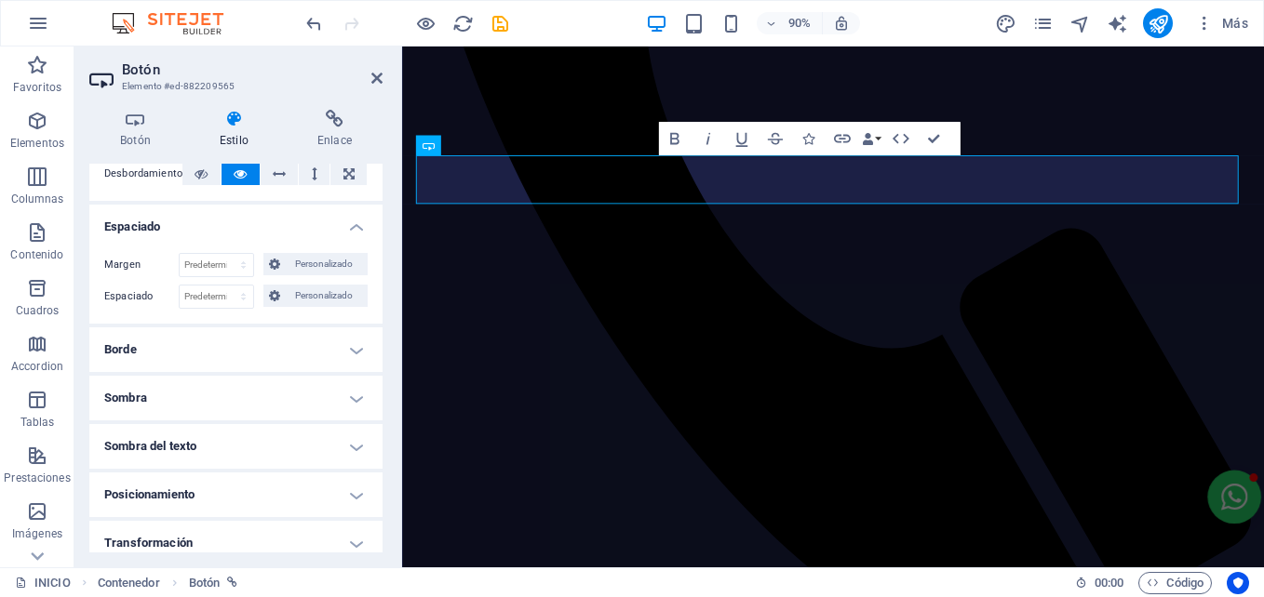
click at [169, 362] on h4 "Borde" at bounding box center [235, 350] width 293 height 45
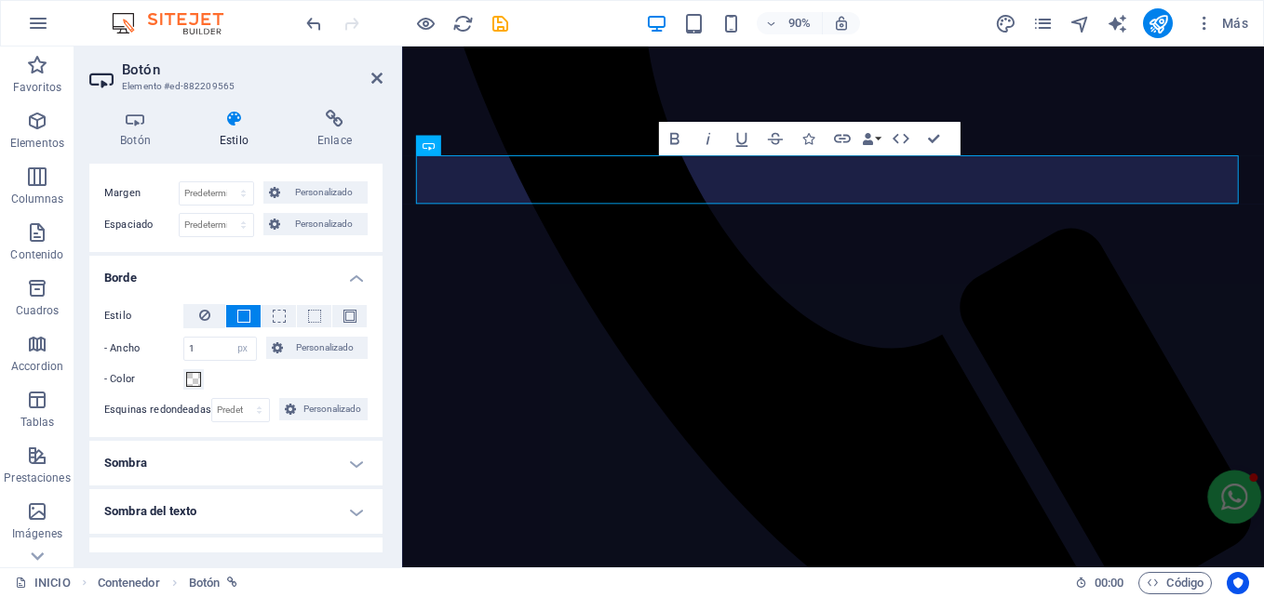
scroll to position [402, 0]
click at [268, 316] on button at bounding box center [278, 315] width 34 height 22
click at [245, 317] on span at bounding box center [243, 315] width 13 height 13
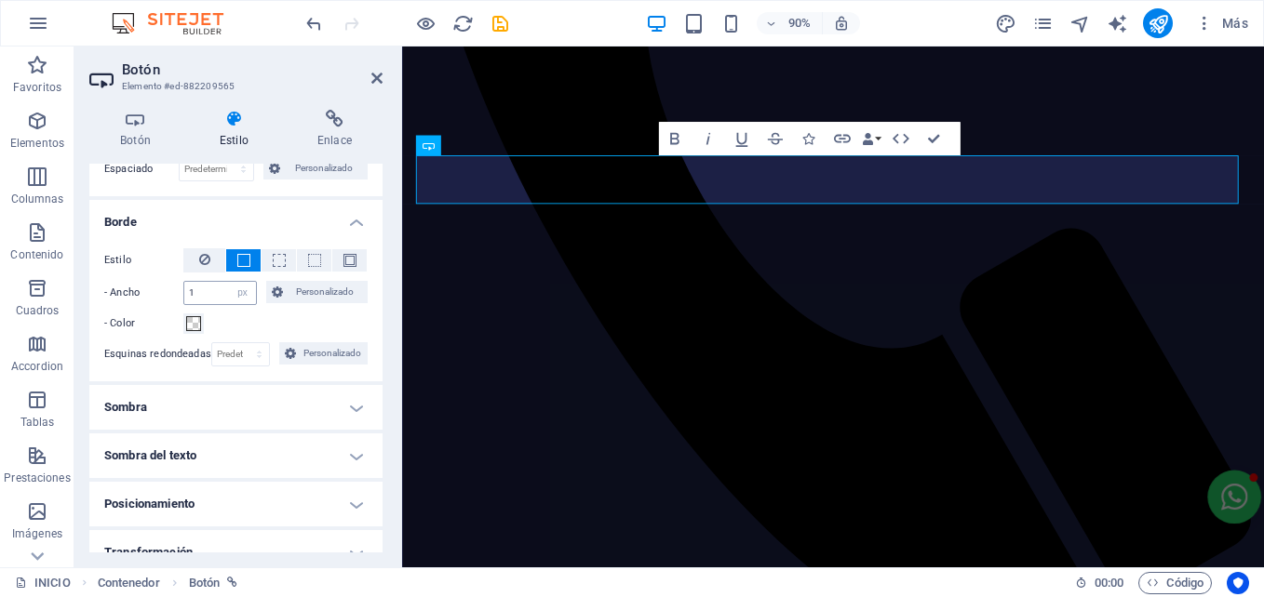
scroll to position [460, 0]
click at [189, 324] on span at bounding box center [193, 321] width 15 height 15
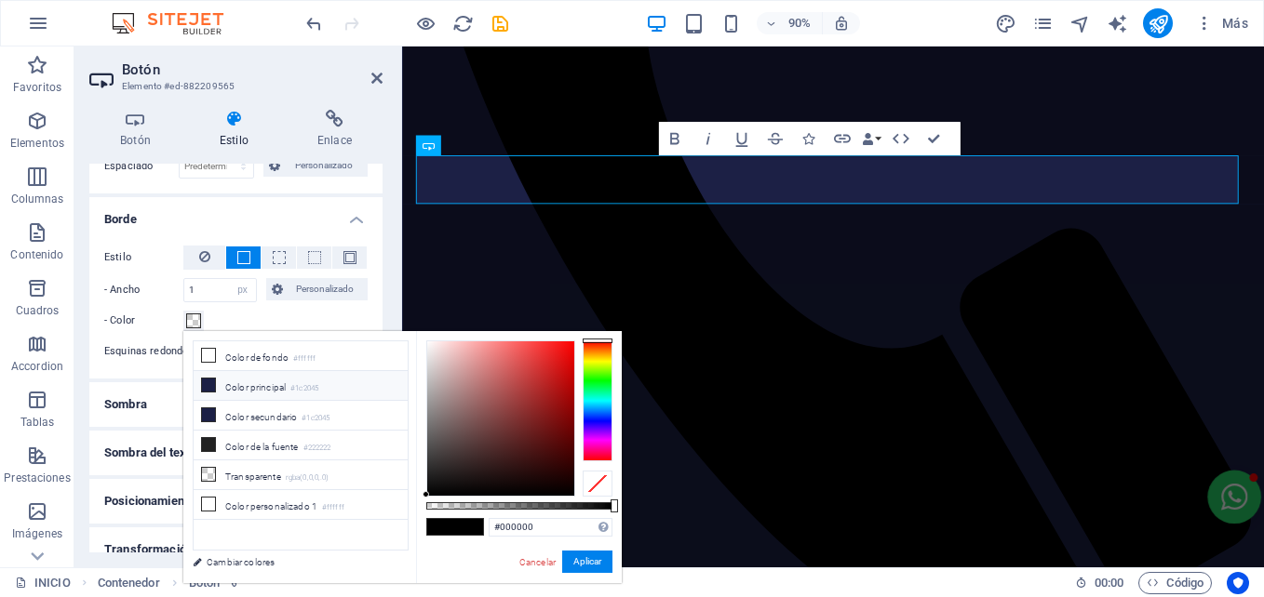
click at [211, 390] on icon at bounding box center [208, 385] width 13 height 13
type input "#1c2045"
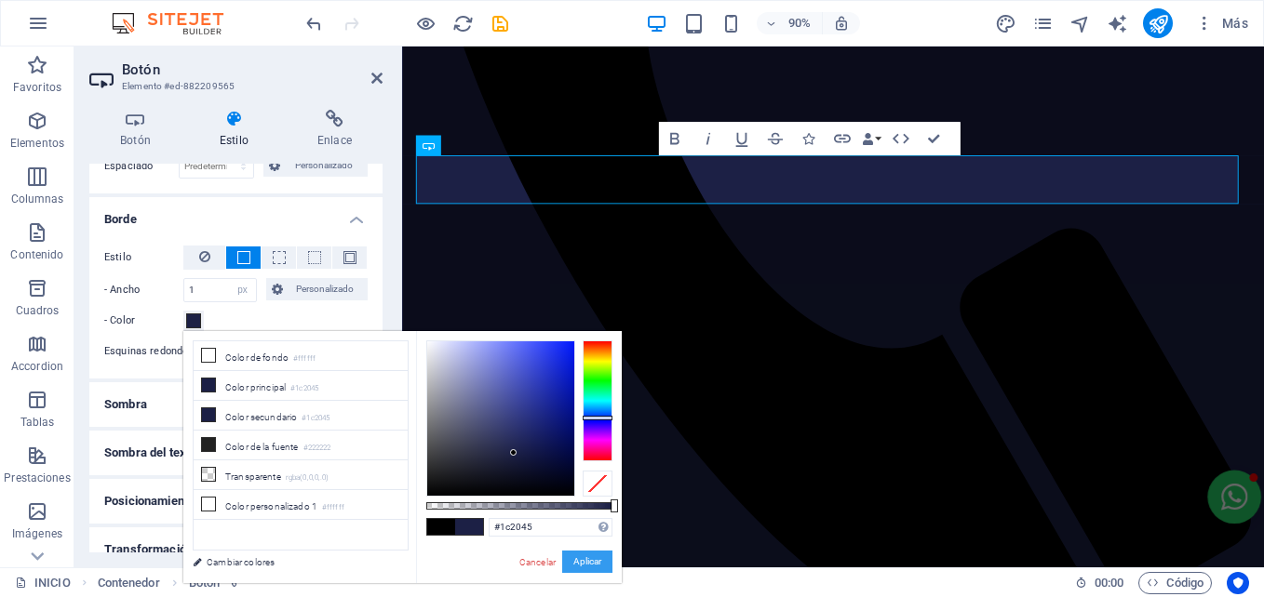
click at [597, 567] on button "Aplicar" at bounding box center [587, 562] width 50 height 22
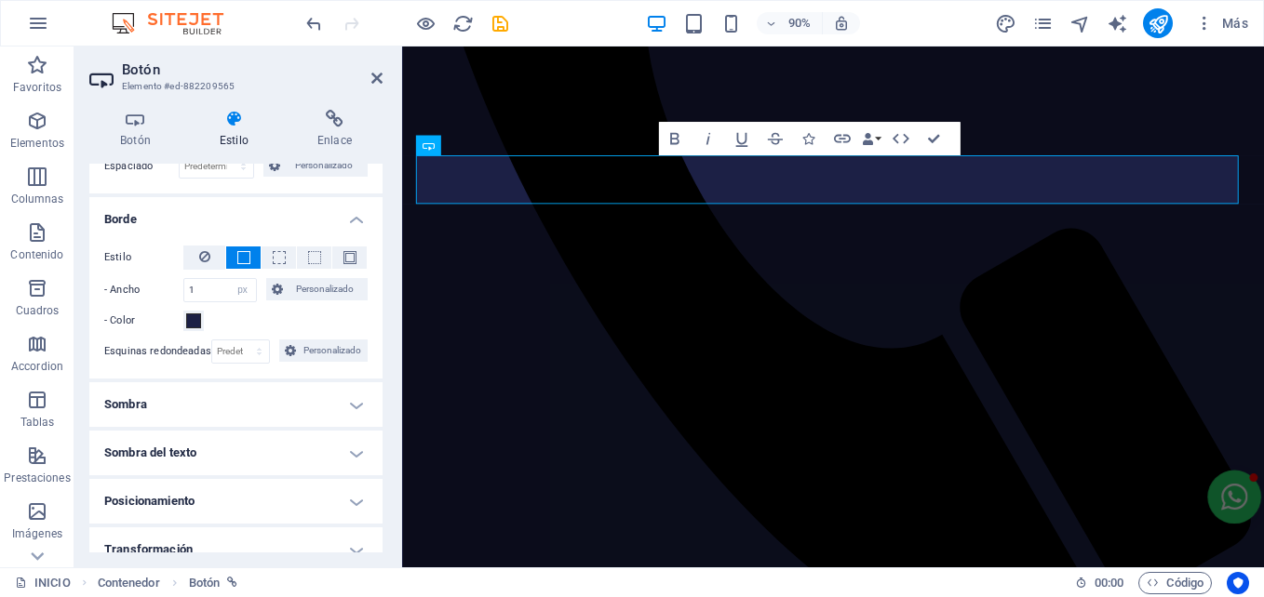
click at [225, 398] on h4 "Sombra" at bounding box center [235, 404] width 293 height 45
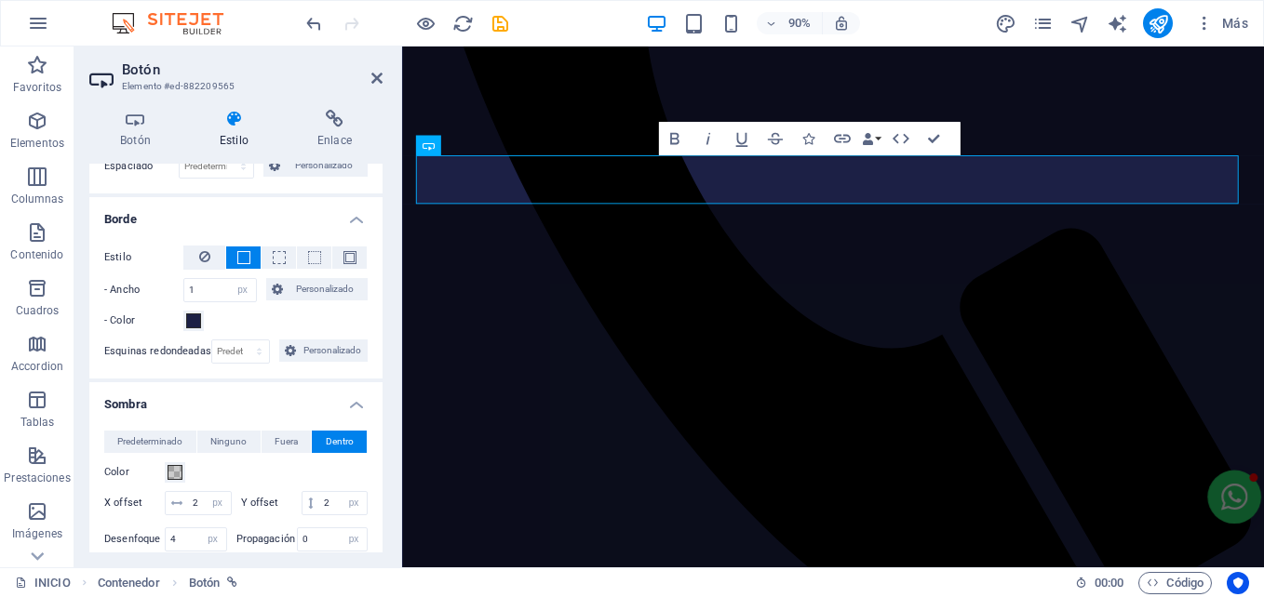
scroll to position [529, 0]
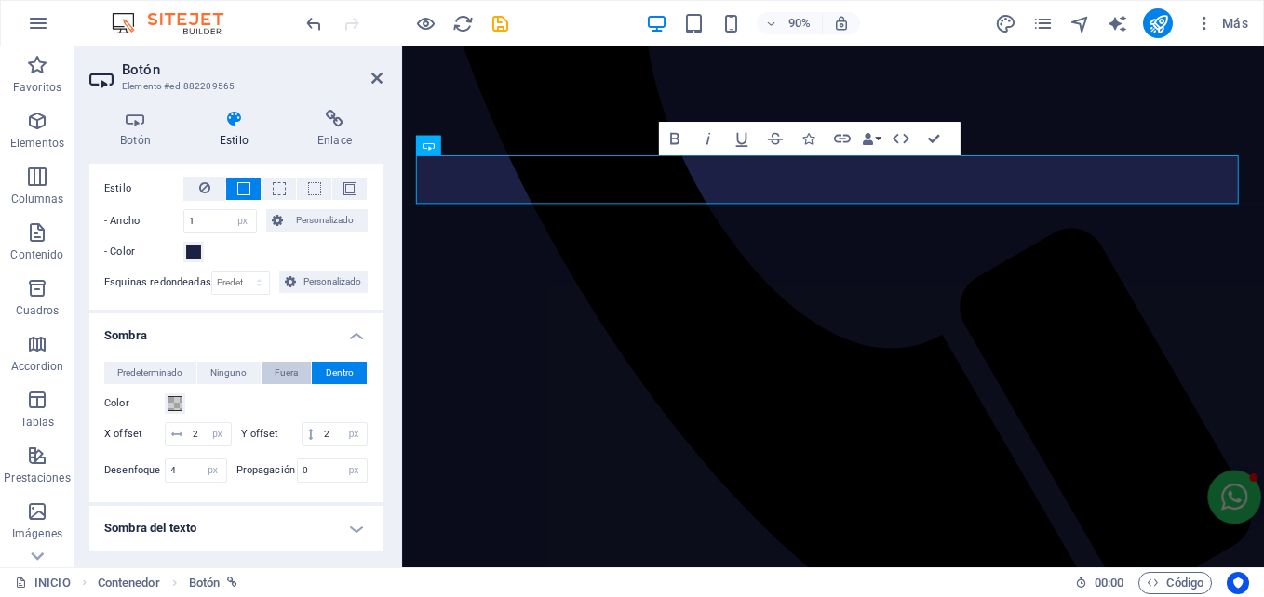
click at [303, 376] on button "Fuera" at bounding box center [286, 373] width 50 height 22
click at [326, 376] on span "Dentro" at bounding box center [340, 373] width 28 height 22
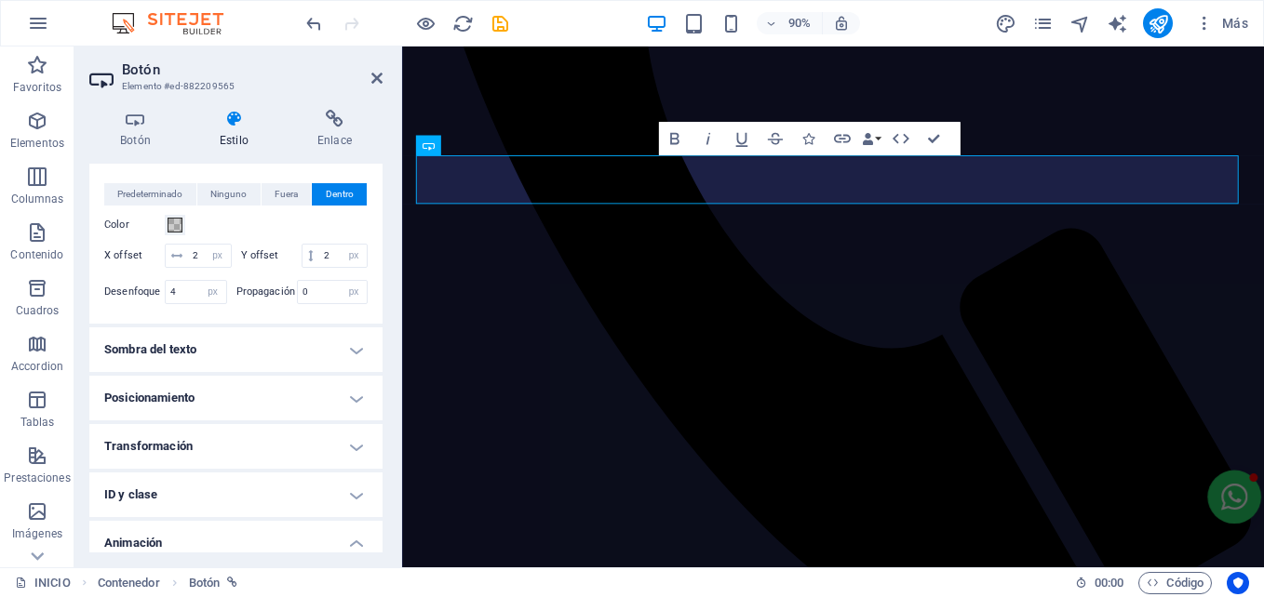
scroll to position [709, 0]
click at [227, 369] on h4 "Sombra del texto" at bounding box center [235, 348] width 293 height 45
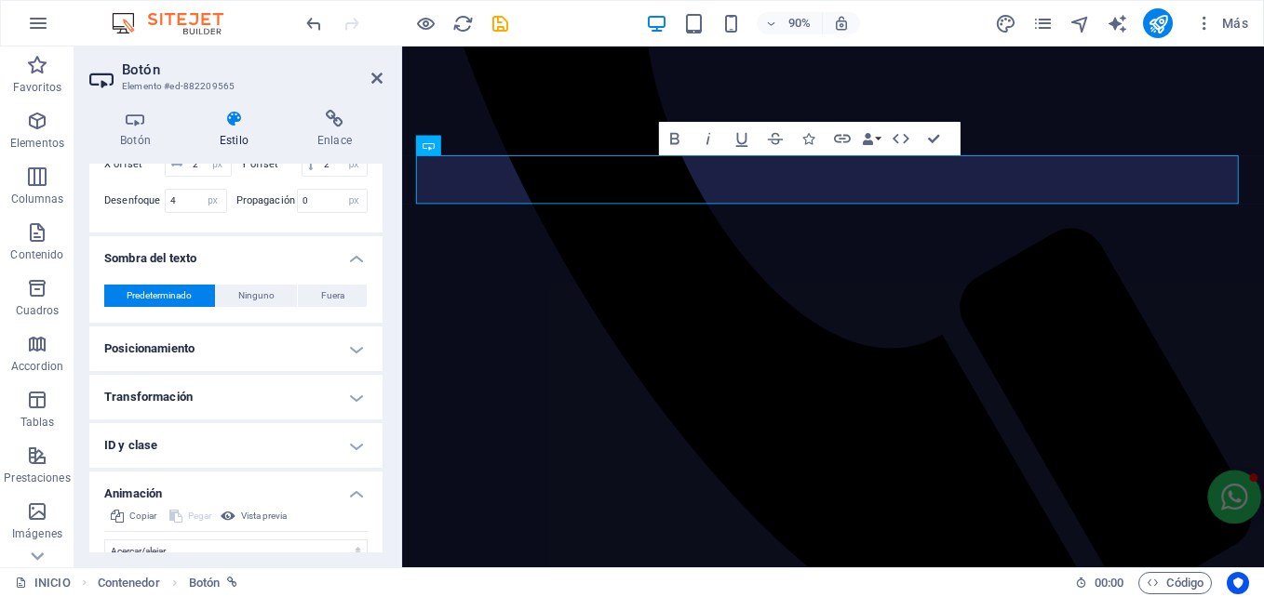
scroll to position [799, 0]
click at [188, 360] on h4 "Posicionamiento" at bounding box center [235, 348] width 293 height 45
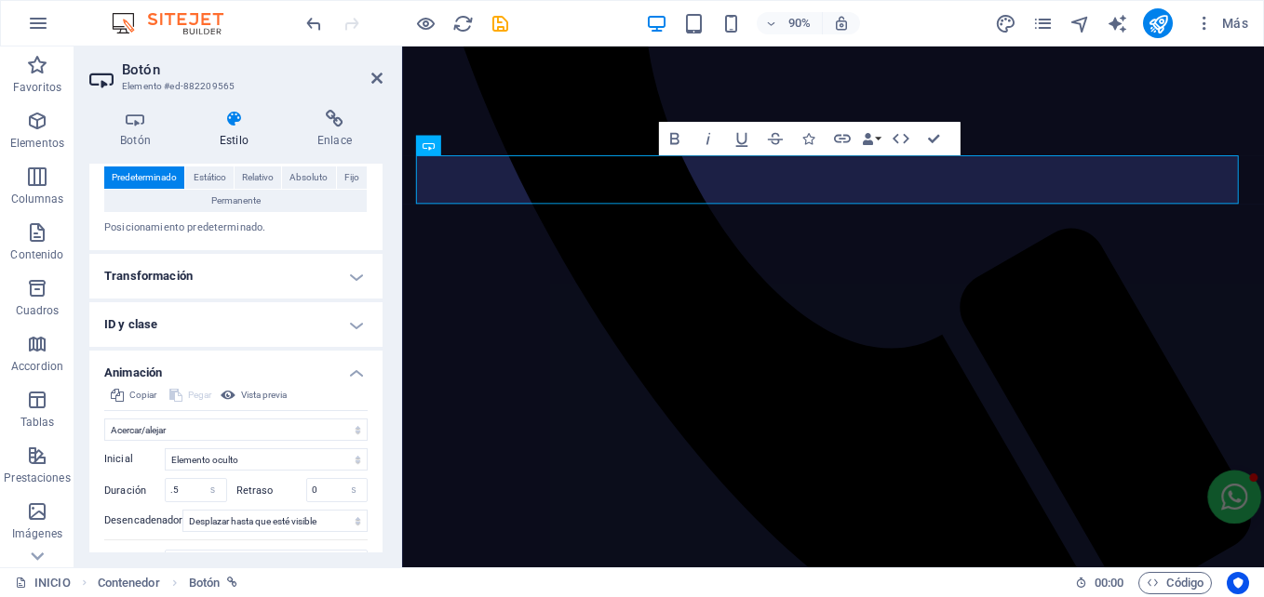
scroll to position [1008, 0]
click at [232, 281] on h4 "Transformación" at bounding box center [235, 275] width 293 height 45
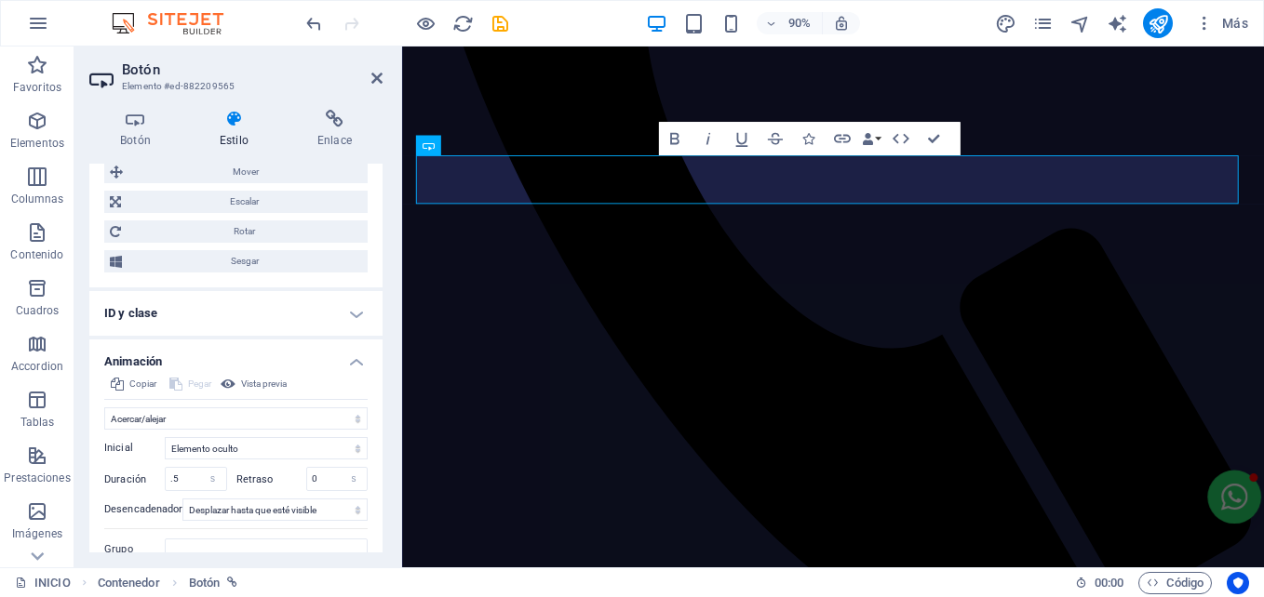
scroll to position [1244, 0]
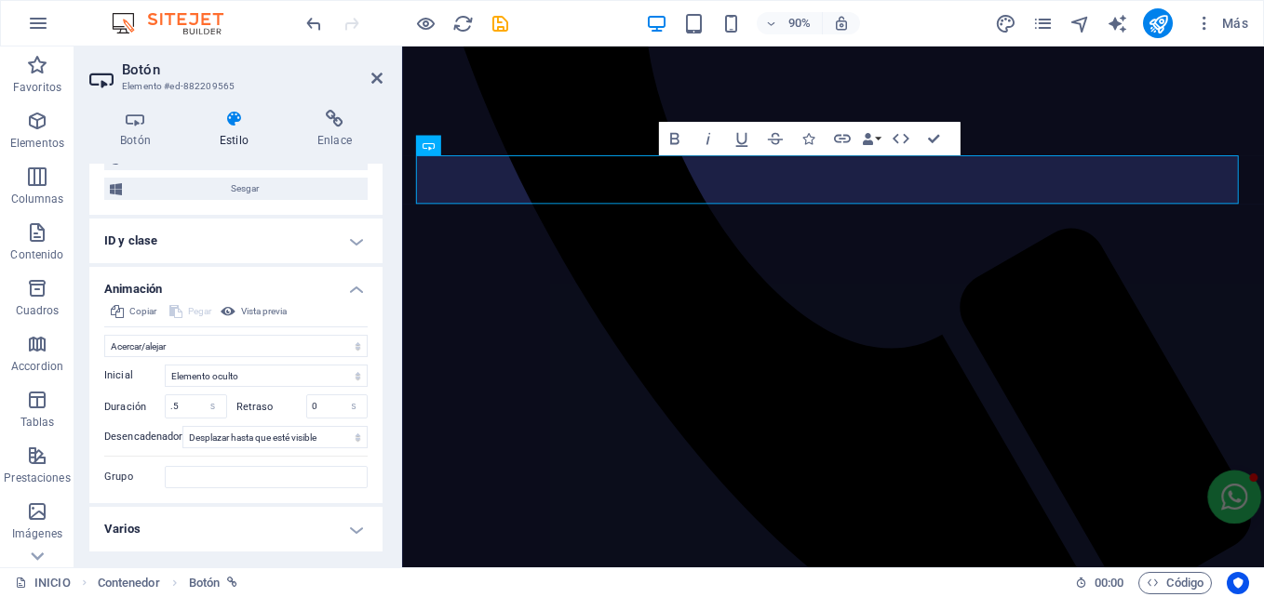
click at [193, 524] on h4 "Varios" at bounding box center [235, 529] width 293 height 45
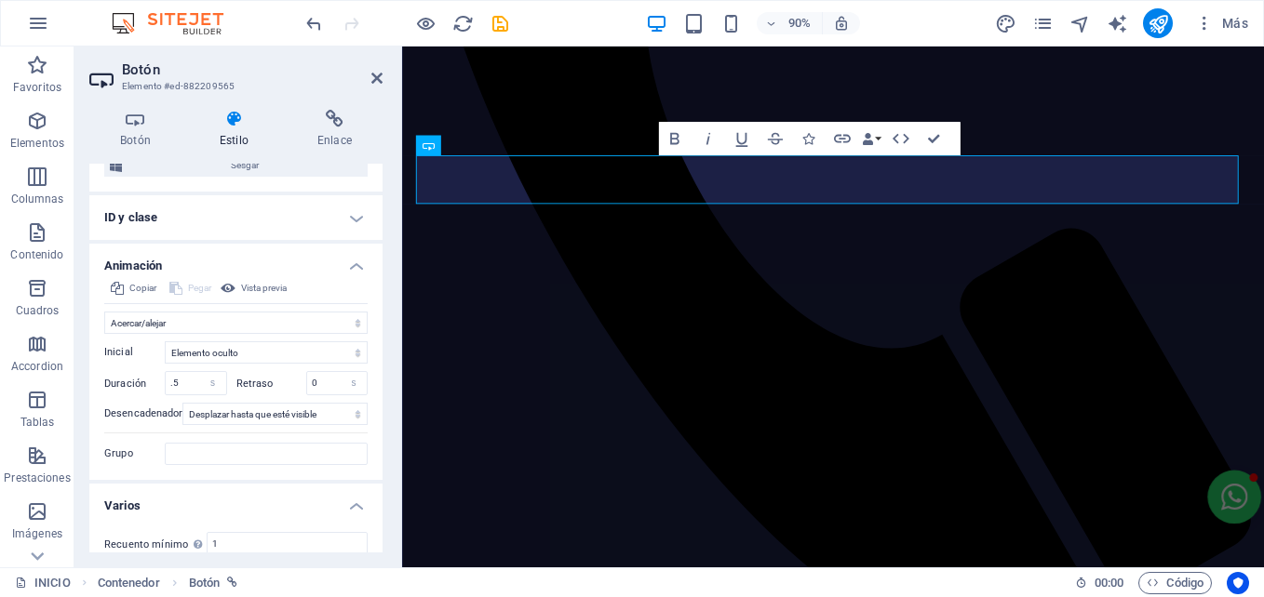
scroll to position [1359, 0]
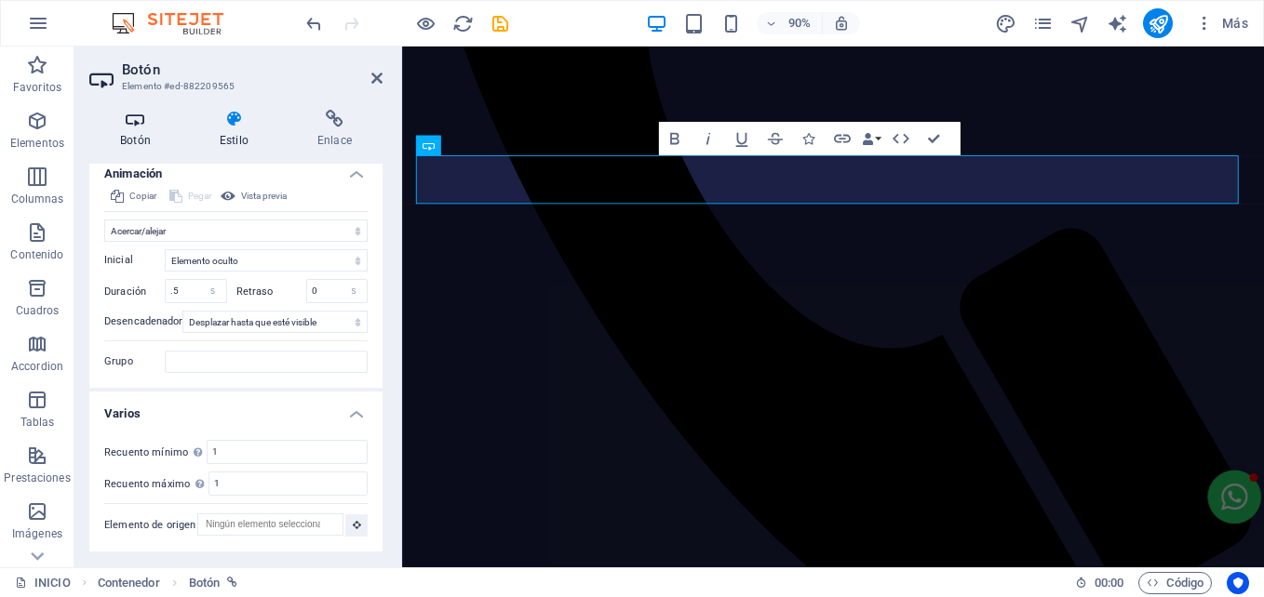
click at [138, 145] on h4 "Botón" at bounding box center [139, 129] width 100 height 39
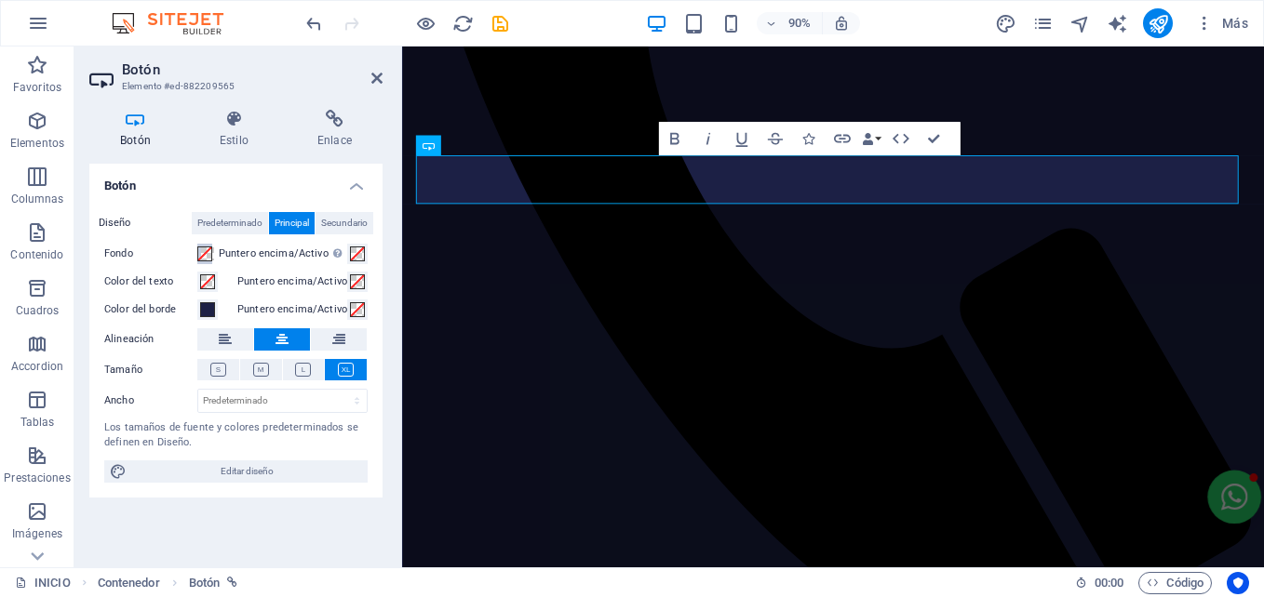
click at [203, 254] on span at bounding box center [204, 254] width 15 height 15
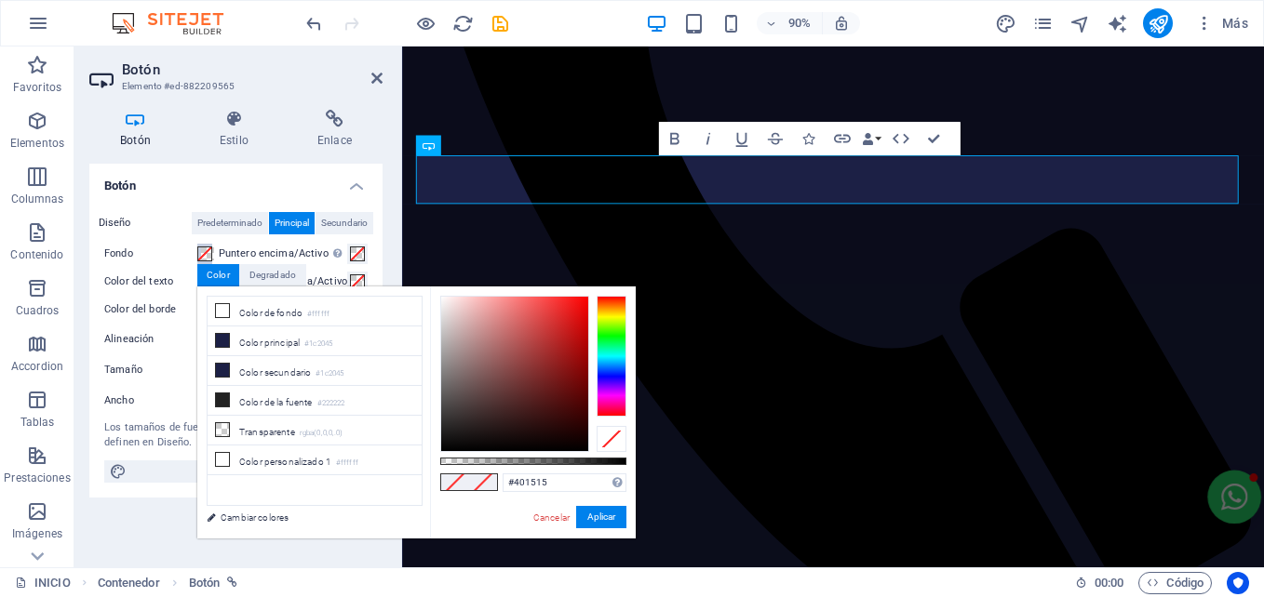
click at [540, 411] on div at bounding box center [514, 374] width 147 height 154
click at [573, 341] on div at bounding box center [514, 374] width 147 height 154
drag, startPoint x: 572, startPoint y: 343, endPoint x: 592, endPoint y: 294, distance: 53.0
click at [592, 296] on div at bounding box center [533, 374] width 186 height 156
click at [623, 515] on button "Aplicar" at bounding box center [601, 517] width 50 height 22
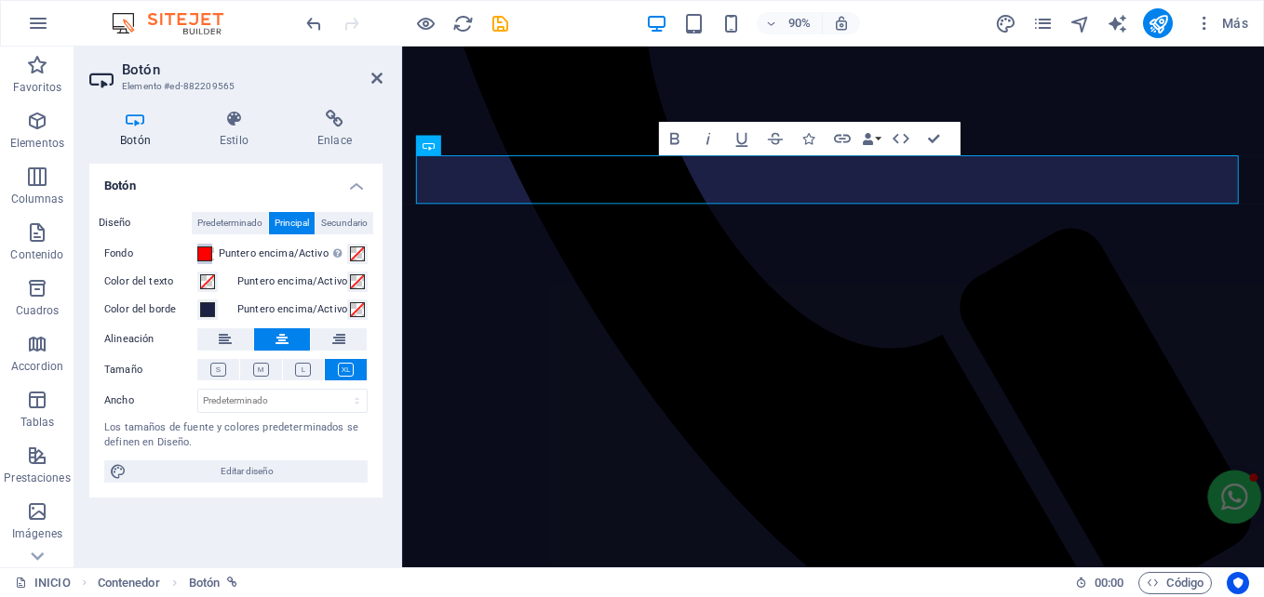
click at [205, 249] on span at bounding box center [204, 254] width 15 height 15
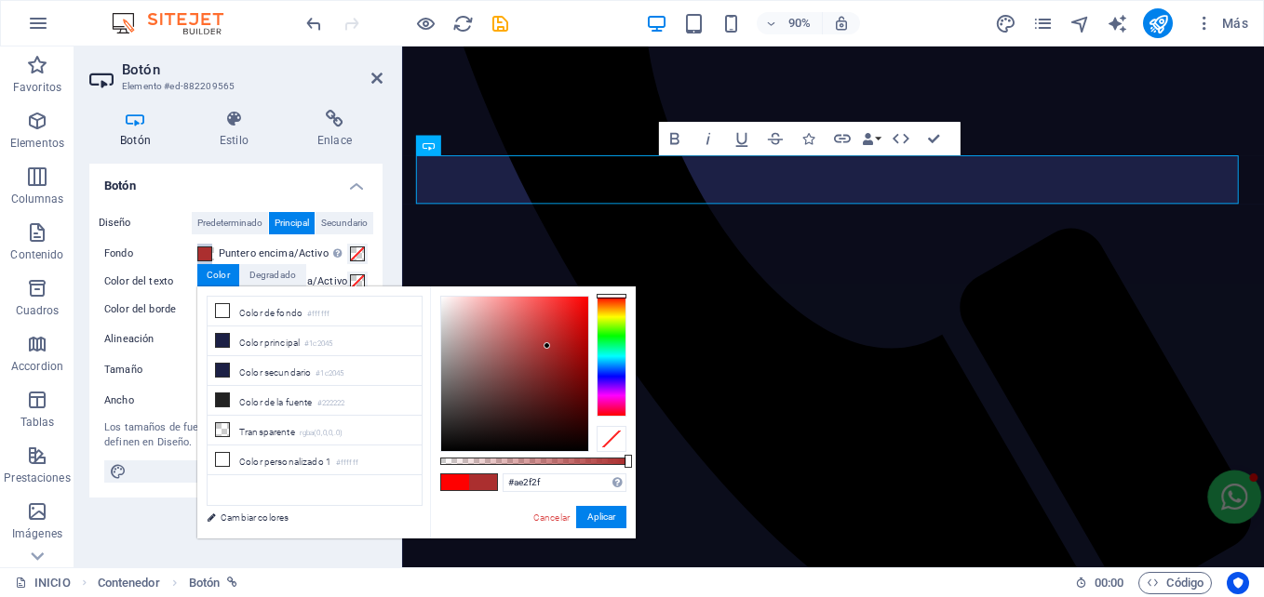
click at [546, 346] on div at bounding box center [514, 374] width 147 height 154
drag, startPoint x: 572, startPoint y: 323, endPoint x: 585, endPoint y: 328, distance: 14.2
click at [585, 328] on div at bounding box center [514, 374] width 147 height 154
click at [601, 522] on button "Aplicar" at bounding box center [601, 517] width 50 height 22
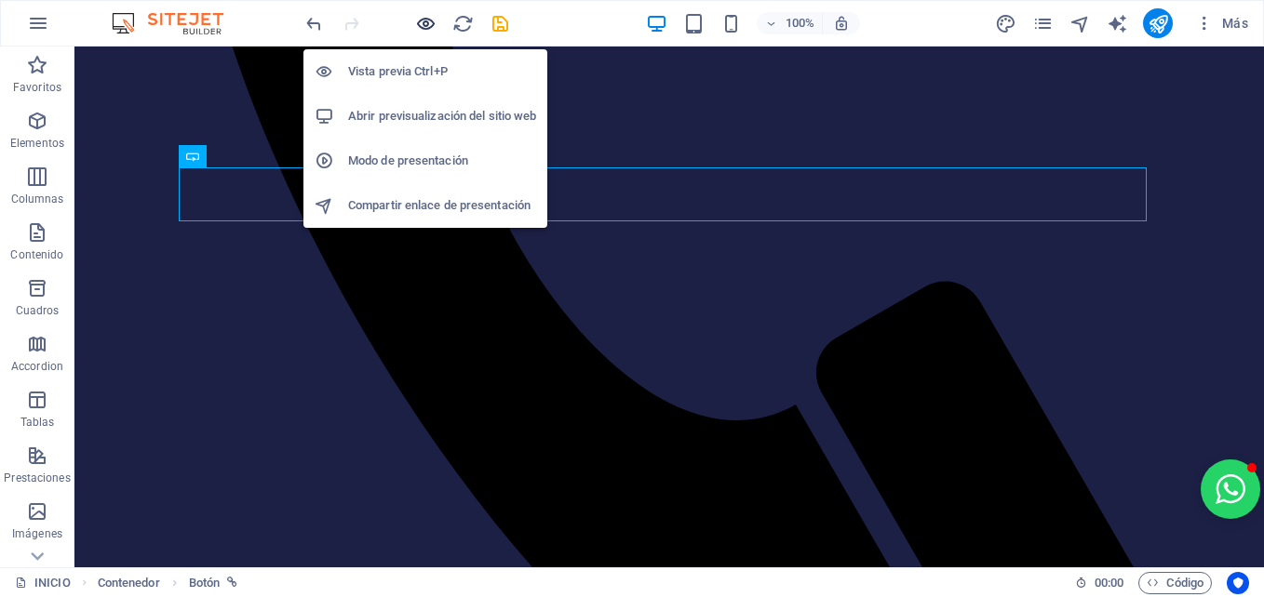
click at [424, 31] on icon "button" at bounding box center [425, 23] width 21 height 21
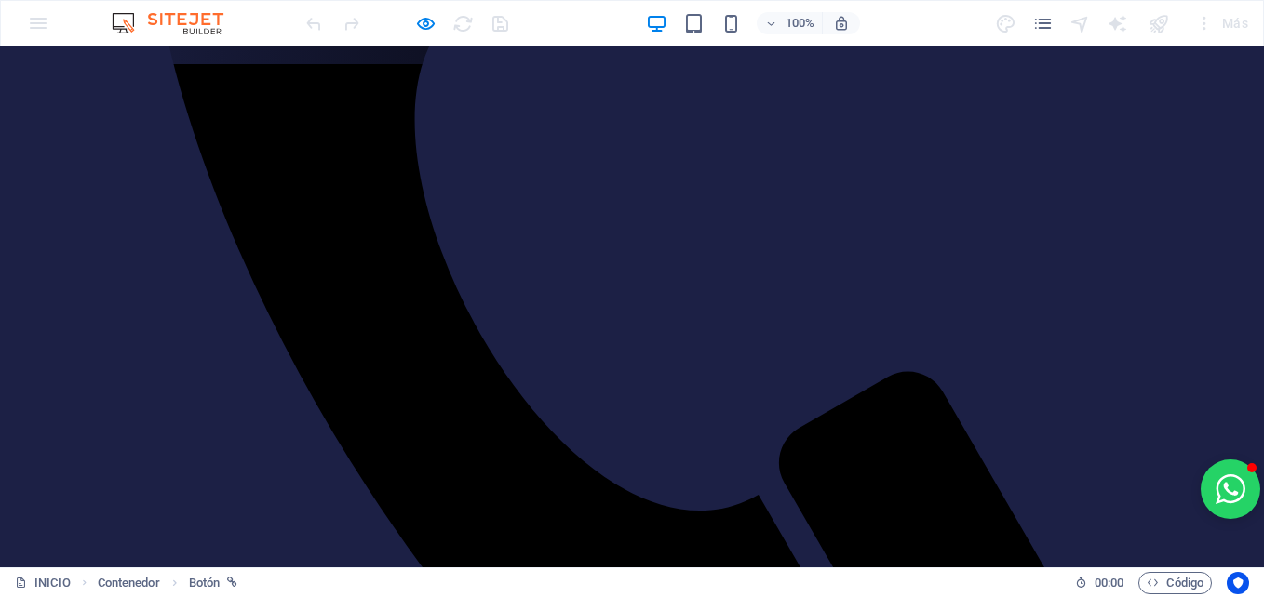
scroll to position [514, 0]
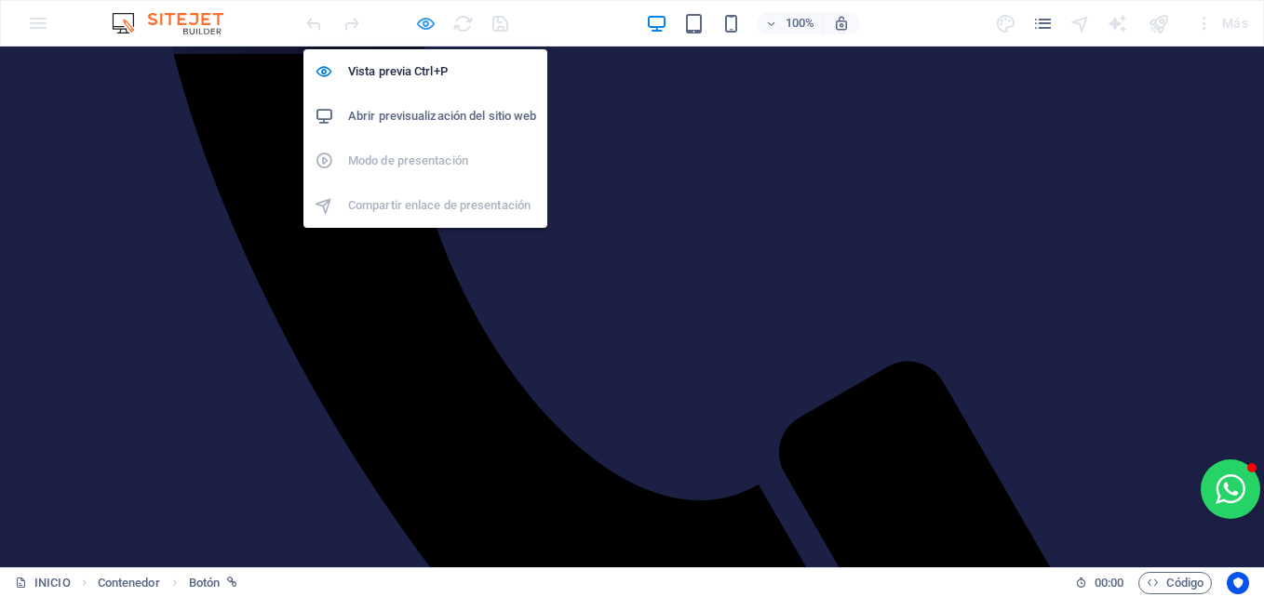
click at [421, 15] on icon "button" at bounding box center [425, 23] width 21 height 21
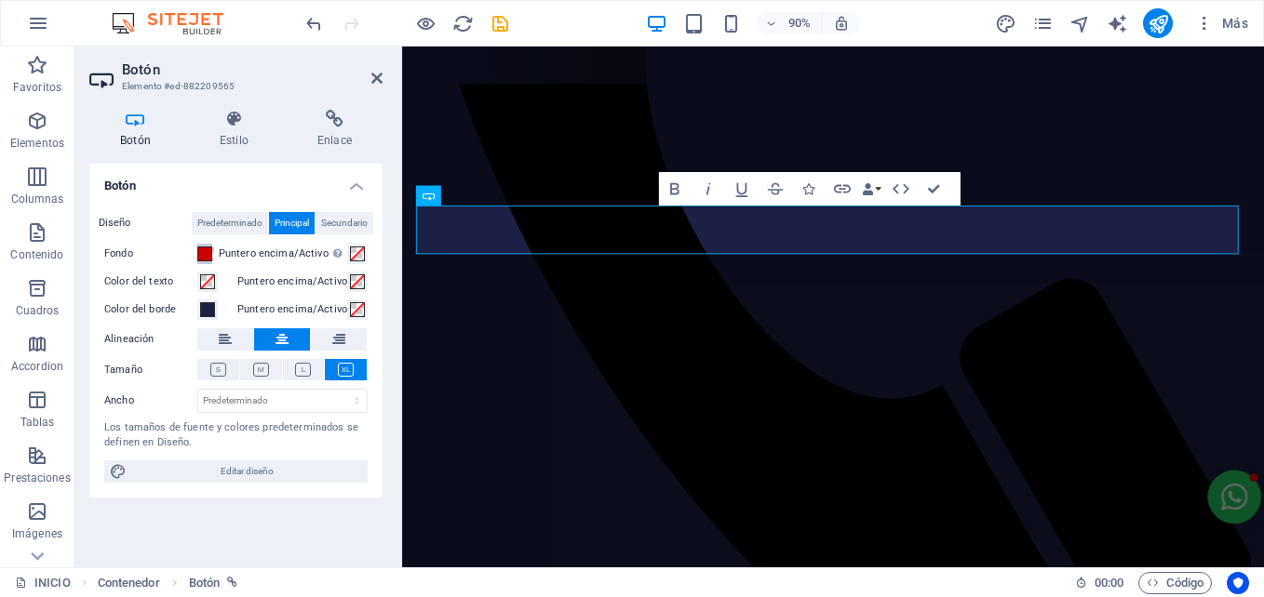
click at [206, 253] on span at bounding box center [204, 254] width 15 height 15
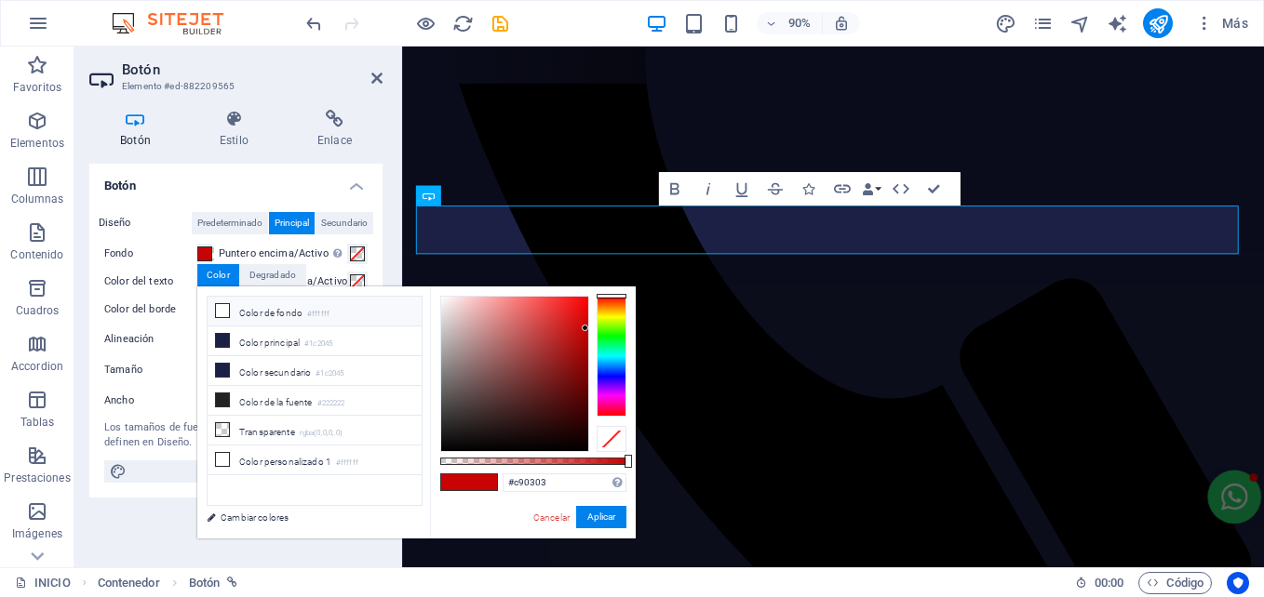
click at [224, 317] on li "Color de fondo #ffffff" at bounding box center [314, 312] width 214 height 30
click at [221, 347] on li "Color principal #1c2045" at bounding box center [314, 342] width 214 height 30
type input "#1c2045"
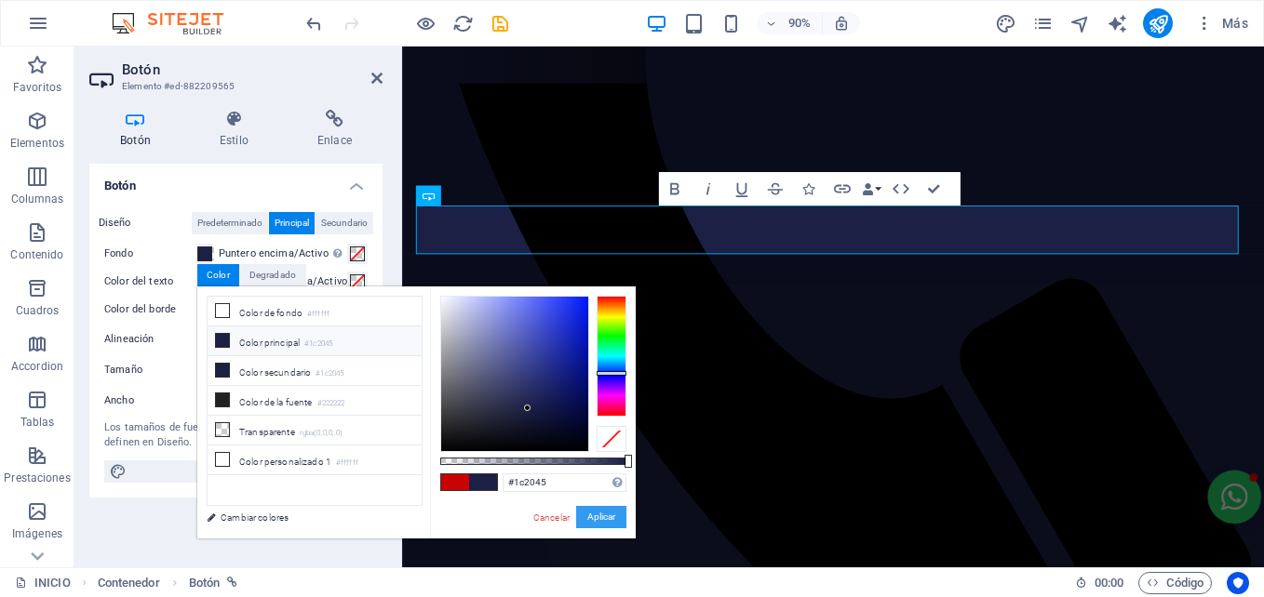
click at [616, 514] on button "Aplicar" at bounding box center [601, 517] width 50 height 22
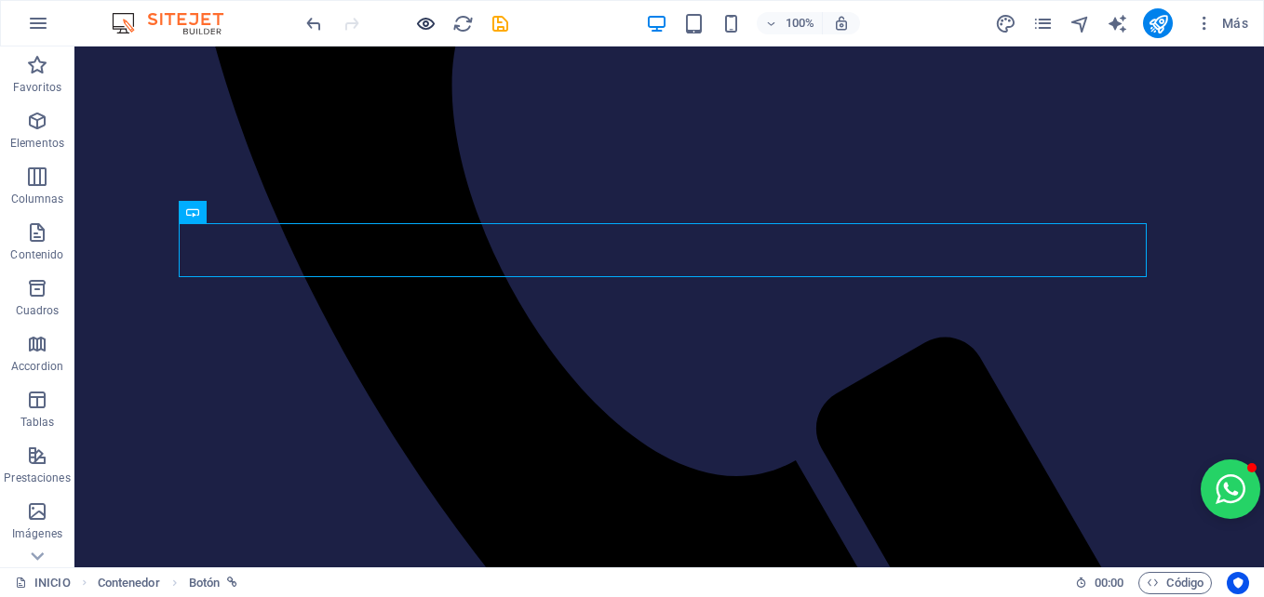
click at [427, 29] on icon "button" at bounding box center [425, 23] width 21 height 21
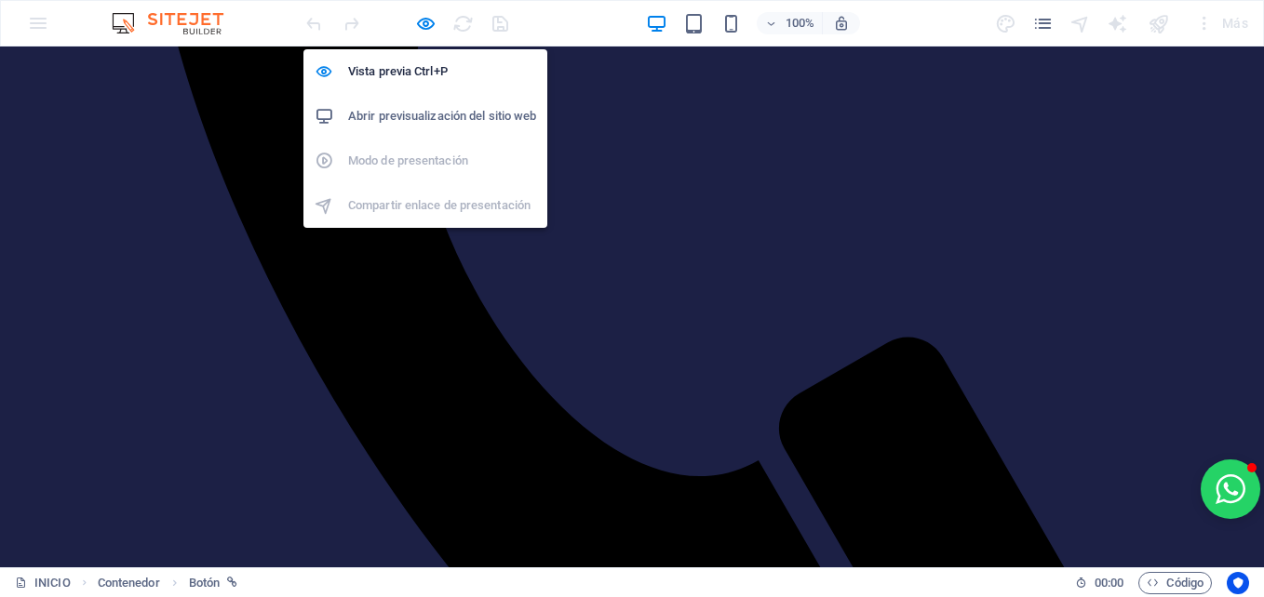
scroll to position [514, 0]
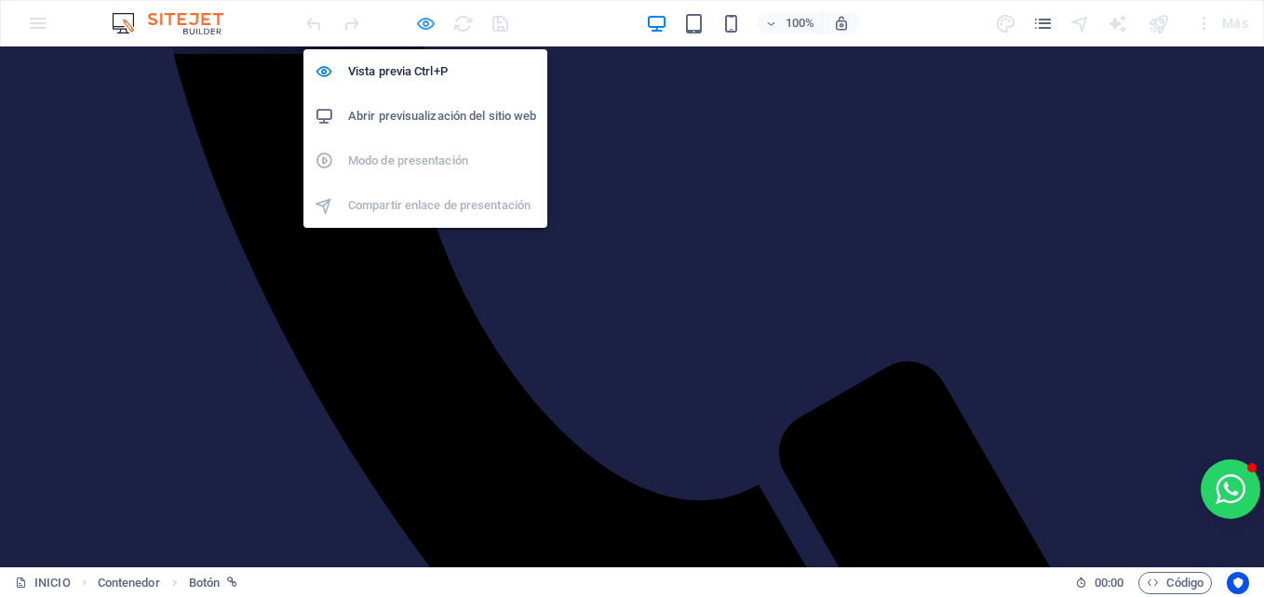
click at [425, 23] on icon "button" at bounding box center [425, 23] width 21 height 21
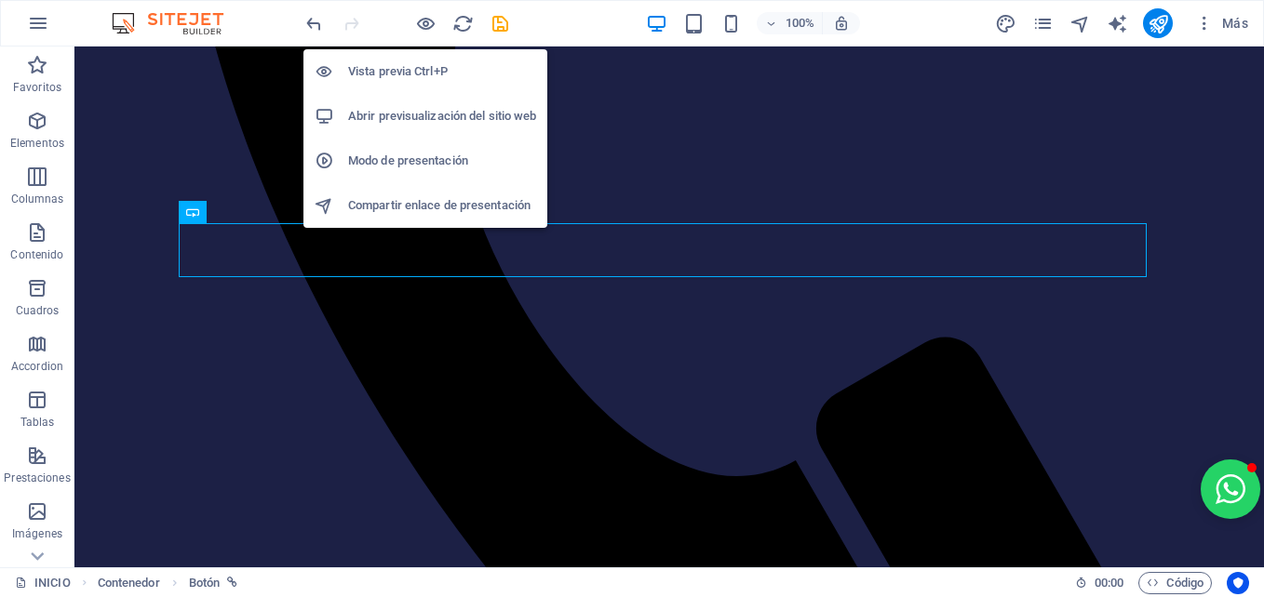
click at [404, 66] on h6 "Vista previa Ctrl+P" at bounding box center [442, 71] width 188 height 22
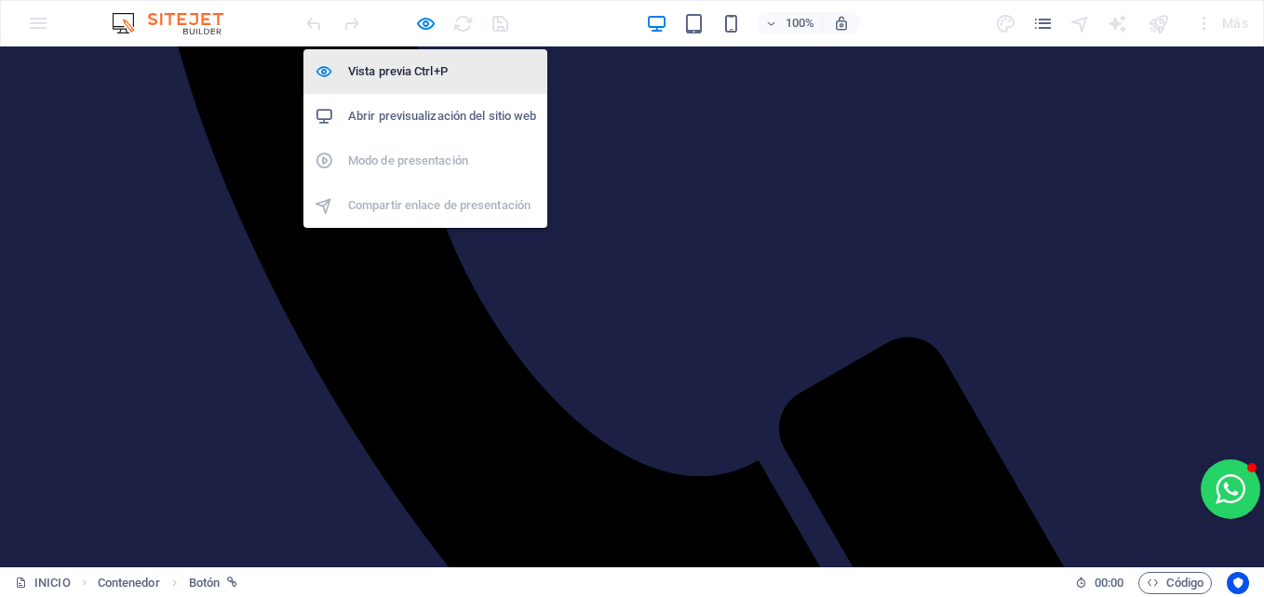
scroll to position [514, 0]
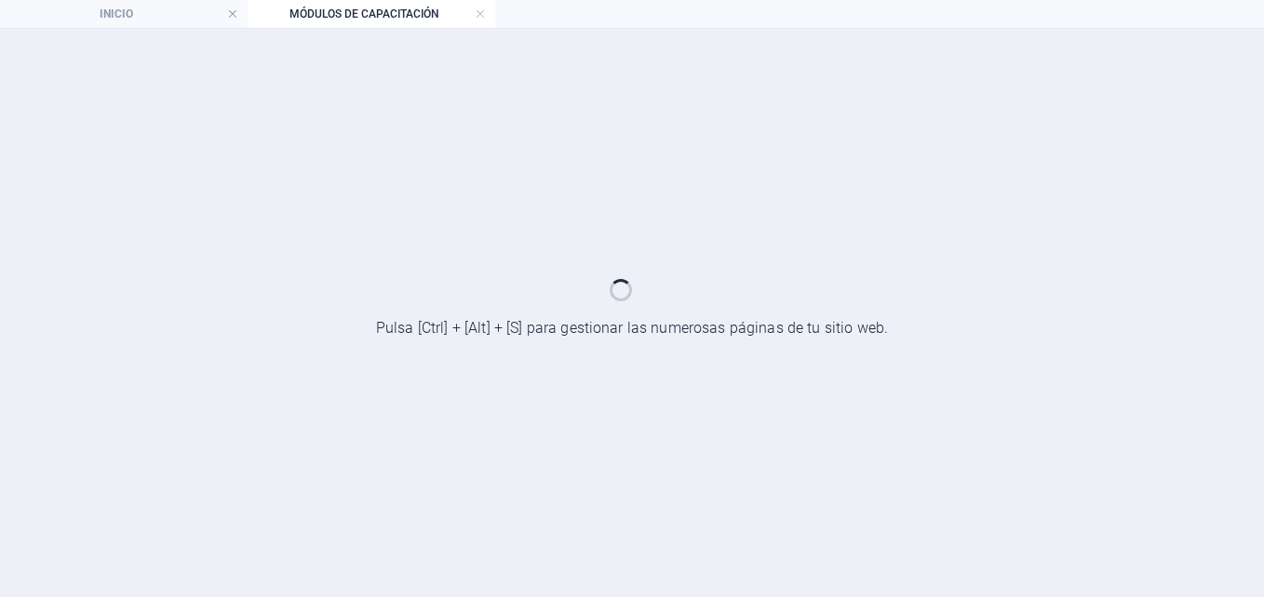
click at [468, 245] on div at bounding box center [632, 313] width 1264 height 569
click at [479, 14] on link at bounding box center [480, 15] width 11 height 18
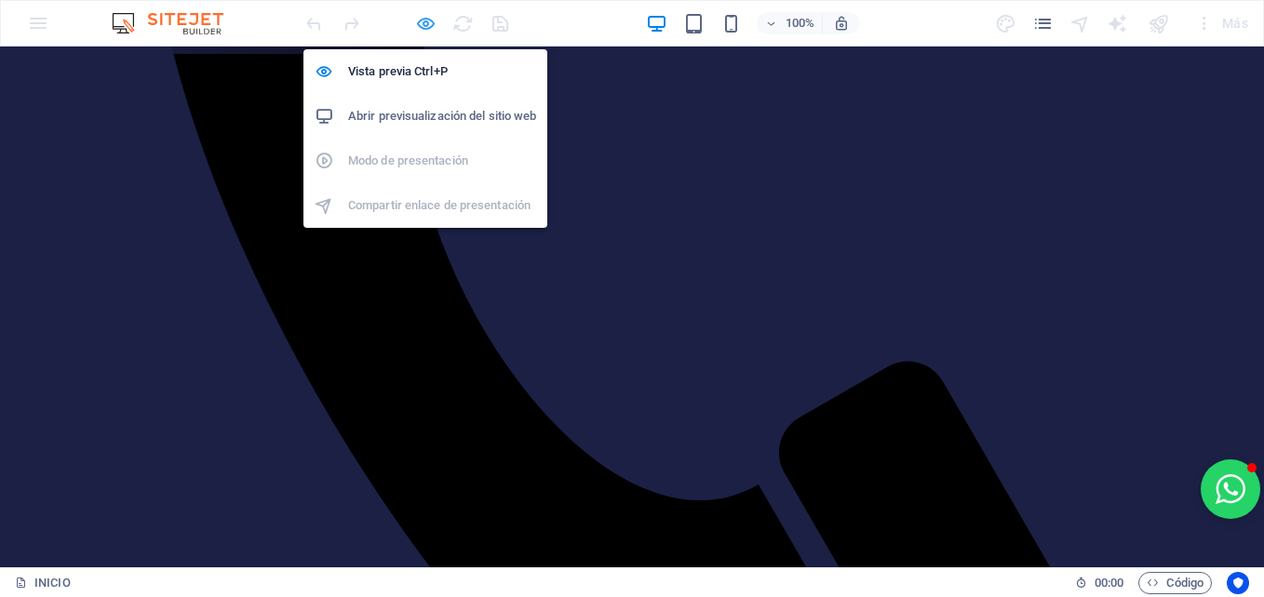
click at [430, 23] on icon "button" at bounding box center [425, 23] width 21 height 21
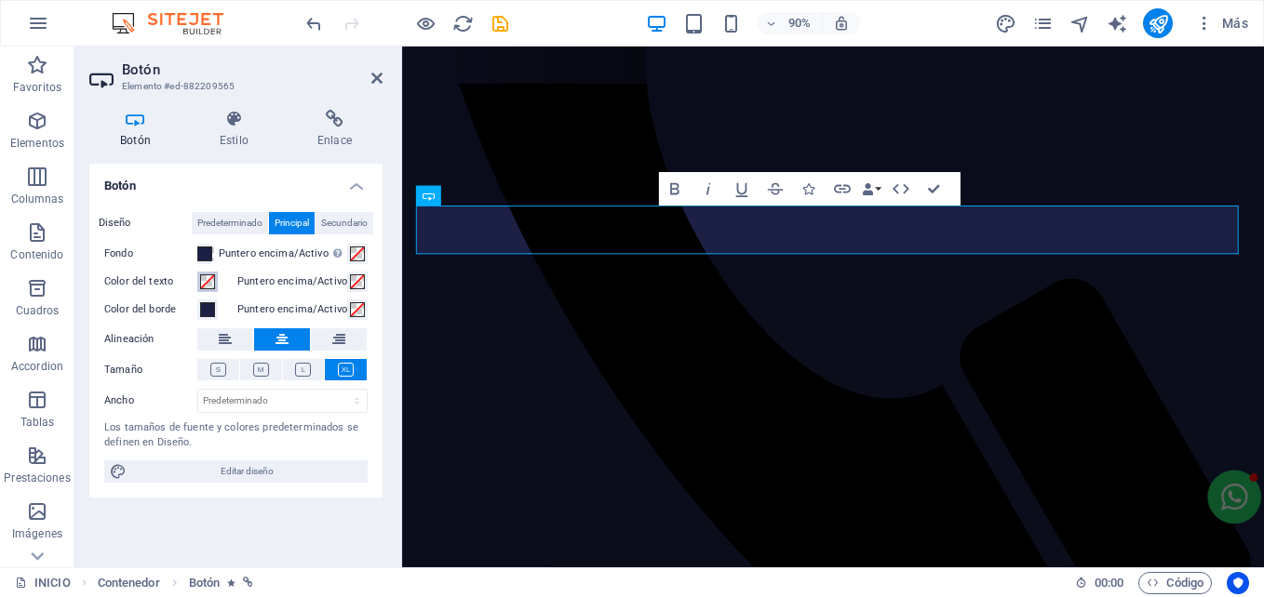
click at [209, 282] on span at bounding box center [207, 281] width 15 height 15
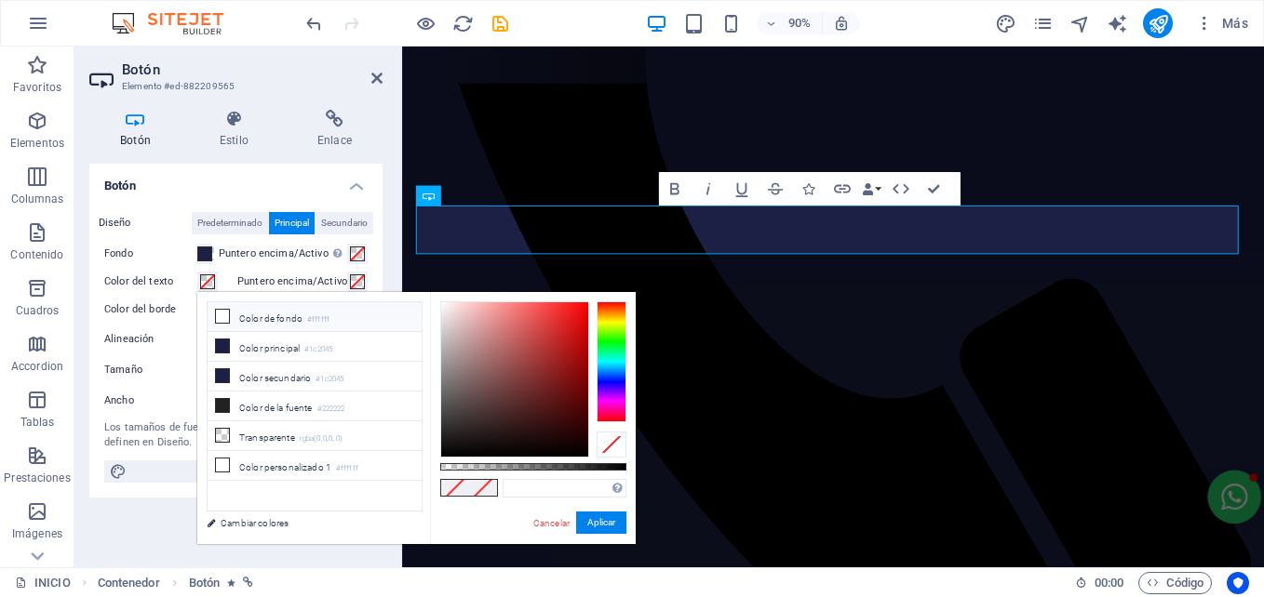
click at [230, 323] on li "Color de fondo #ffffff" at bounding box center [314, 317] width 214 height 30
type input "#ffffff"
click at [593, 514] on button "Aplicar" at bounding box center [601, 523] width 50 height 22
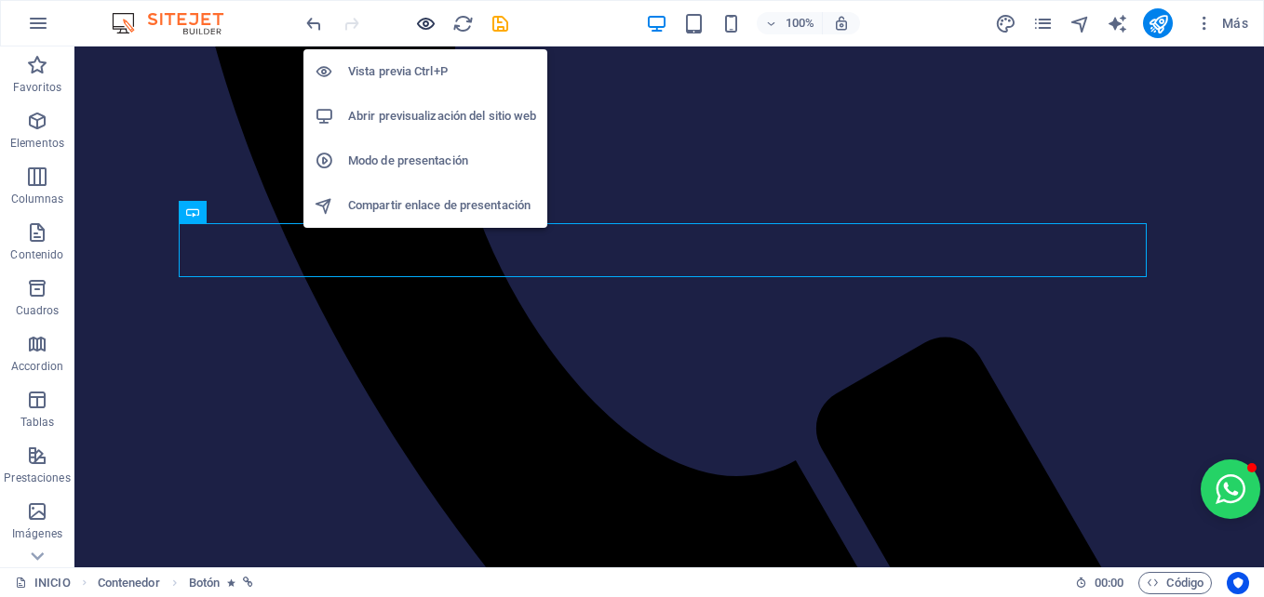
click at [423, 25] on icon "button" at bounding box center [425, 23] width 21 height 21
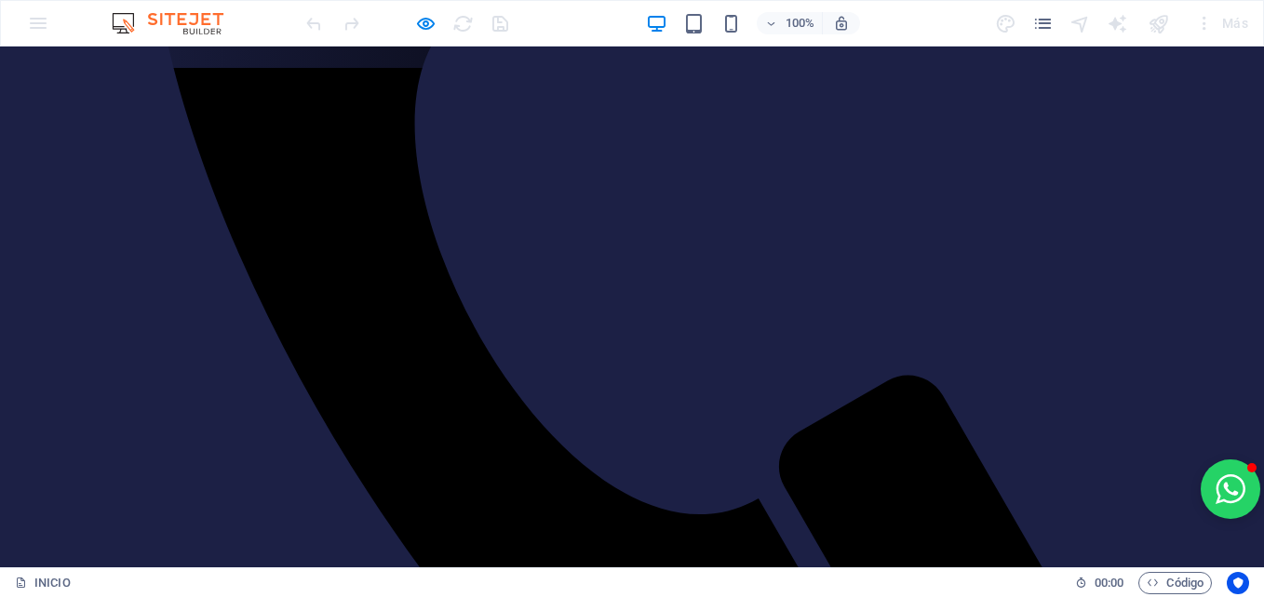
scroll to position [498, 0]
click at [416, 27] on div at bounding box center [406, 23] width 208 height 30
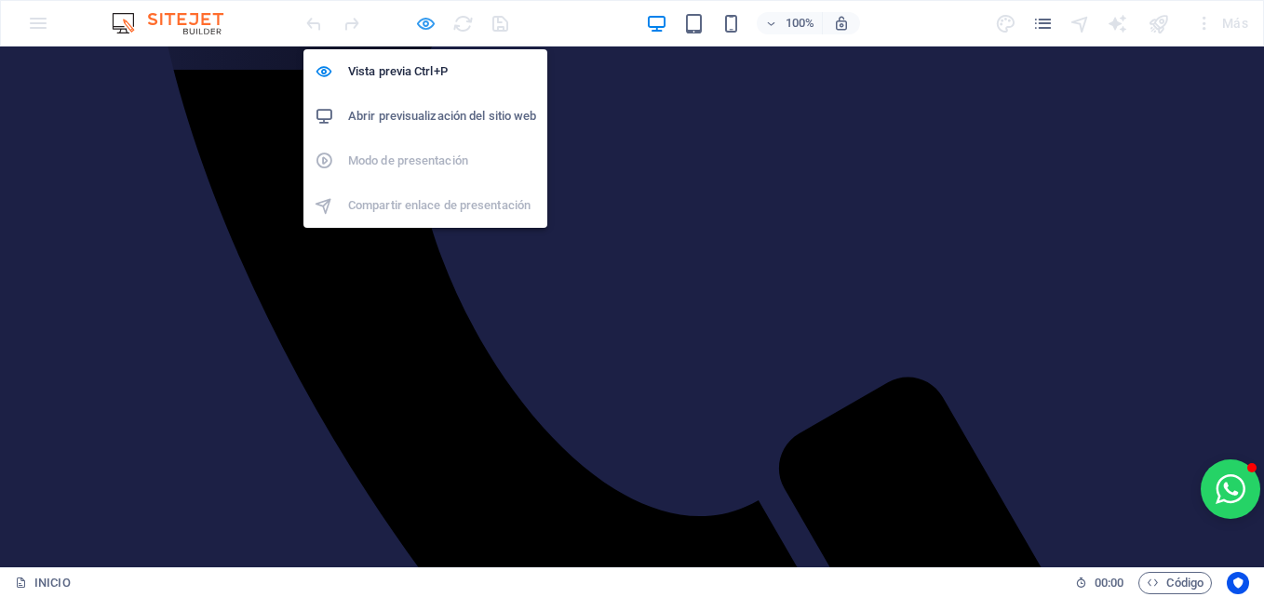
click at [420, 27] on icon "button" at bounding box center [425, 23] width 21 height 21
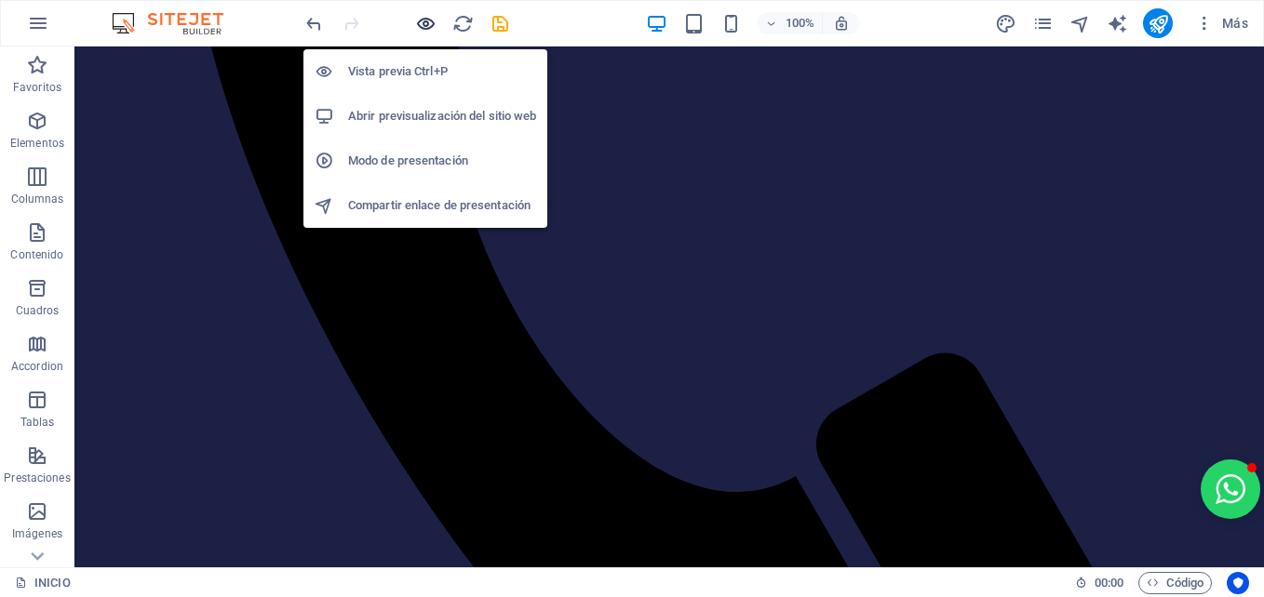
click at [420, 27] on icon "button" at bounding box center [425, 23] width 21 height 21
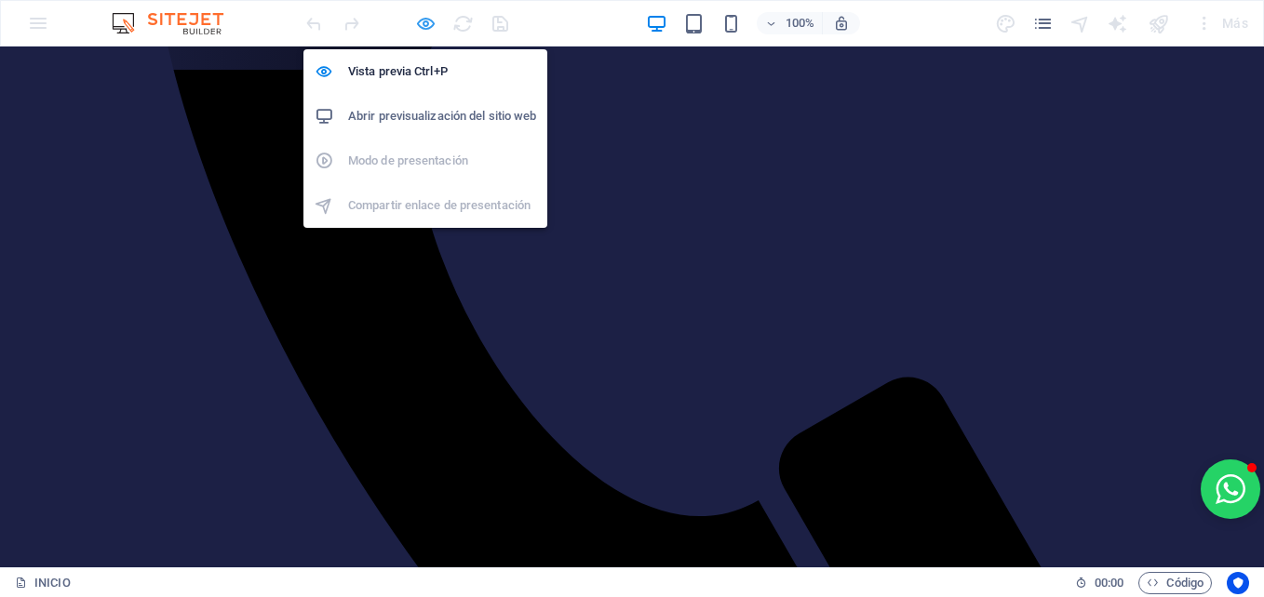
click at [429, 18] on icon "button" at bounding box center [425, 23] width 21 height 21
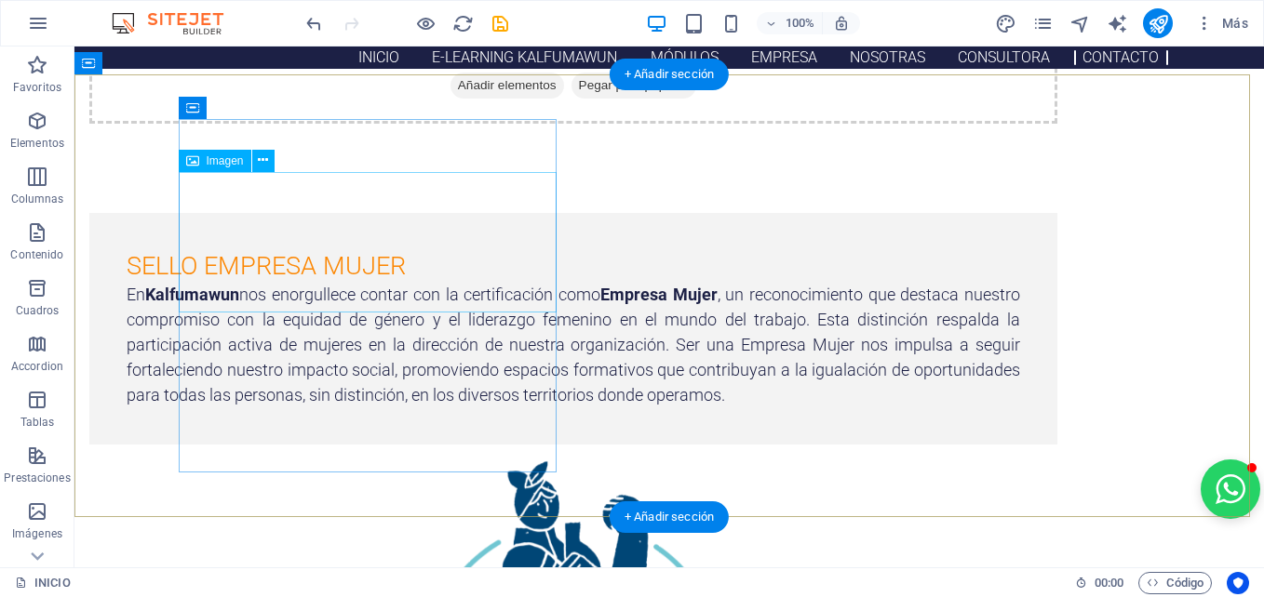
scroll to position [6328, 0]
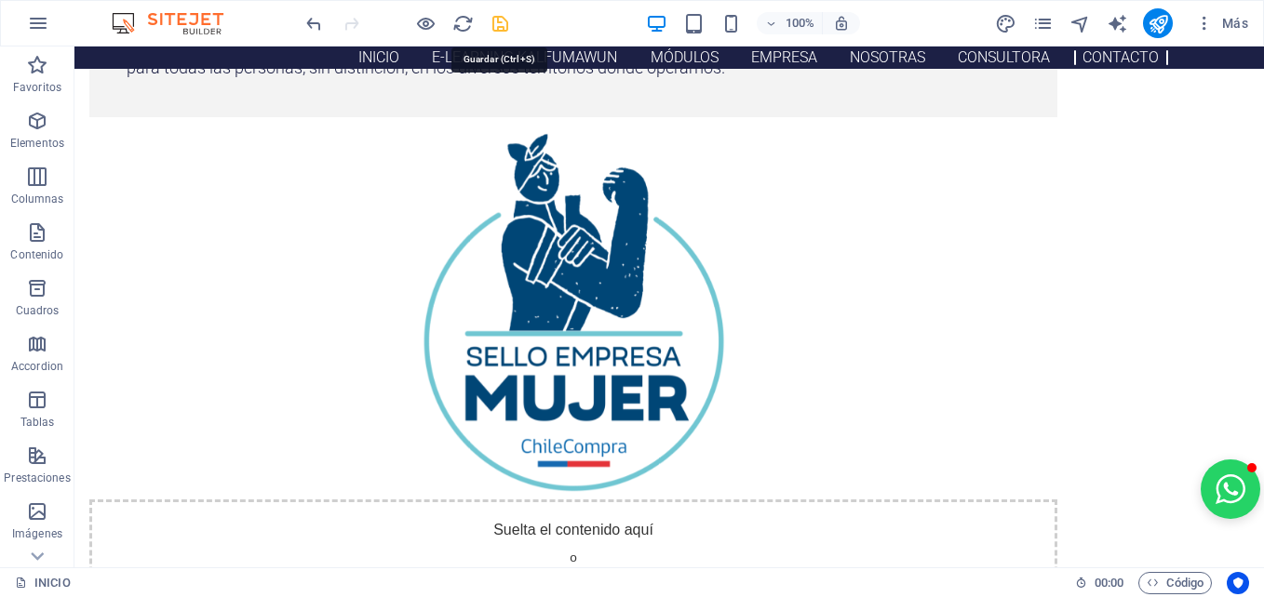
click at [498, 27] on icon "save" at bounding box center [499, 23] width 21 height 21
checkbox input "false"
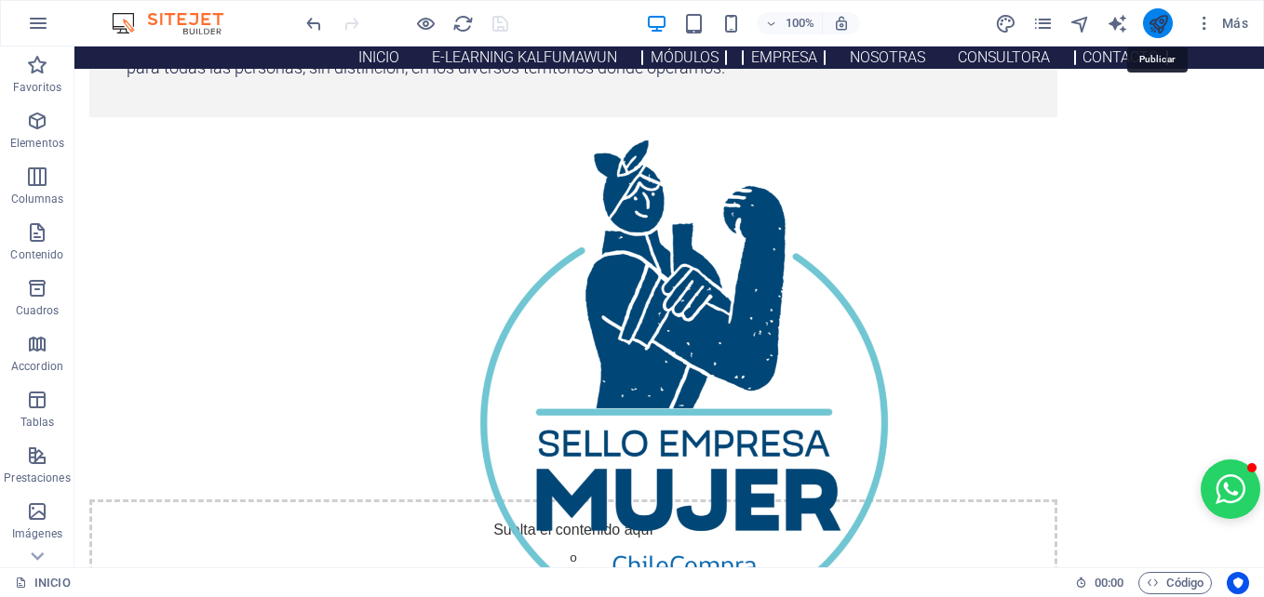
click at [1162, 23] on icon "publish" at bounding box center [1157, 23] width 21 height 21
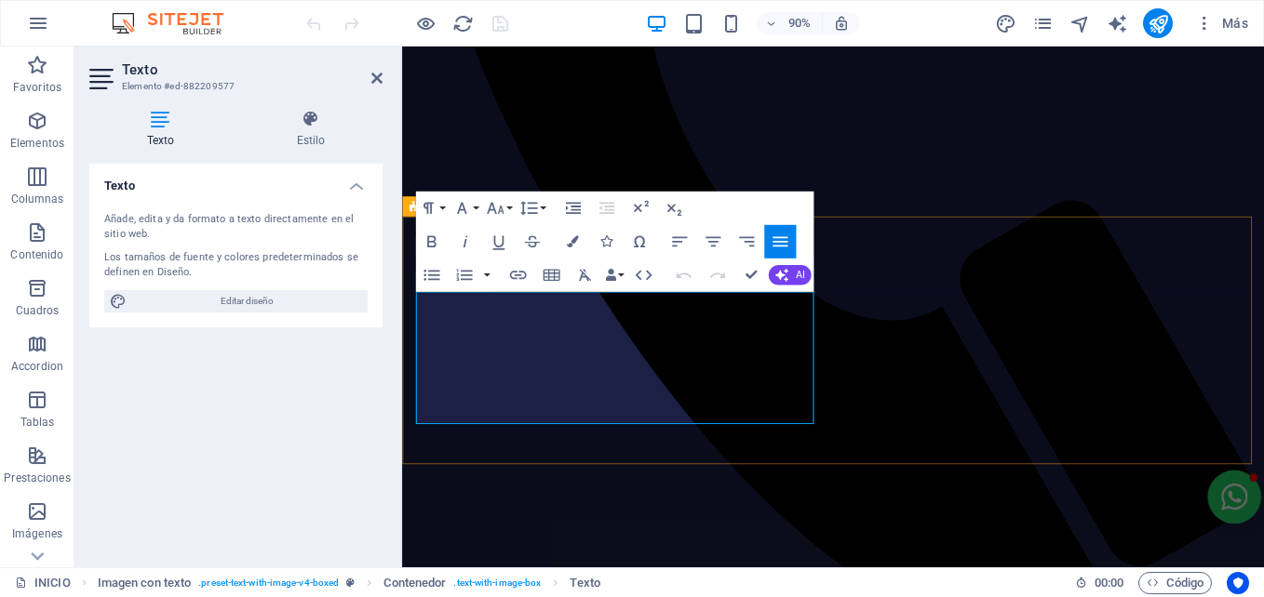
click at [615, 263] on icon "button" at bounding box center [619, 262] width 20 height 20
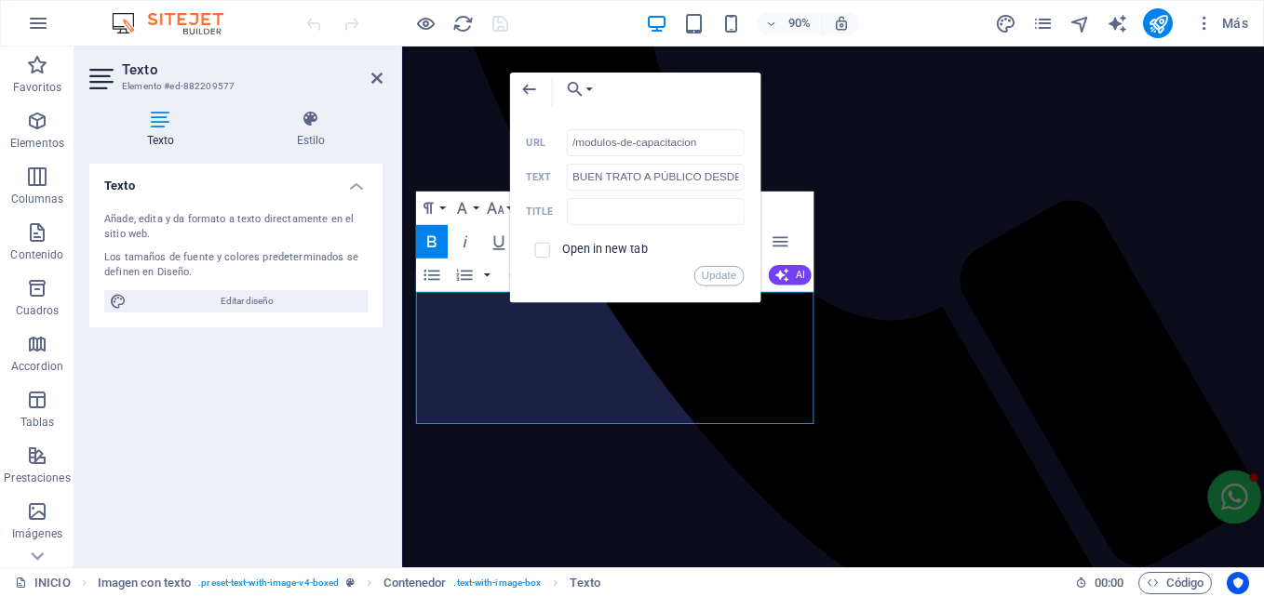
click at [595, 249] on label "Open in new tab" at bounding box center [605, 249] width 86 height 13
click at [716, 274] on button "Update" at bounding box center [718, 276] width 50 height 20
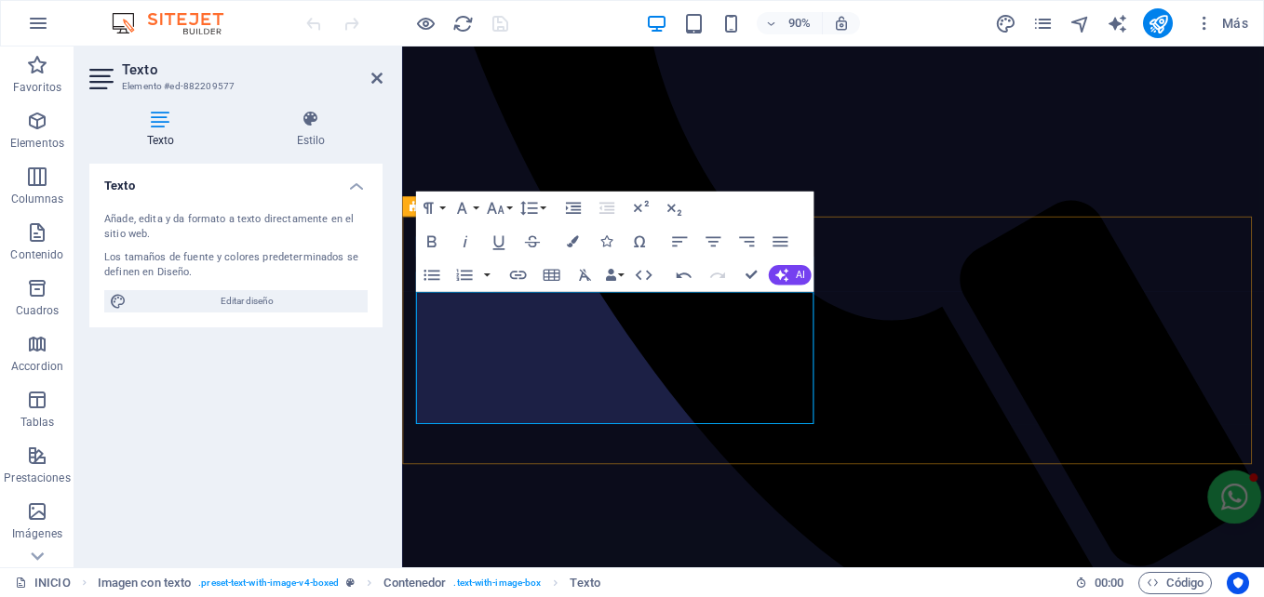
click at [615, 289] on icon "button" at bounding box center [619, 285] width 12 height 12
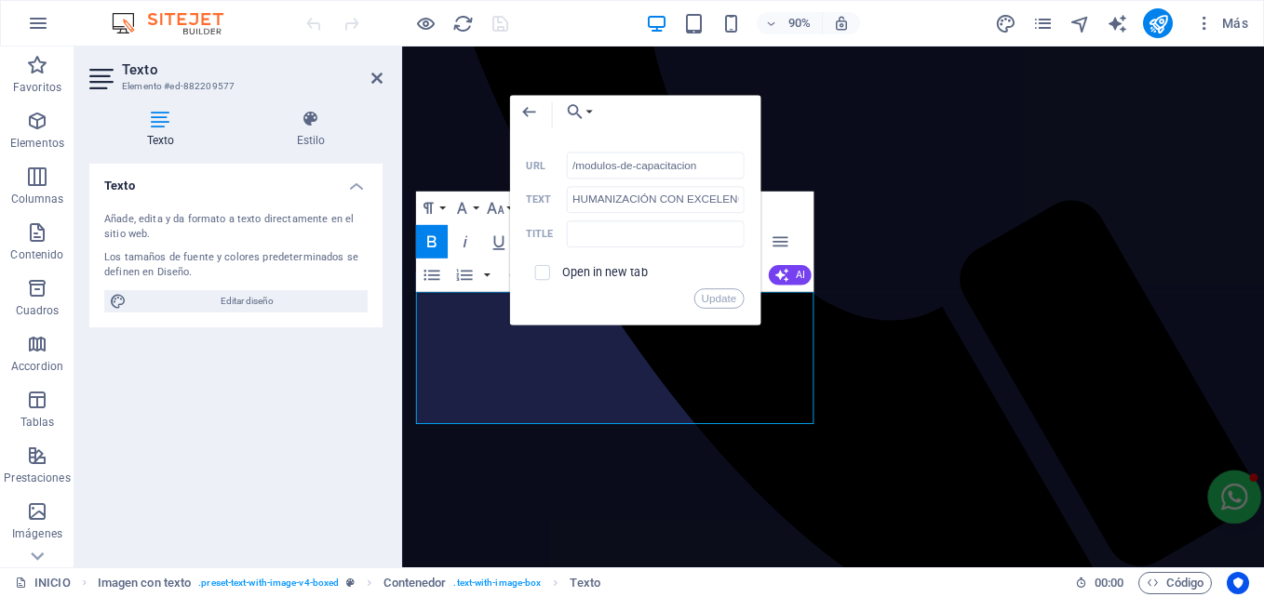
click at [669, 111] on div "Back Choose Link INICIO mantenimiento Términos y Condiciones Libro digital RSF …" at bounding box center [634, 115] width 251 height 40
click at [594, 281] on div "Open in new tab" at bounding box center [635, 273] width 218 height 32
click at [594, 269] on label "Open in new tab" at bounding box center [605, 271] width 86 height 13
click at [708, 310] on div "Back Choose Link INICIO mantenimiento Términos y Condiciones Libro digital RSF …" at bounding box center [634, 210] width 251 height 231
drag, startPoint x: 708, startPoint y: 302, endPoint x: 283, endPoint y: 321, distance: 425.6
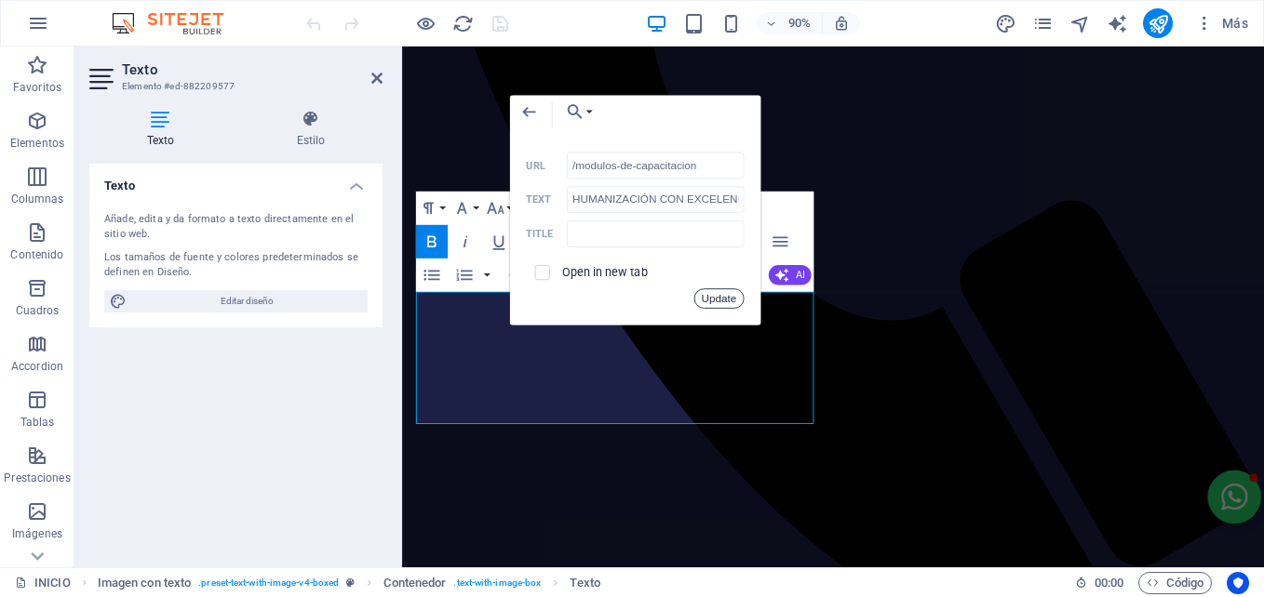
click at [708, 301] on button "Update" at bounding box center [718, 298] width 50 height 20
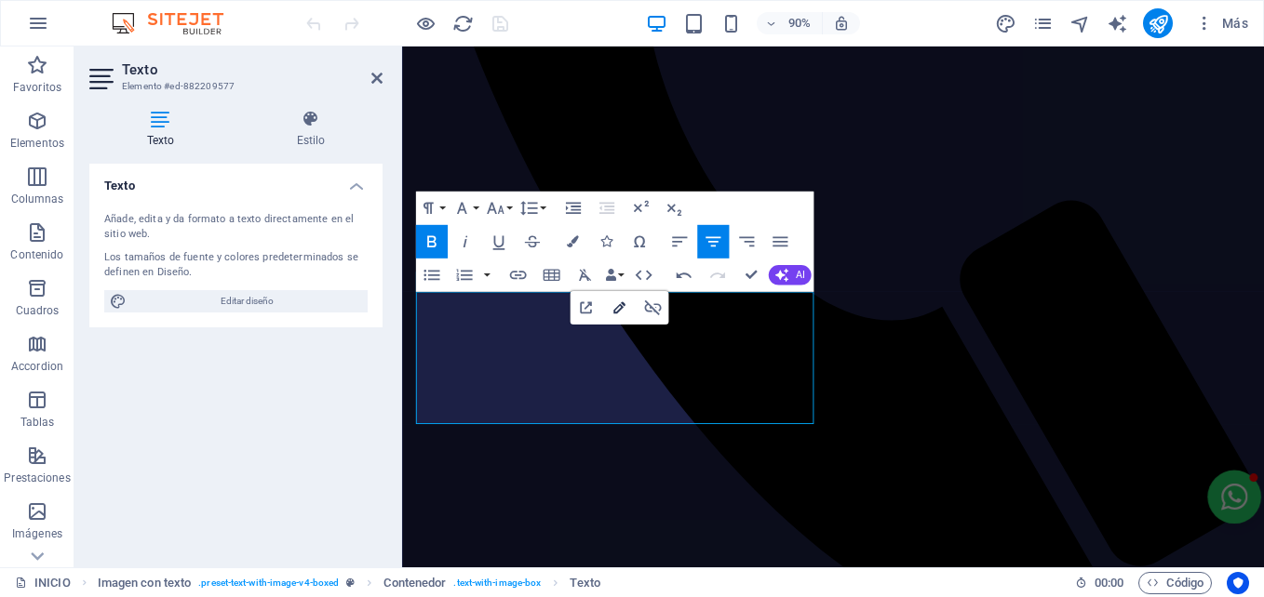
click at [614, 308] on icon "button" at bounding box center [619, 308] width 20 height 20
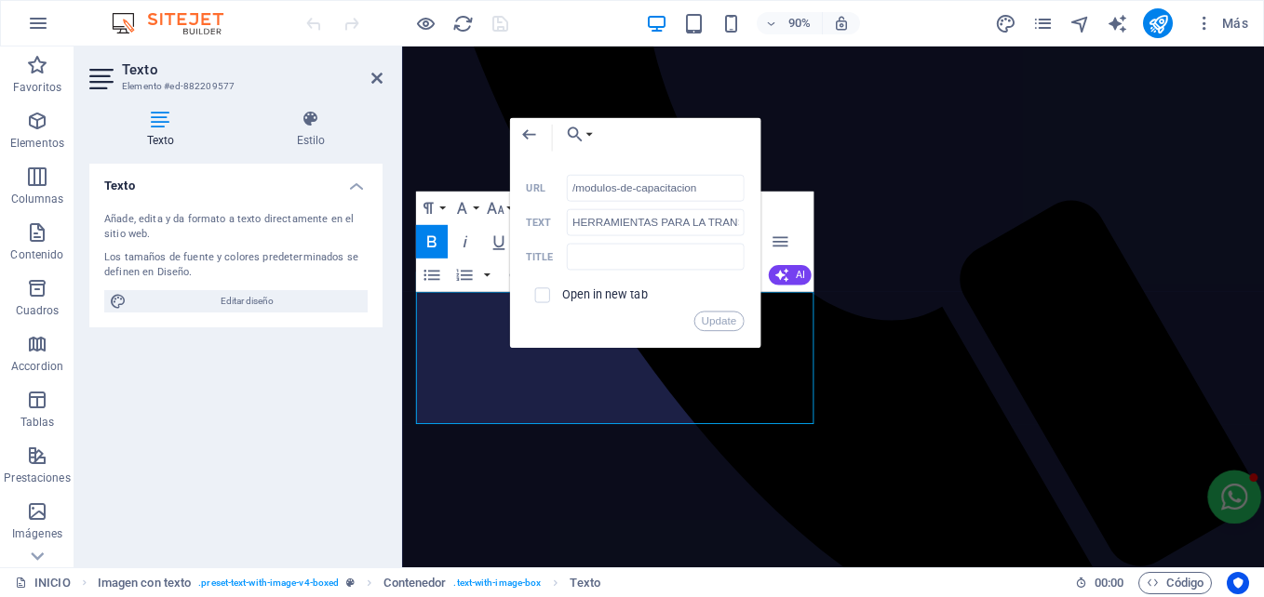
click at [598, 293] on label "Open in new tab" at bounding box center [605, 294] width 86 height 13
click at [710, 315] on button "Update" at bounding box center [718, 321] width 50 height 20
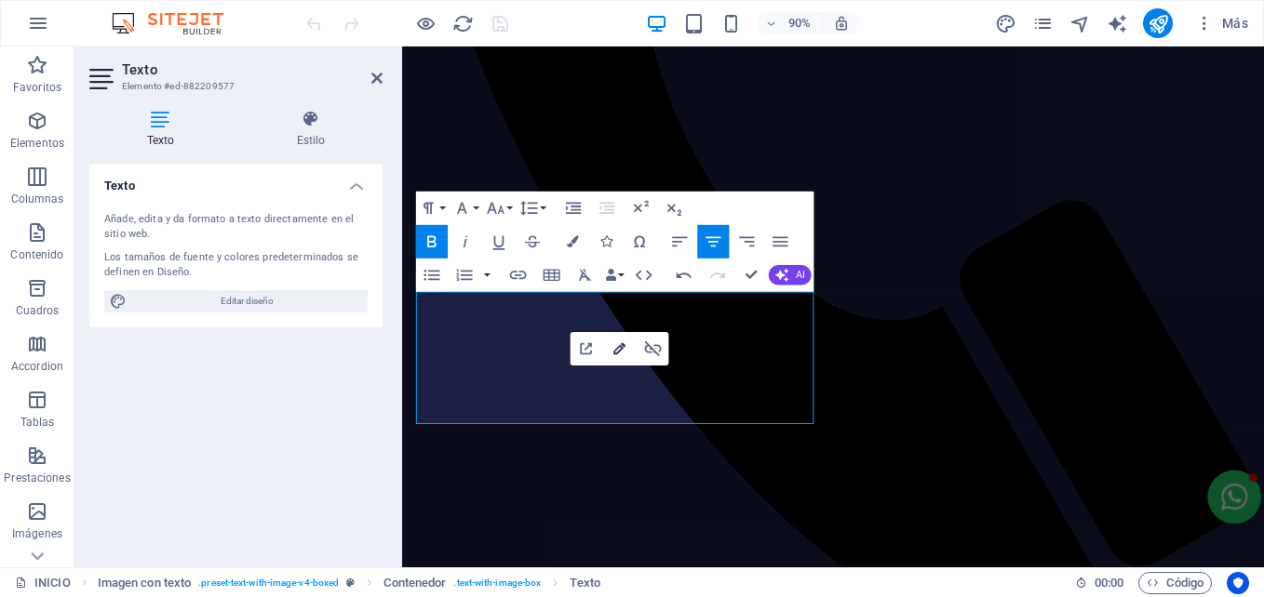
click at [625, 354] on icon "button" at bounding box center [619, 349] width 20 height 20
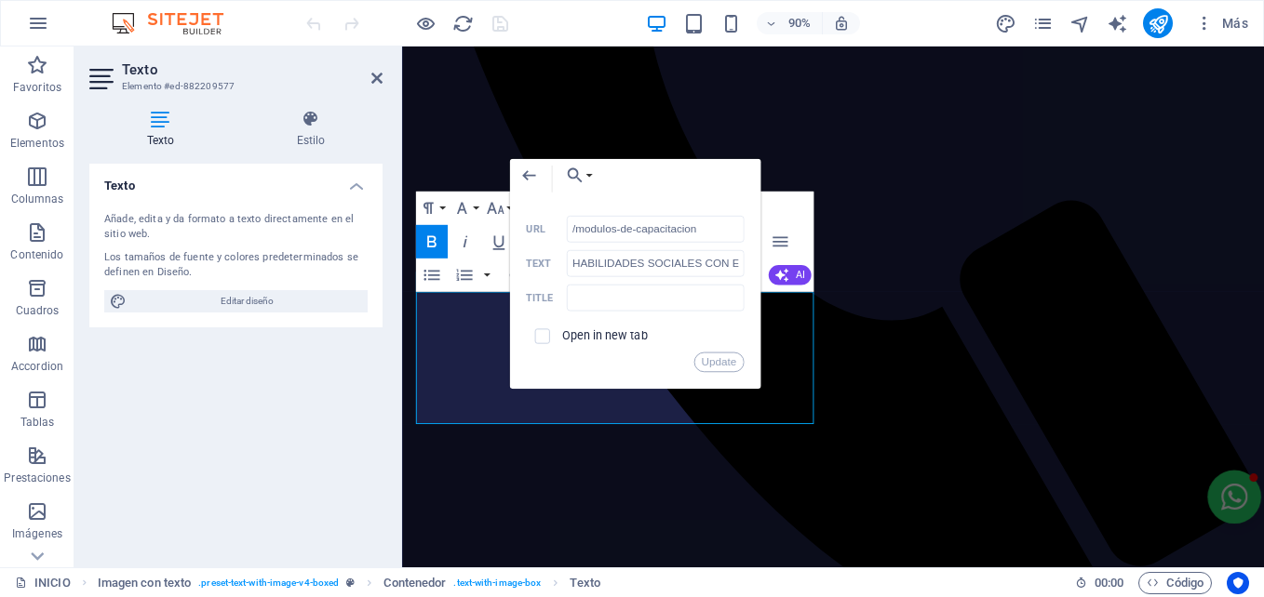
click at [598, 336] on label "Open in new tab" at bounding box center [605, 334] width 86 height 13
click at [727, 364] on button "Update" at bounding box center [718, 362] width 50 height 20
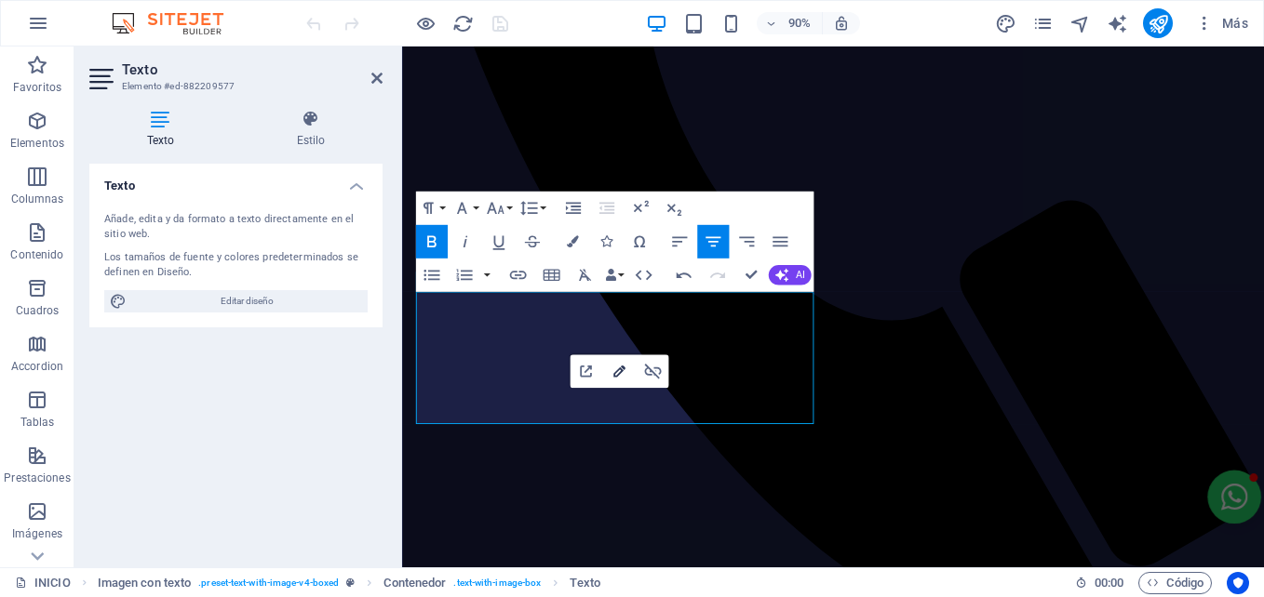
type input "INTERPRETACIÓN NCH 3262: 2021"
click at [615, 373] on icon "button" at bounding box center [619, 372] width 12 height 12
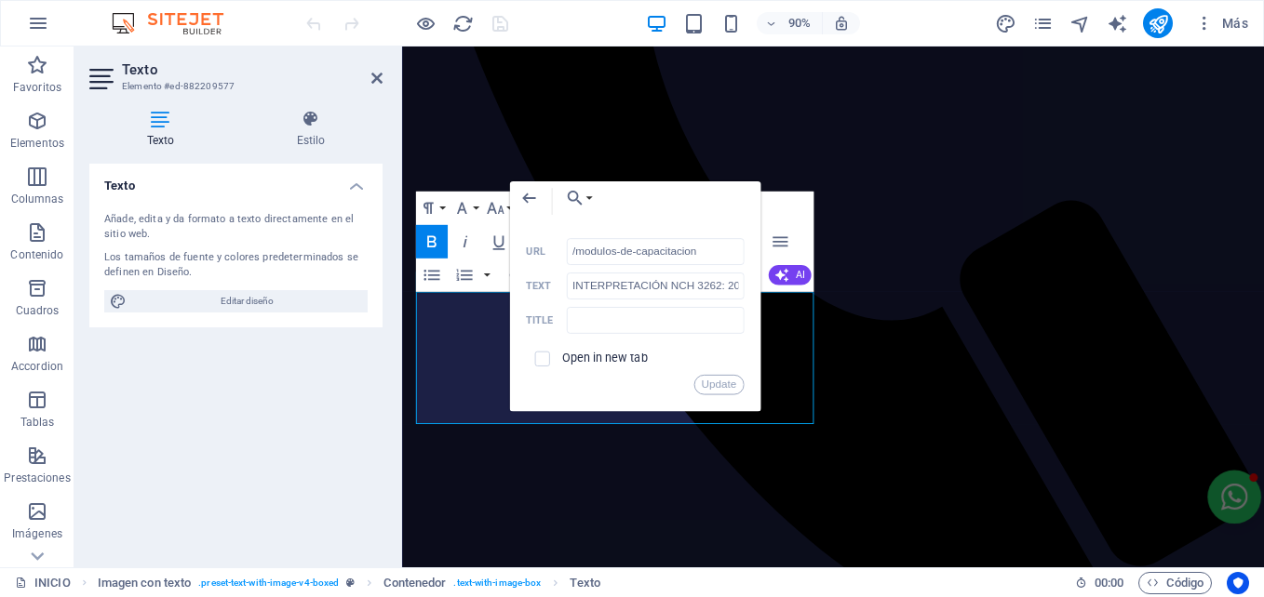
click at [590, 358] on label "Open in new tab" at bounding box center [605, 358] width 86 height 13
click at [709, 381] on button "Update" at bounding box center [718, 385] width 50 height 20
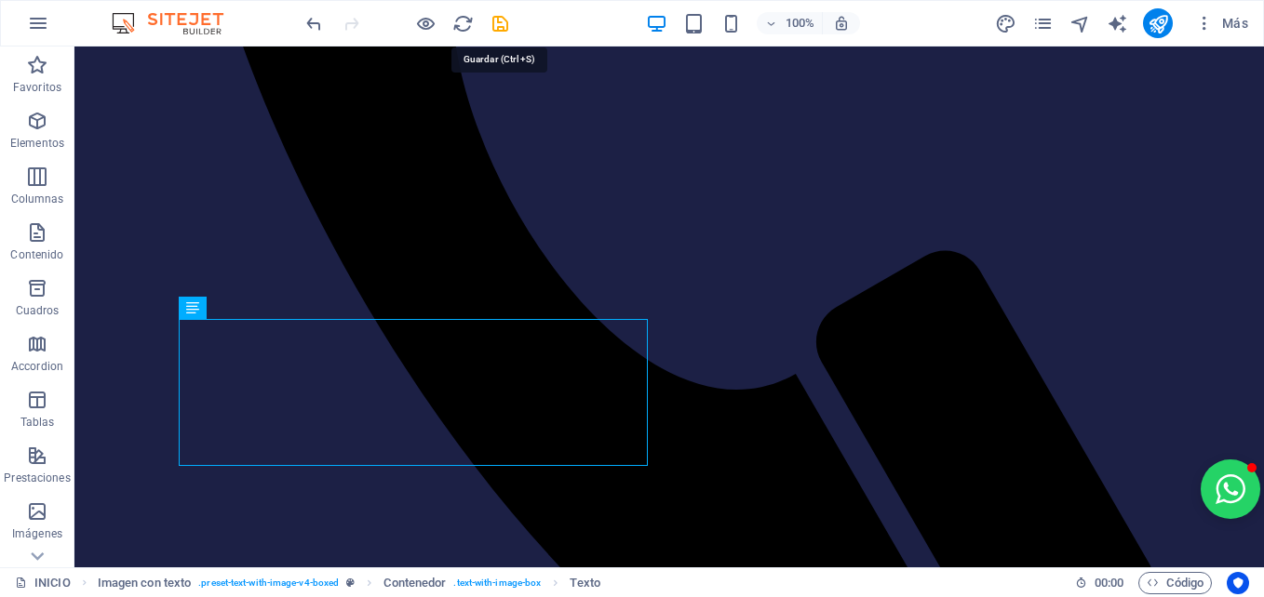
click at [500, 20] on icon "save" at bounding box center [499, 23] width 21 height 21
checkbox input "false"
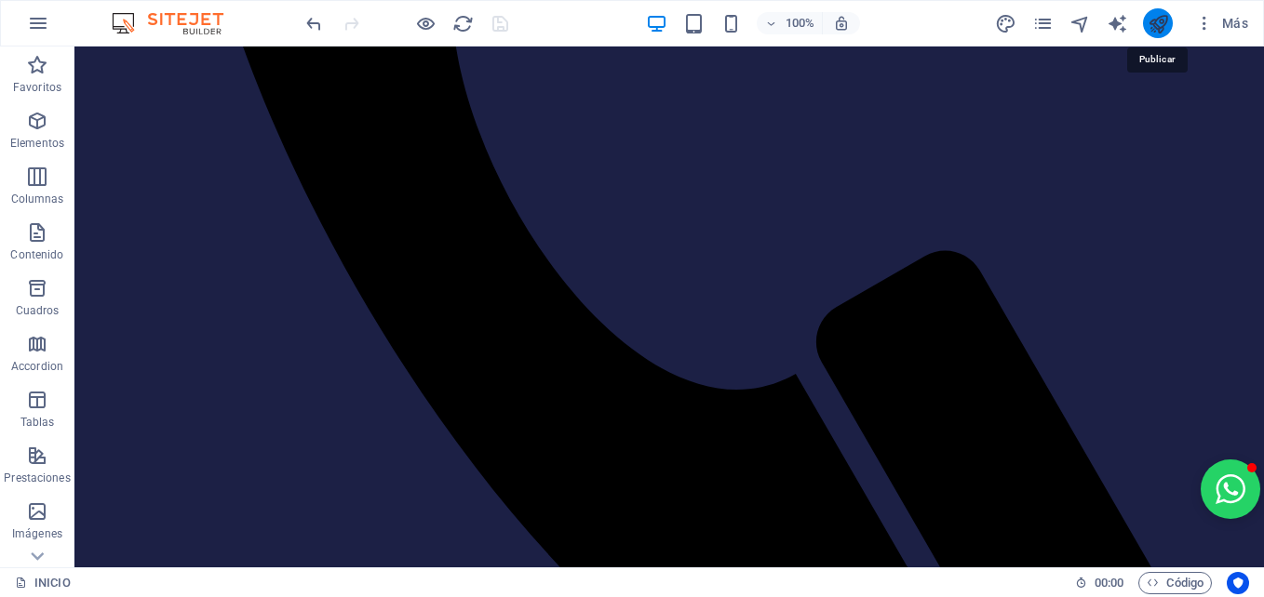
click at [1163, 21] on icon "publish" at bounding box center [1157, 23] width 21 height 21
